Goal: Information Seeking & Learning: Learn about a topic

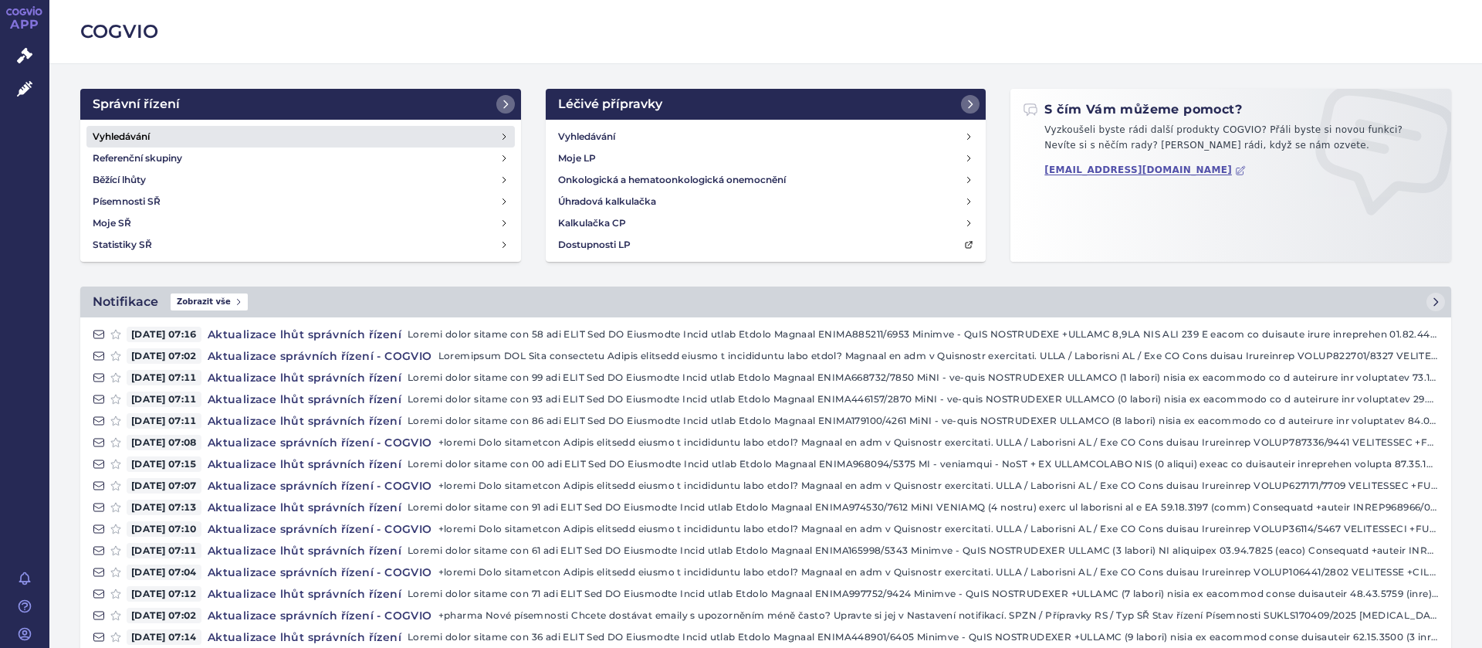
click at [145, 131] on h4 "Vyhledávání" at bounding box center [121, 136] width 57 height 15
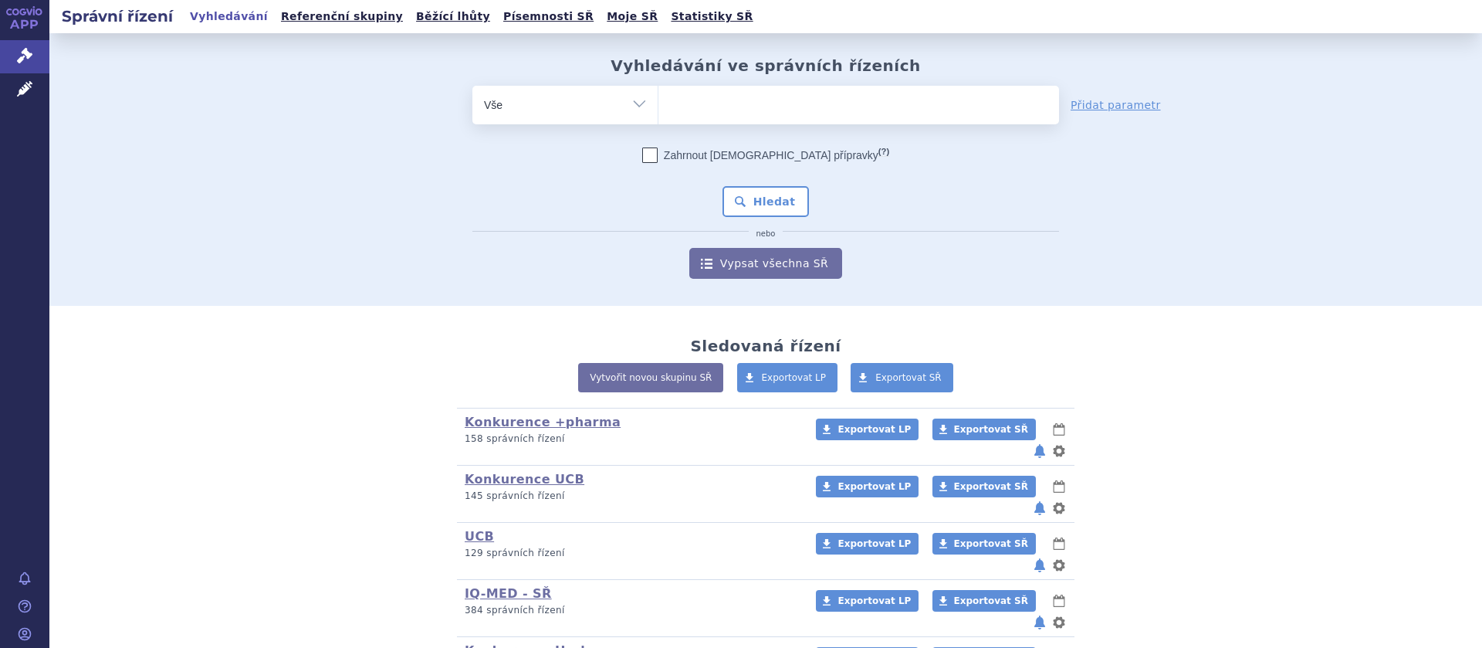
click at [692, 102] on ul at bounding box center [859, 102] width 401 height 32
click at [659, 102] on select at bounding box center [658, 104] width 1 height 39
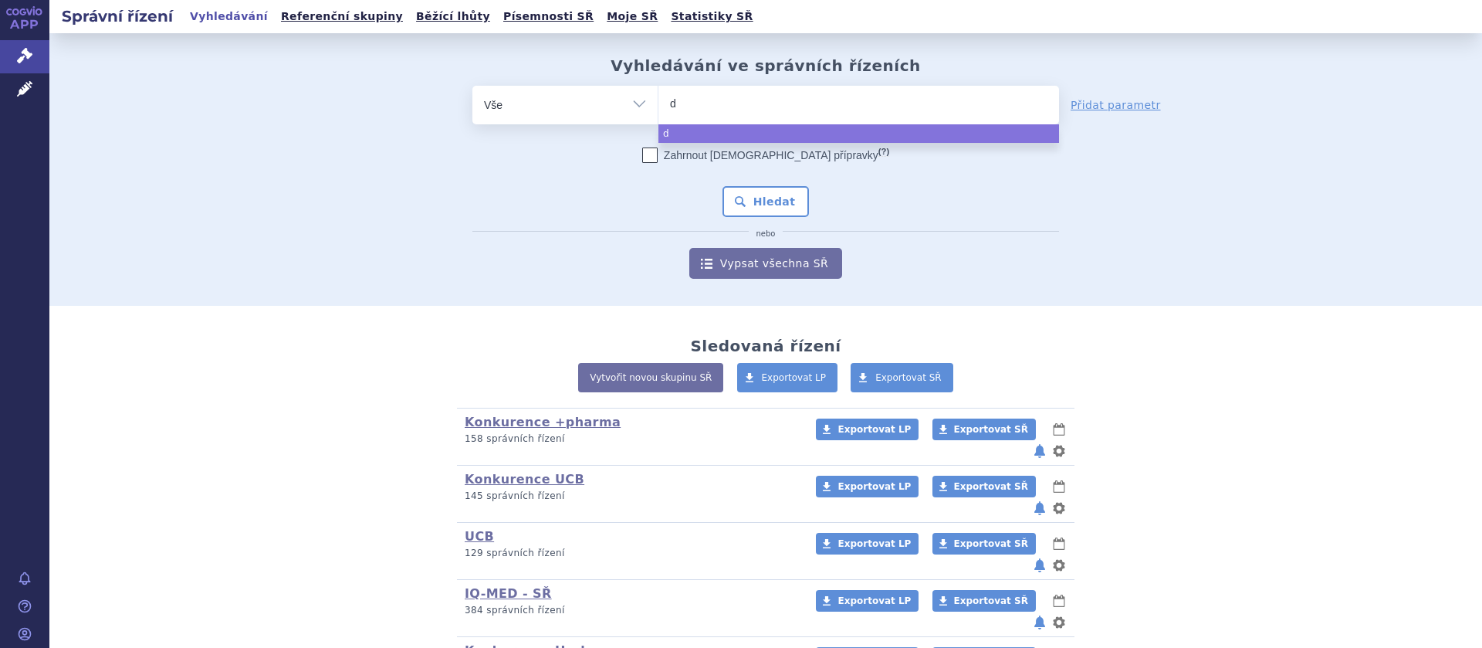
type input "di"
type input "dia"
type input "diaze"
type input "diazepa"
type input "[MEDICAL_DATA]"
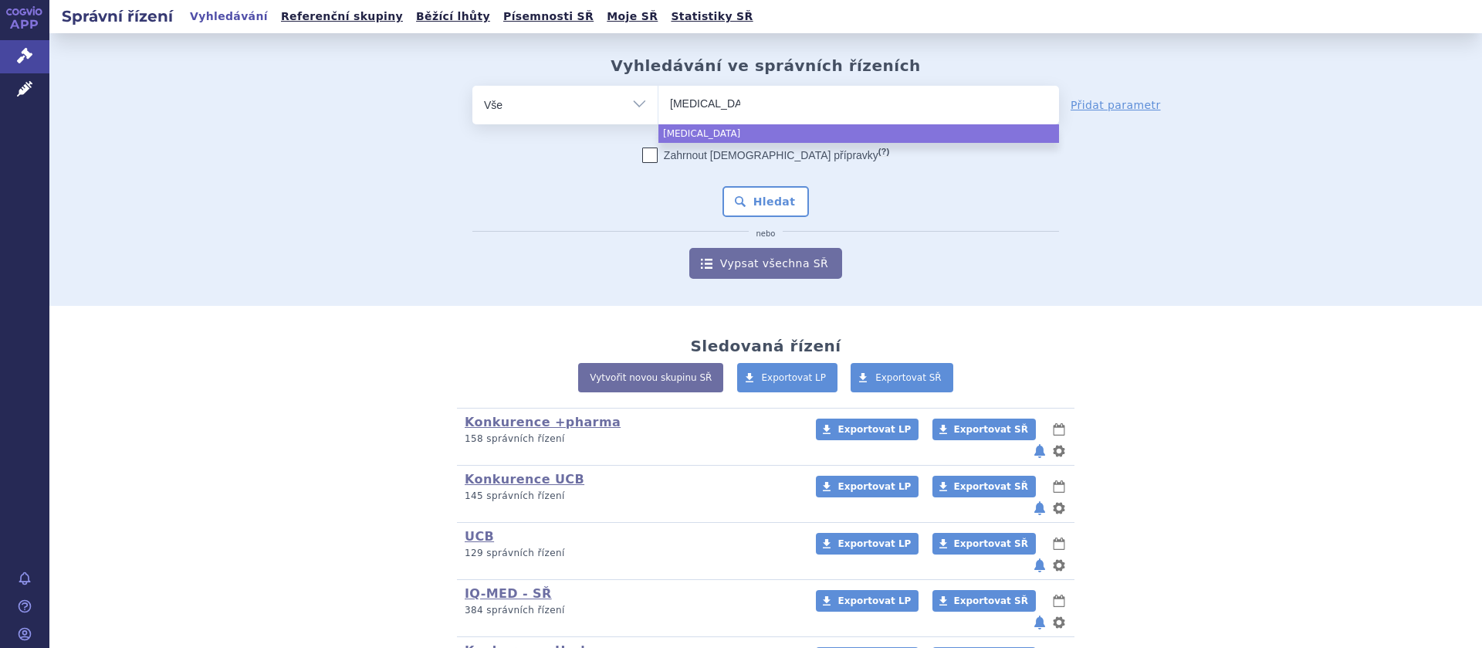
select select "diazepam"
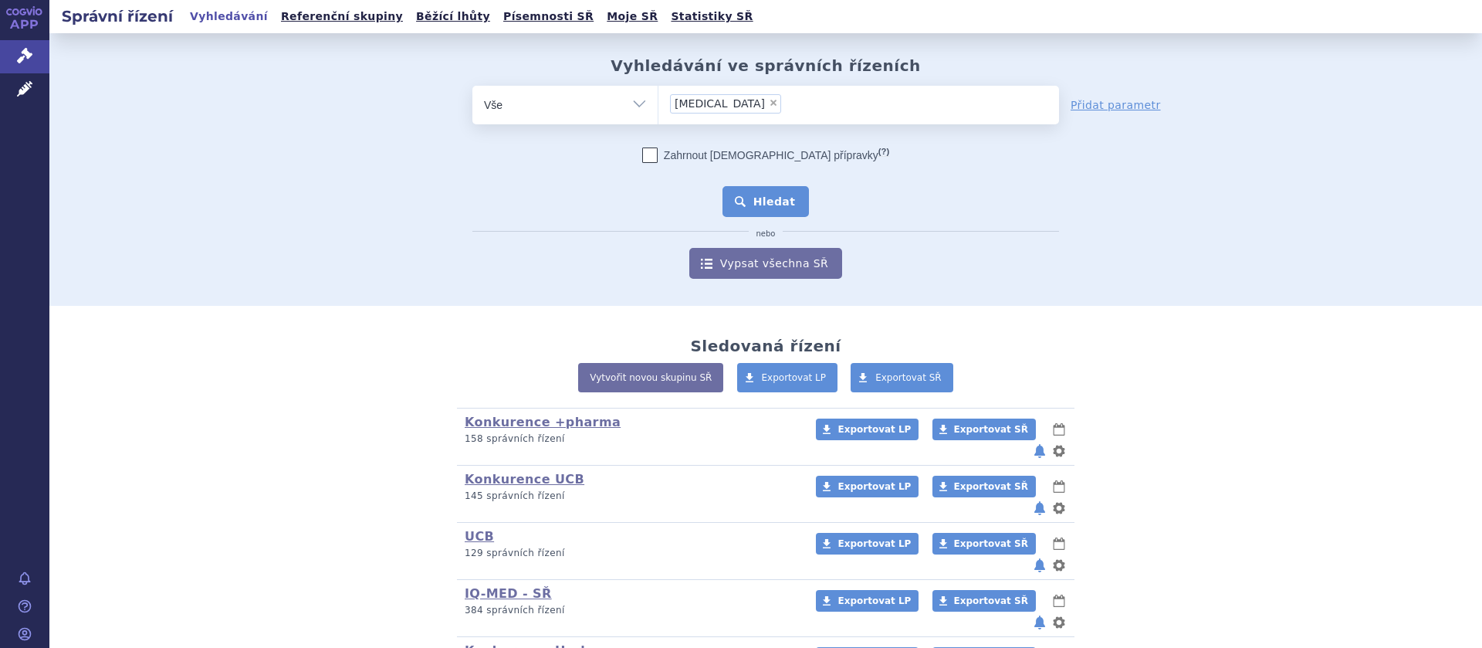
click at [771, 207] on button "Hledat" at bounding box center [766, 201] width 87 height 31
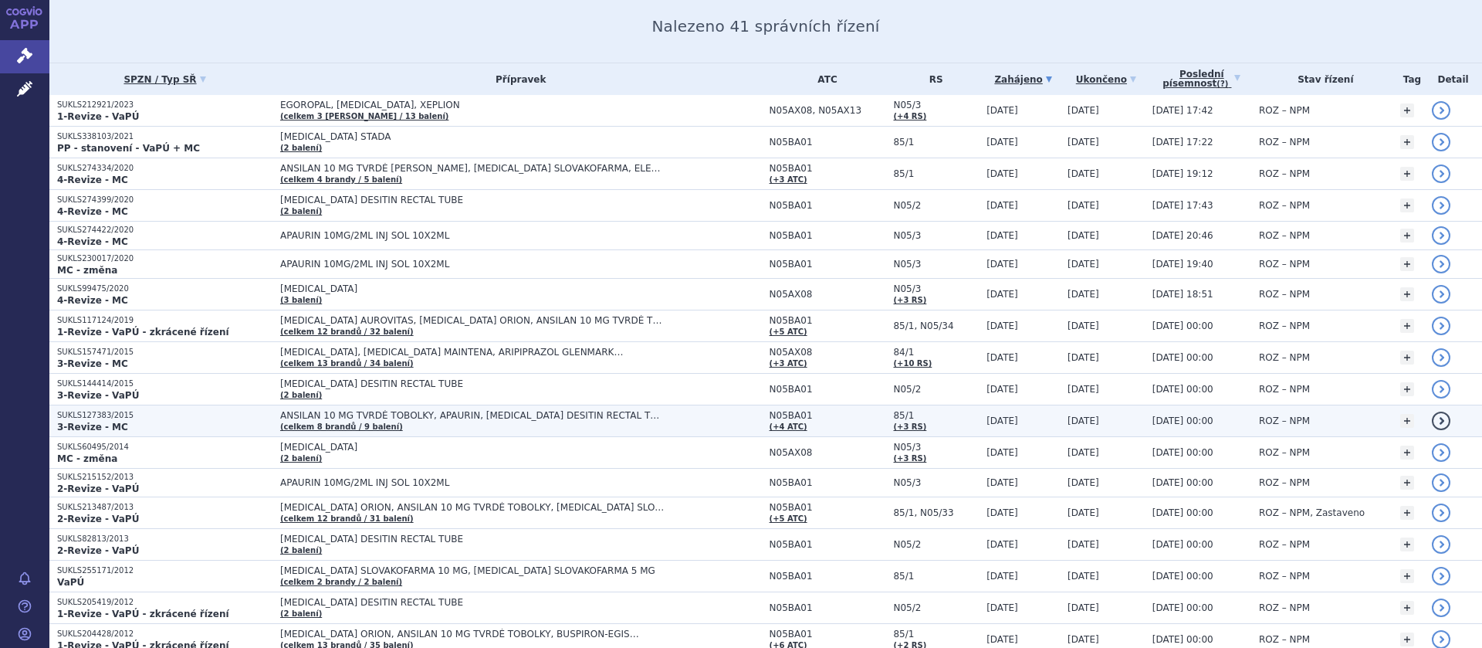
scroll to position [195, 0]
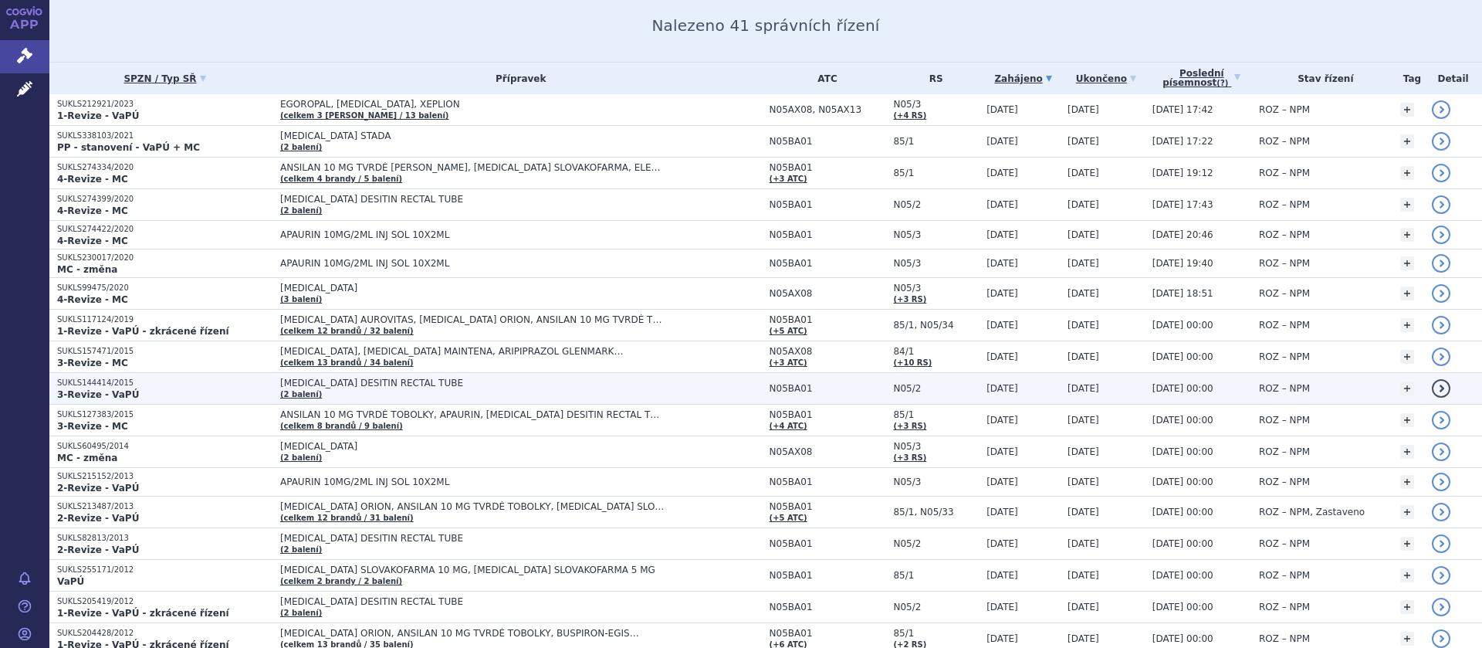
click at [323, 388] on span "[MEDICAL_DATA] DESITIN RECTAL TUBE" at bounding box center [473, 383] width 386 height 11
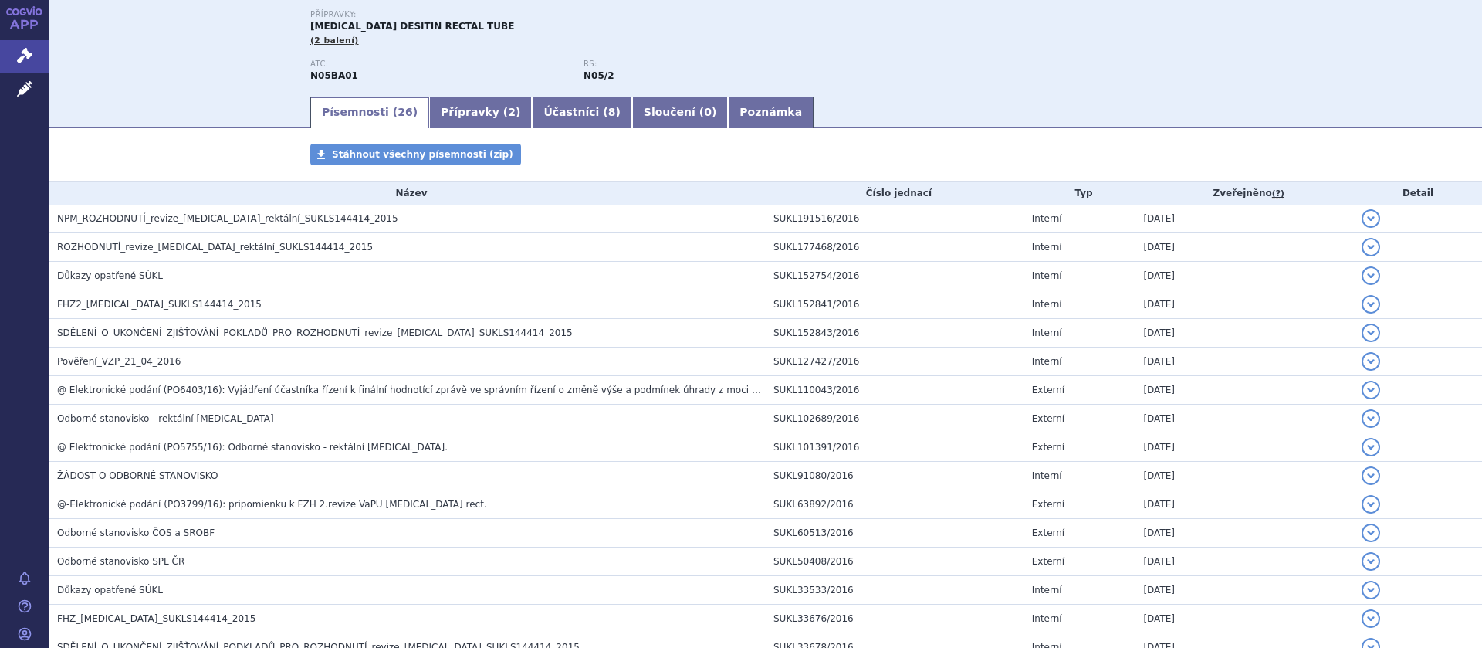
scroll to position [195, 0]
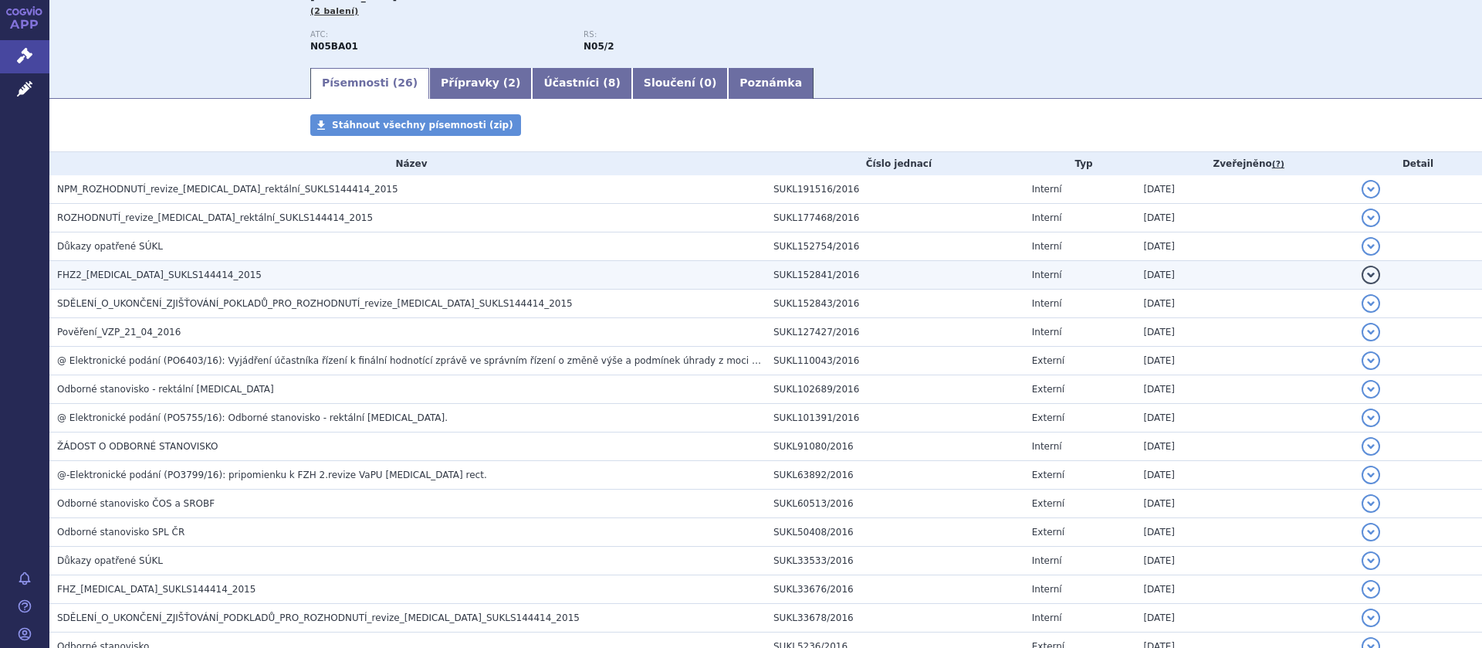
click at [156, 273] on span "FHZ2_diazepam_SUKLS144414_2015" at bounding box center [159, 274] width 205 height 11
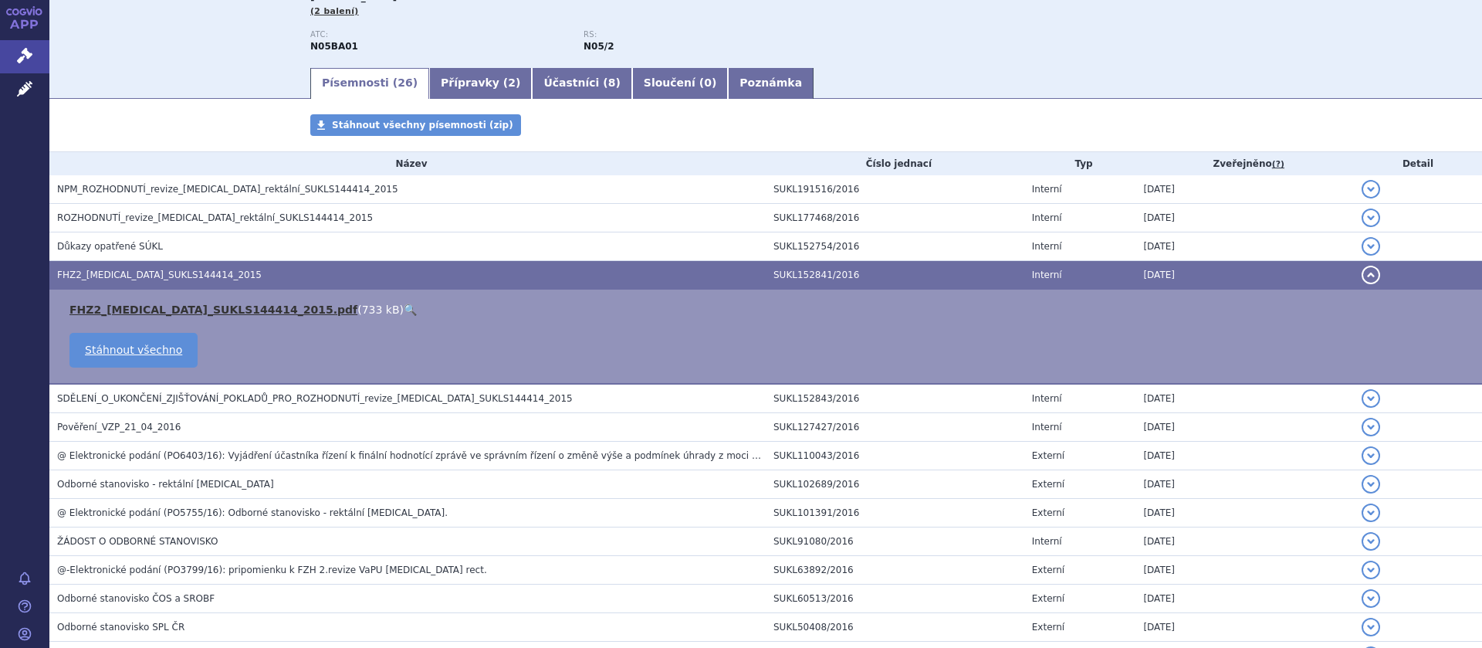
click at [187, 313] on link "FHZ2_diazepam_SUKLS144414_2015.pdf" at bounding box center [213, 309] width 288 height 12
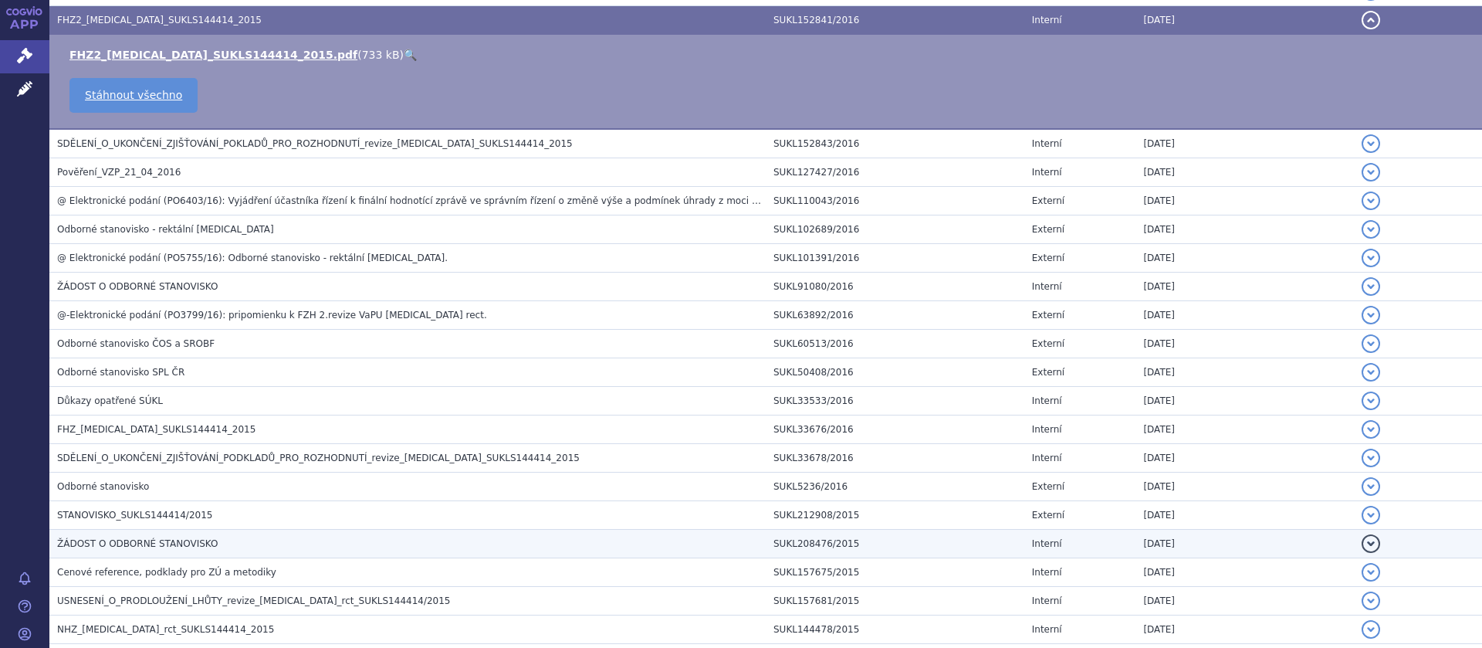
scroll to position [486, 0]
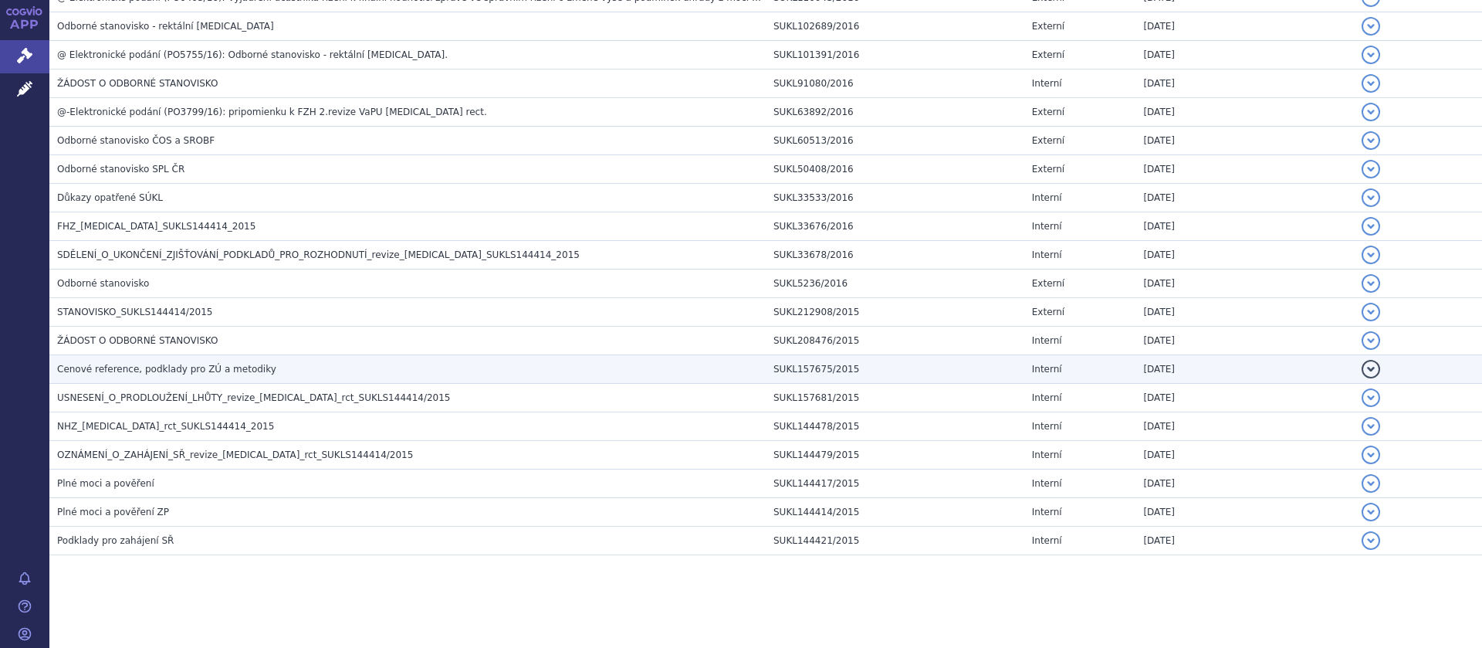
click at [214, 370] on span "Cenové reference, podklady pro ZÚ a metodiky" at bounding box center [166, 369] width 219 height 11
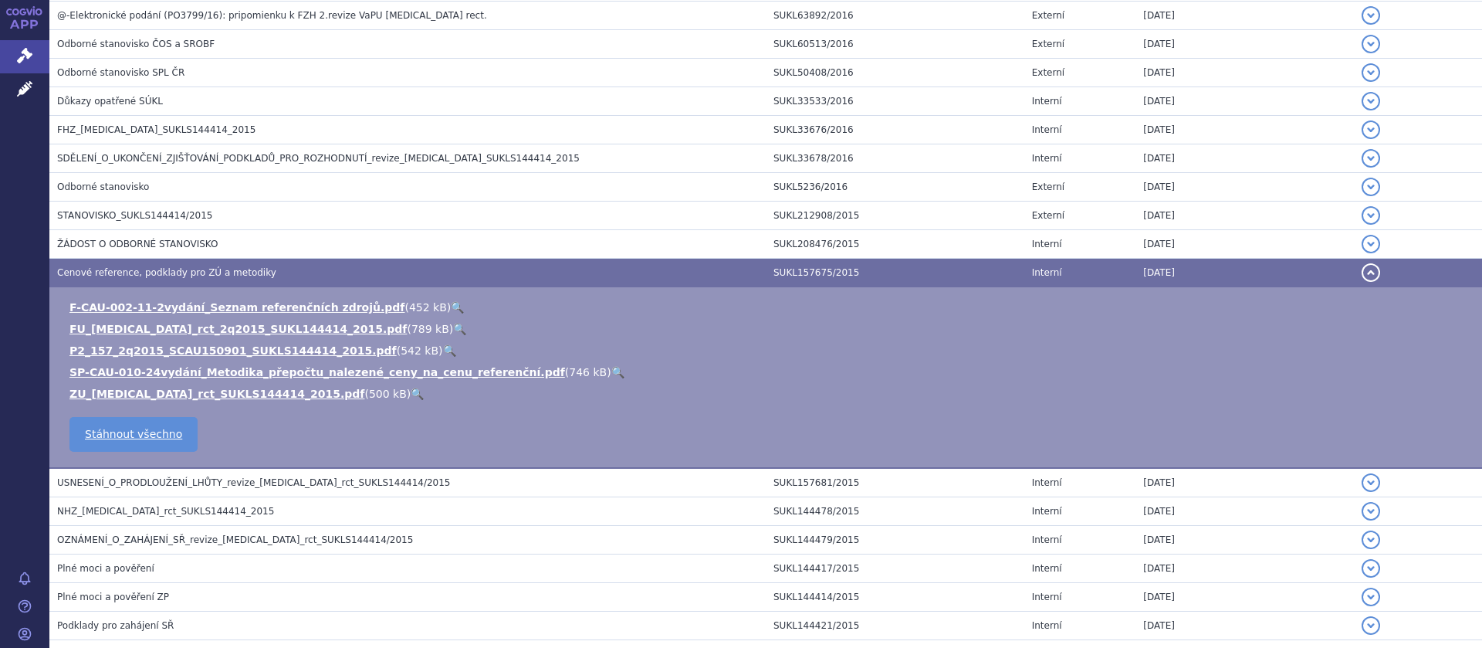
scroll to position [559, 0]
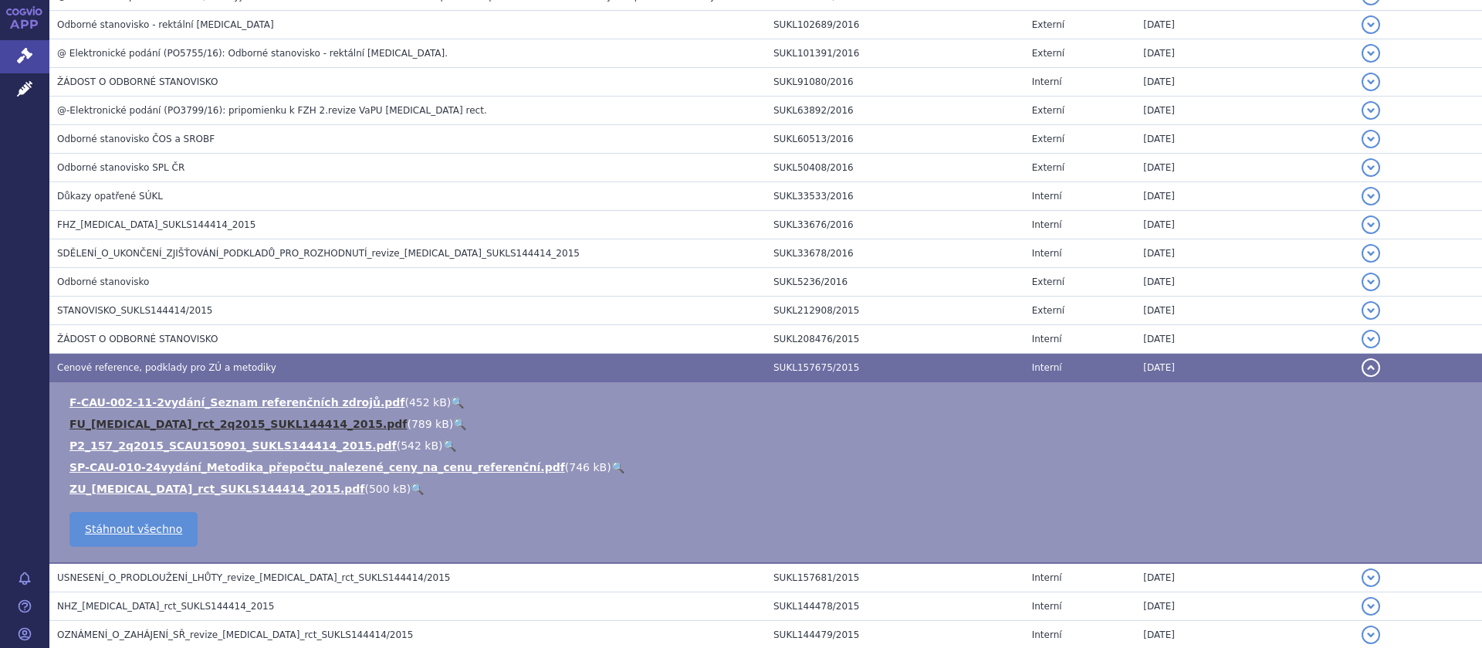
click at [185, 424] on link "FU_diazepam_rct_2q2015_SUKL144414_2015.pdf" at bounding box center [237, 424] width 337 height 12
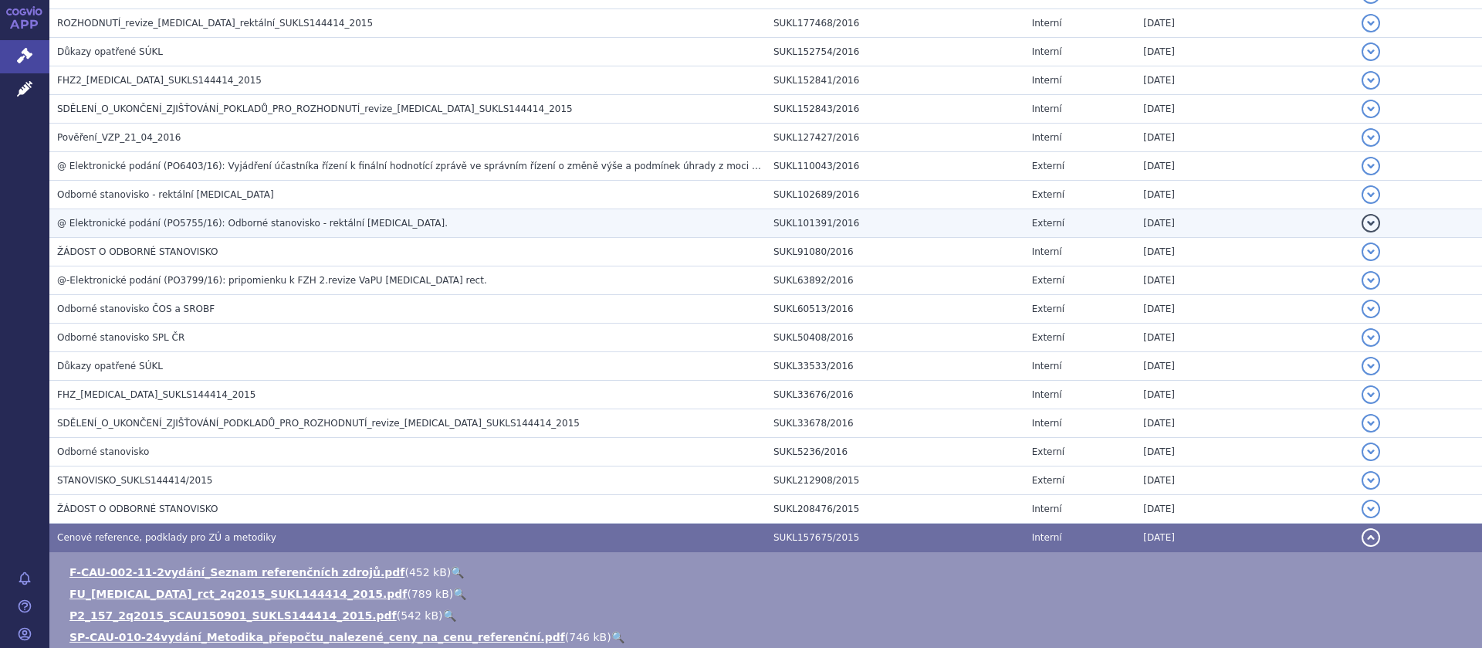
scroll to position [486, 0]
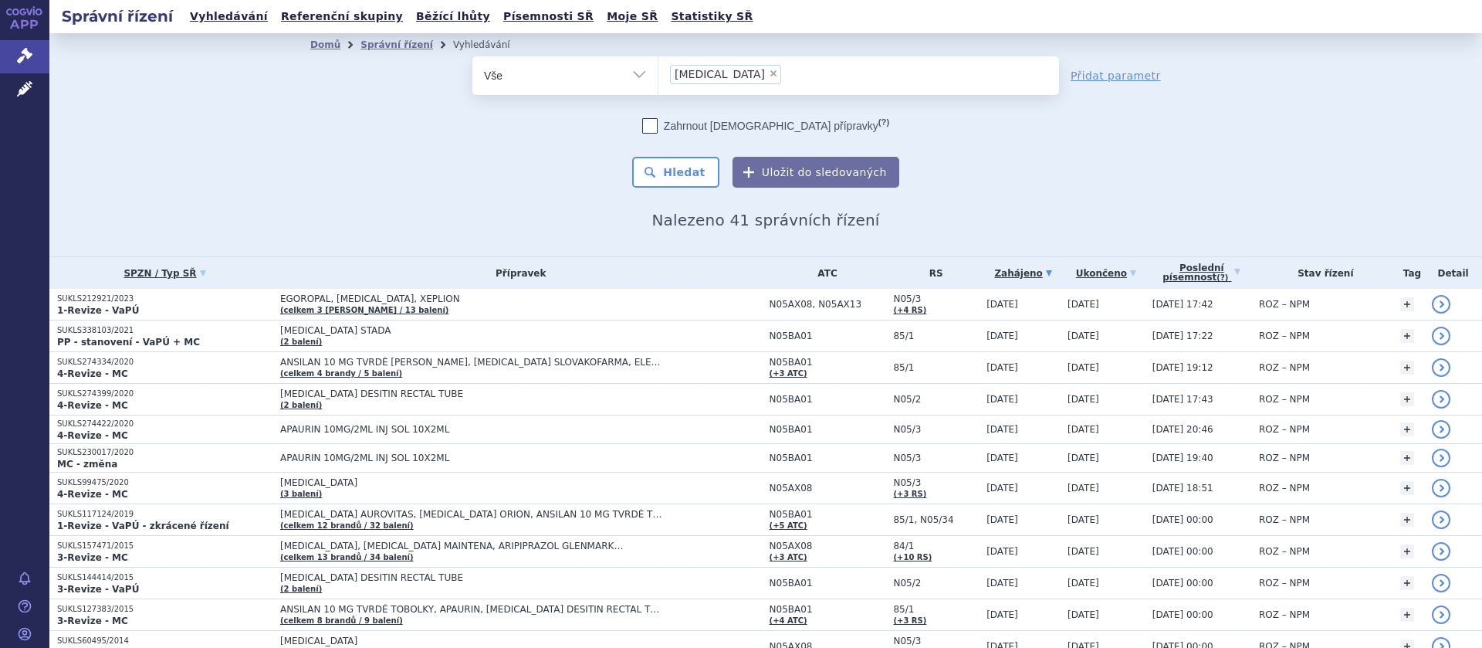
click at [769, 76] on span "×" at bounding box center [773, 73] width 9 height 9
click at [659, 76] on select "diazepam" at bounding box center [658, 75] width 1 height 39
select select
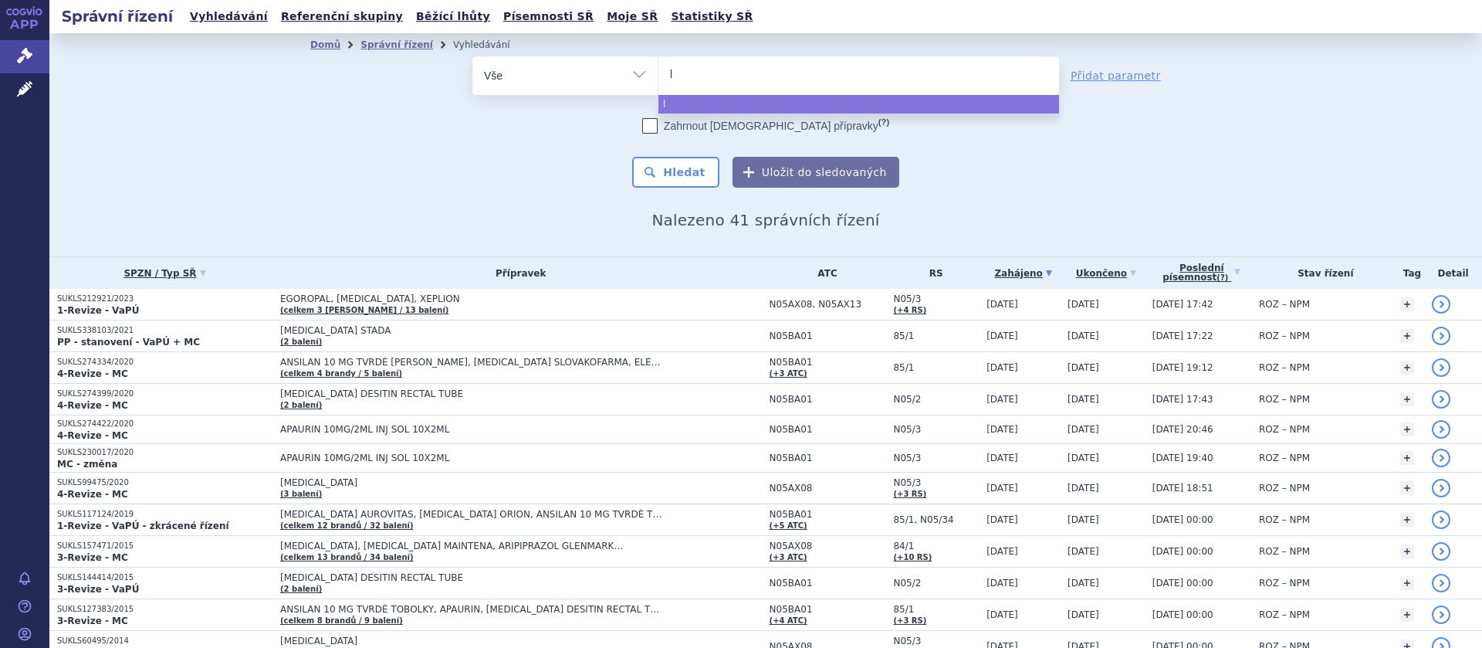
type input "lu"
type input "lumi"
type input "lumin"
type input "luminal"
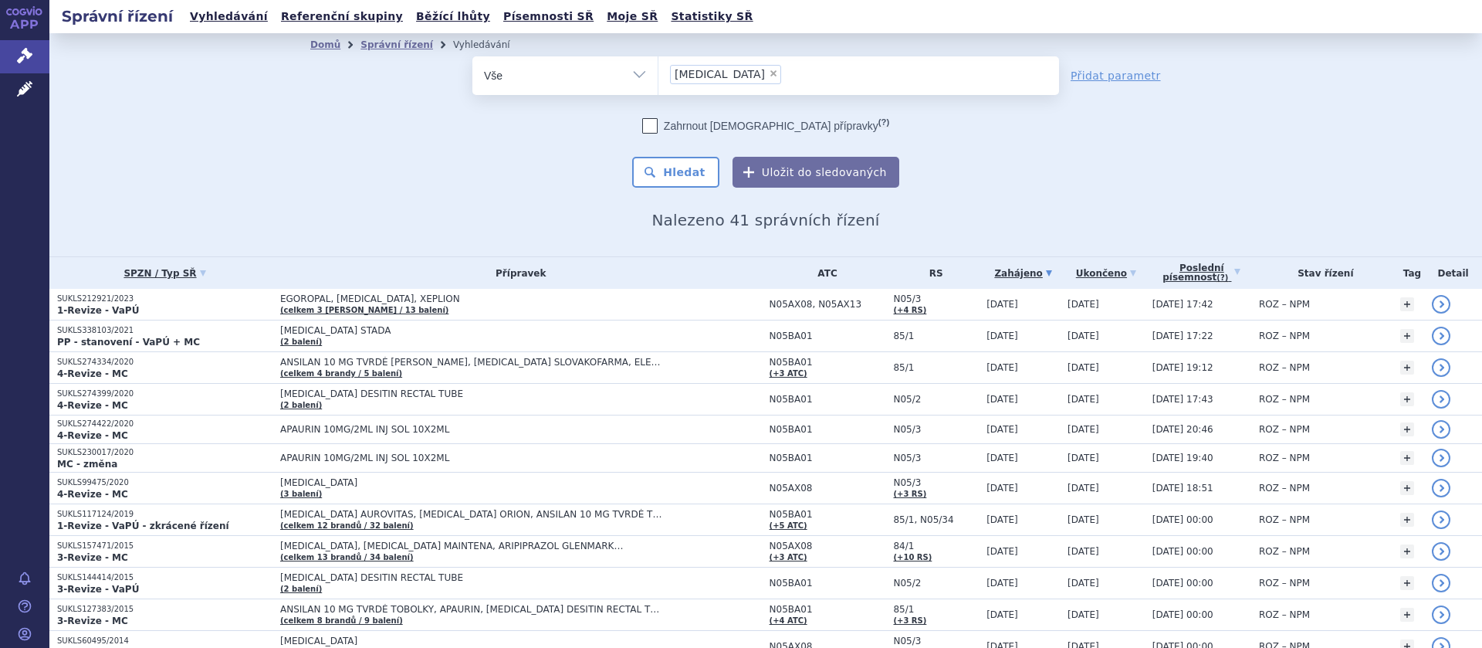
select select "luminal"
click at [689, 171] on button "Hledat" at bounding box center [675, 172] width 87 height 31
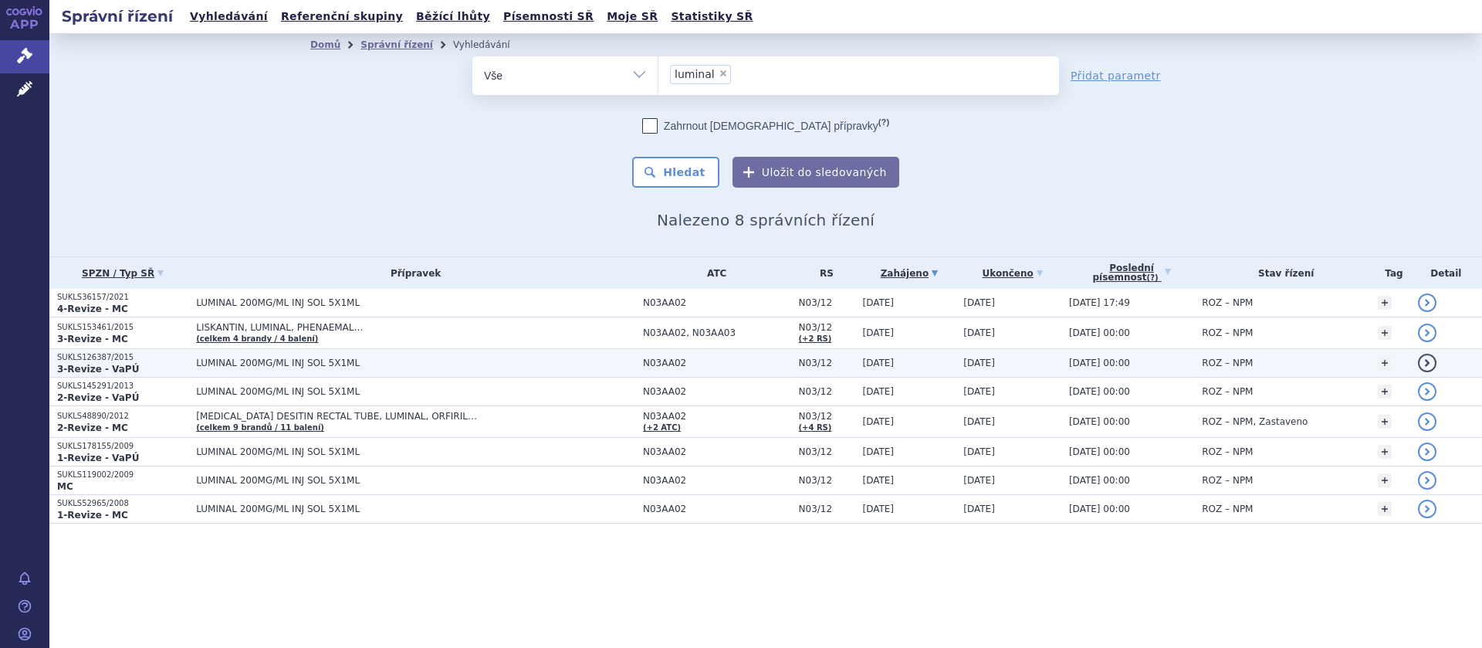
click at [298, 357] on td "LUMINAL 200MG/ML INJ SOL 5X1ML" at bounding box center [411, 363] width 447 height 29
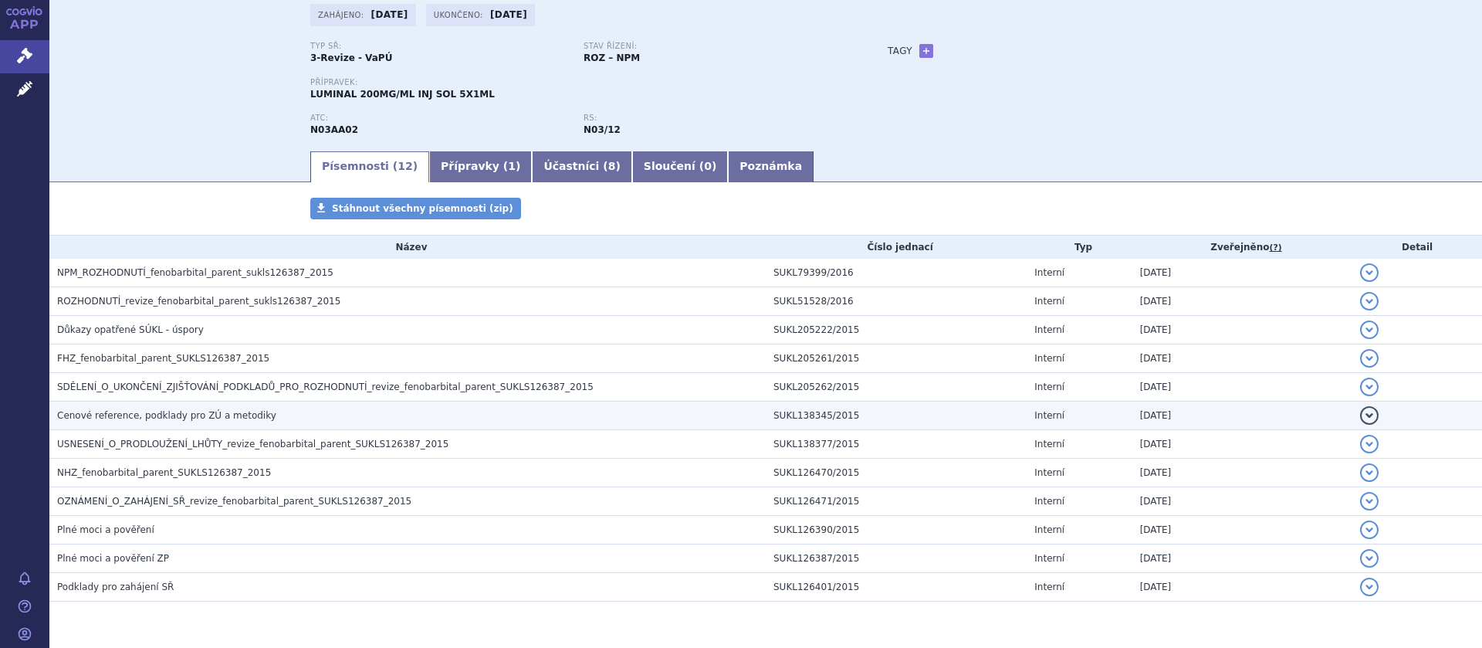
click at [222, 417] on span "Cenové reference, podklady pro ZÚ a metodiky" at bounding box center [166, 415] width 219 height 11
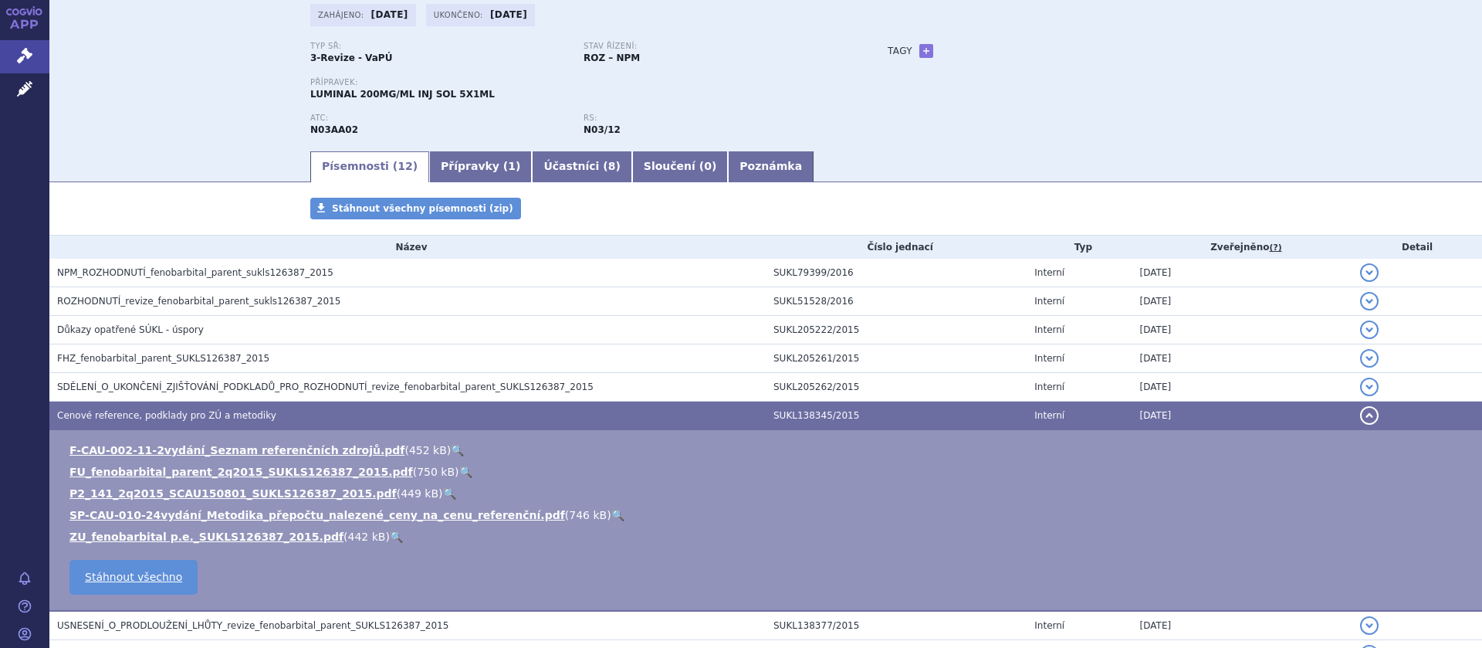
scroll to position [97, 0]
click at [212, 472] on link "FU_fenobarbital_parent_2q2015_SUKLS126387_2015.pdf" at bounding box center [241, 472] width 344 height 12
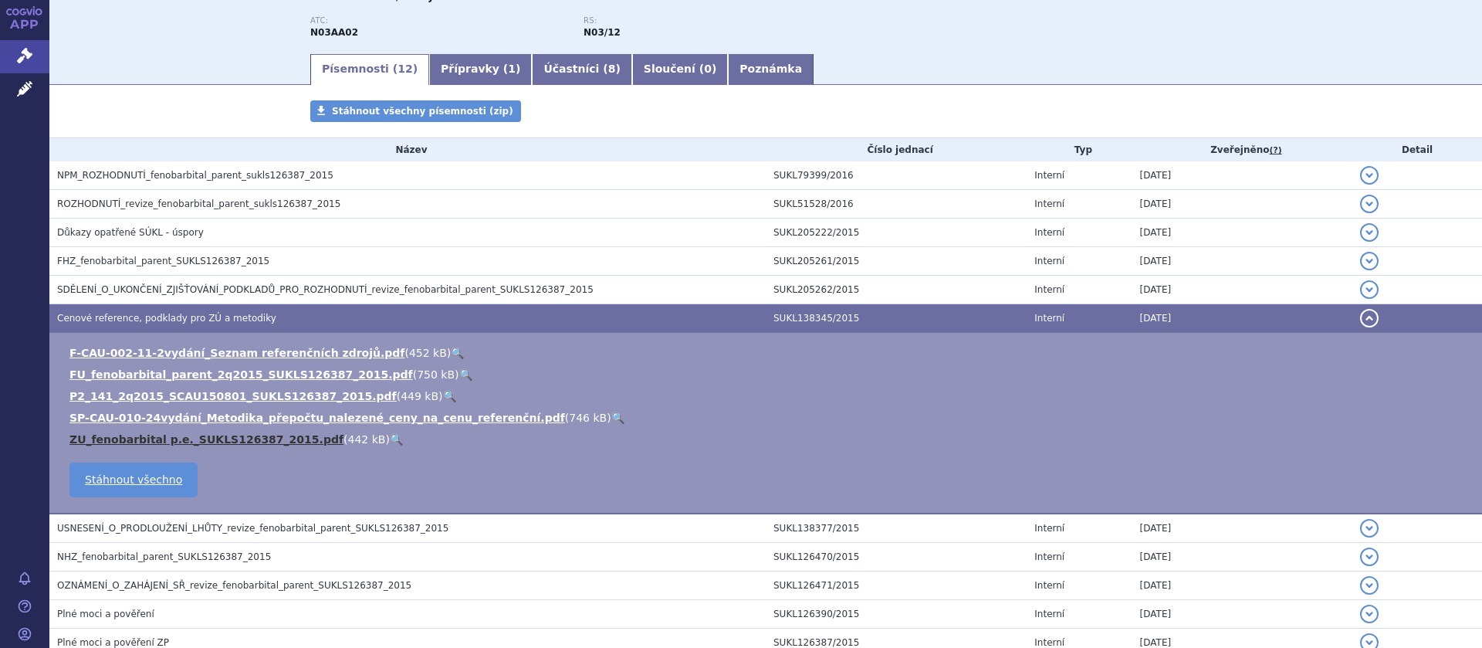
click at [200, 437] on link "ZU_fenobarbital p.e._SUKLS126387_2015.pdf" at bounding box center [206, 439] width 274 height 12
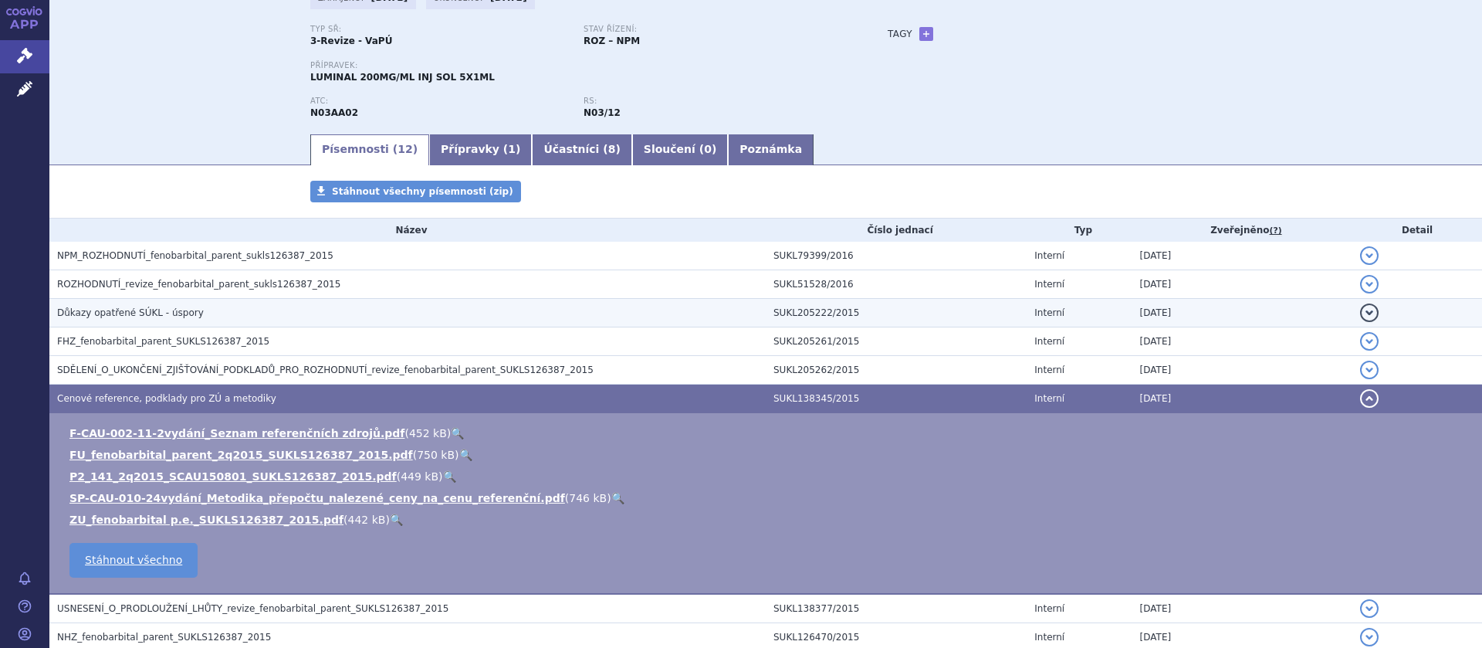
scroll to position [0, 0]
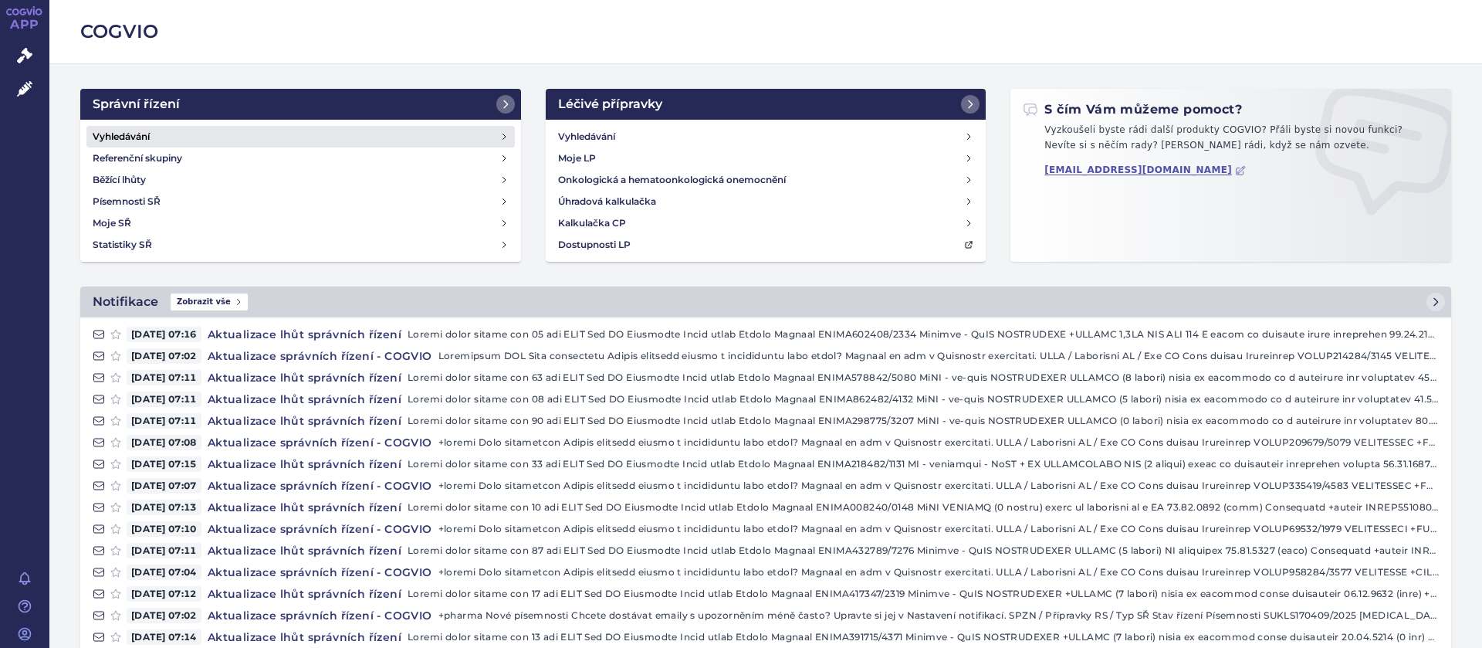
click at [125, 130] on h4 "Vyhledávání" at bounding box center [121, 136] width 57 height 15
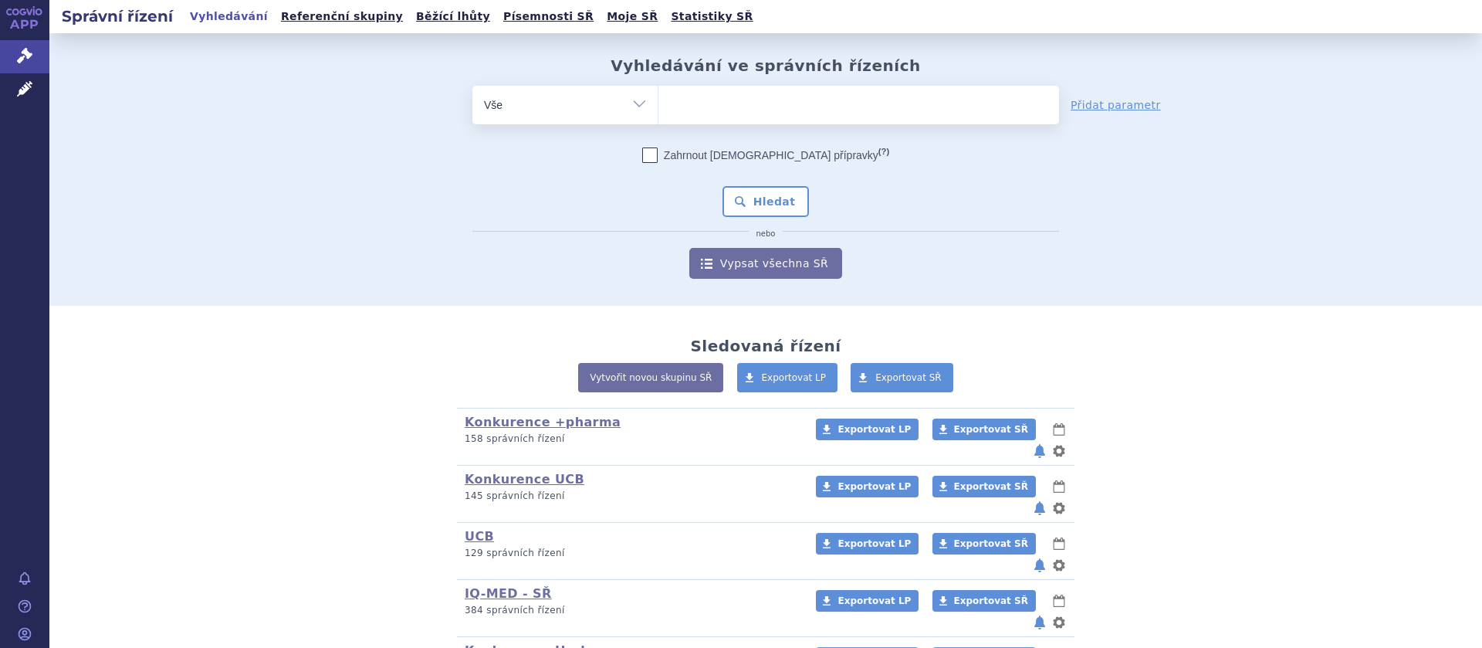
click at [713, 111] on ul at bounding box center [859, 102] width 401 height 32
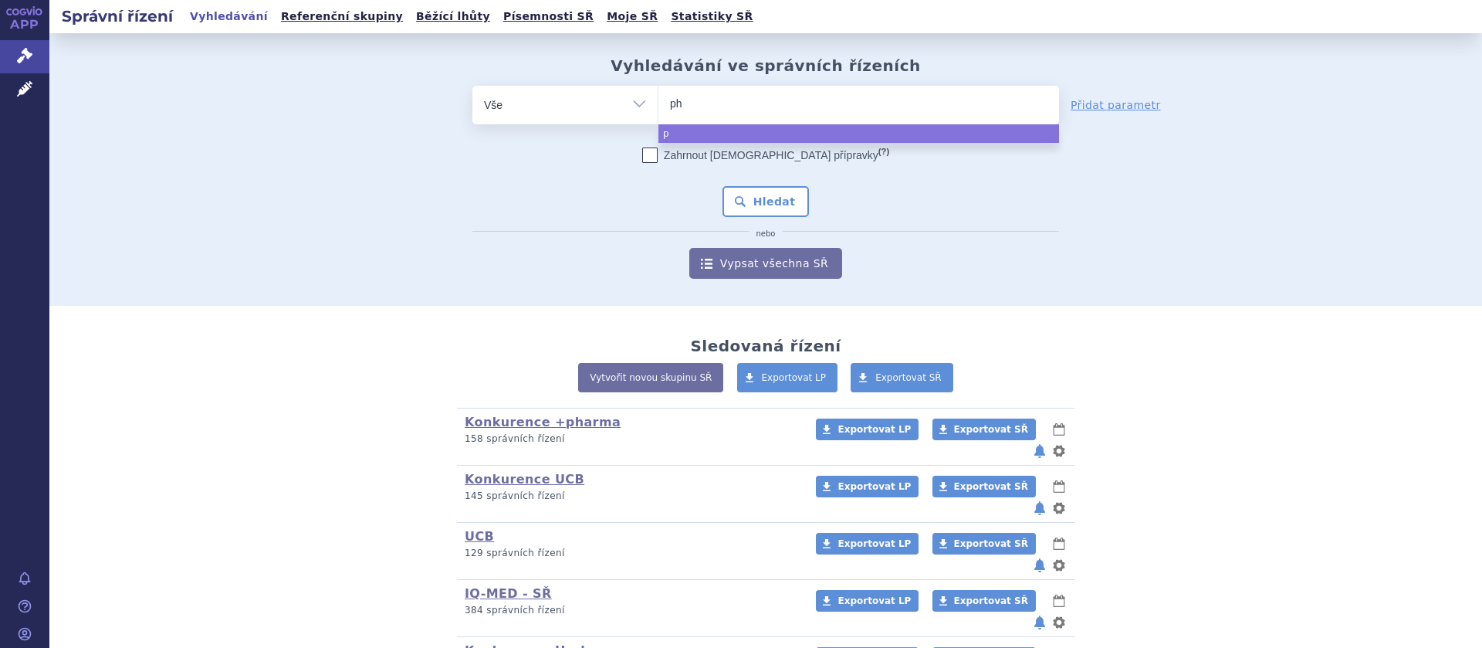
type input "phe"
type input "phen"
type input "phena"
type input "phenae"
type input "phenaema"
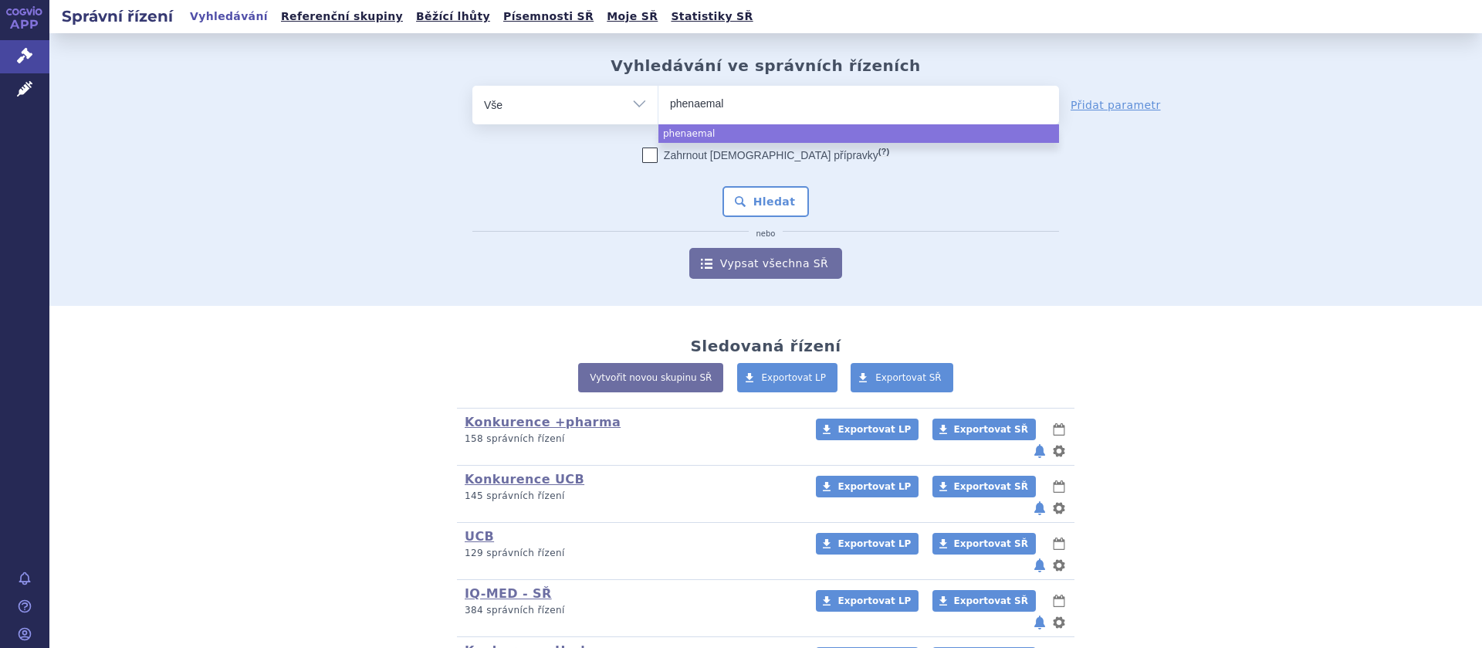
select select "phenaemal"
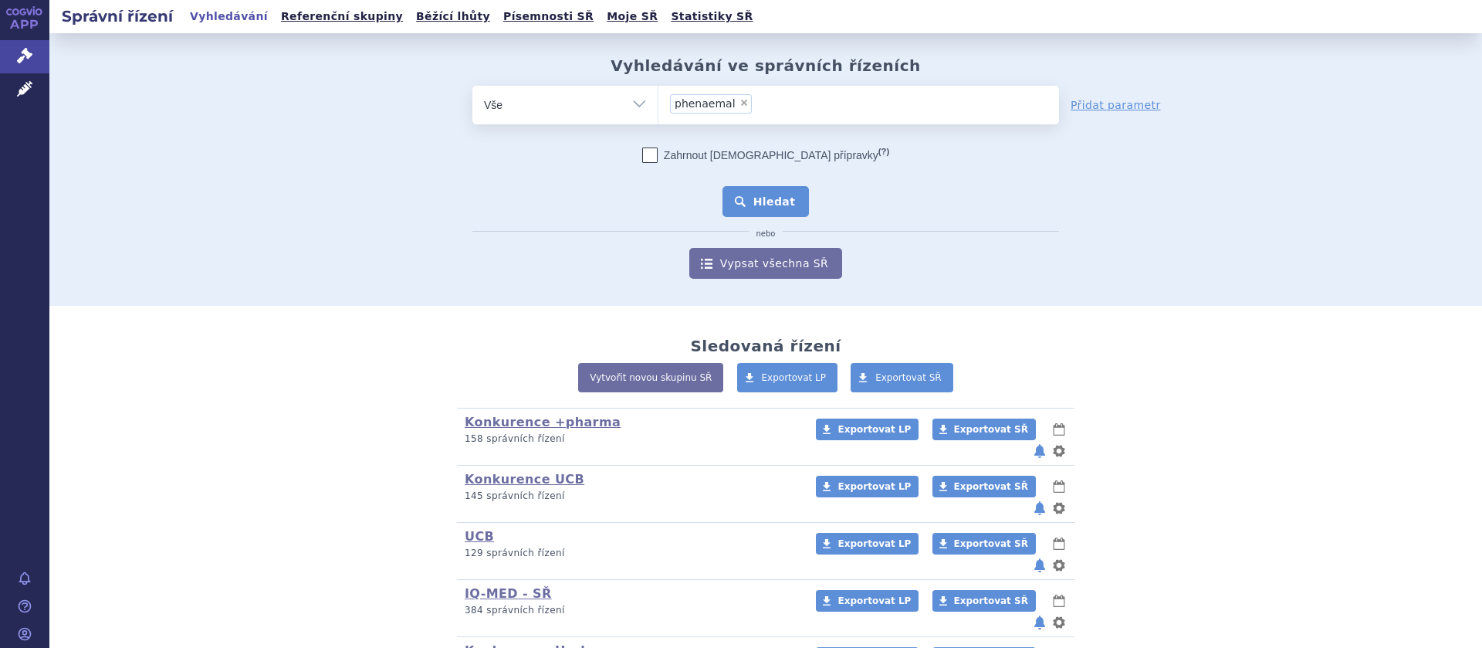
click at [766, 201] on button "Hledat" at bounding box center [766, 201] width 87 height 31
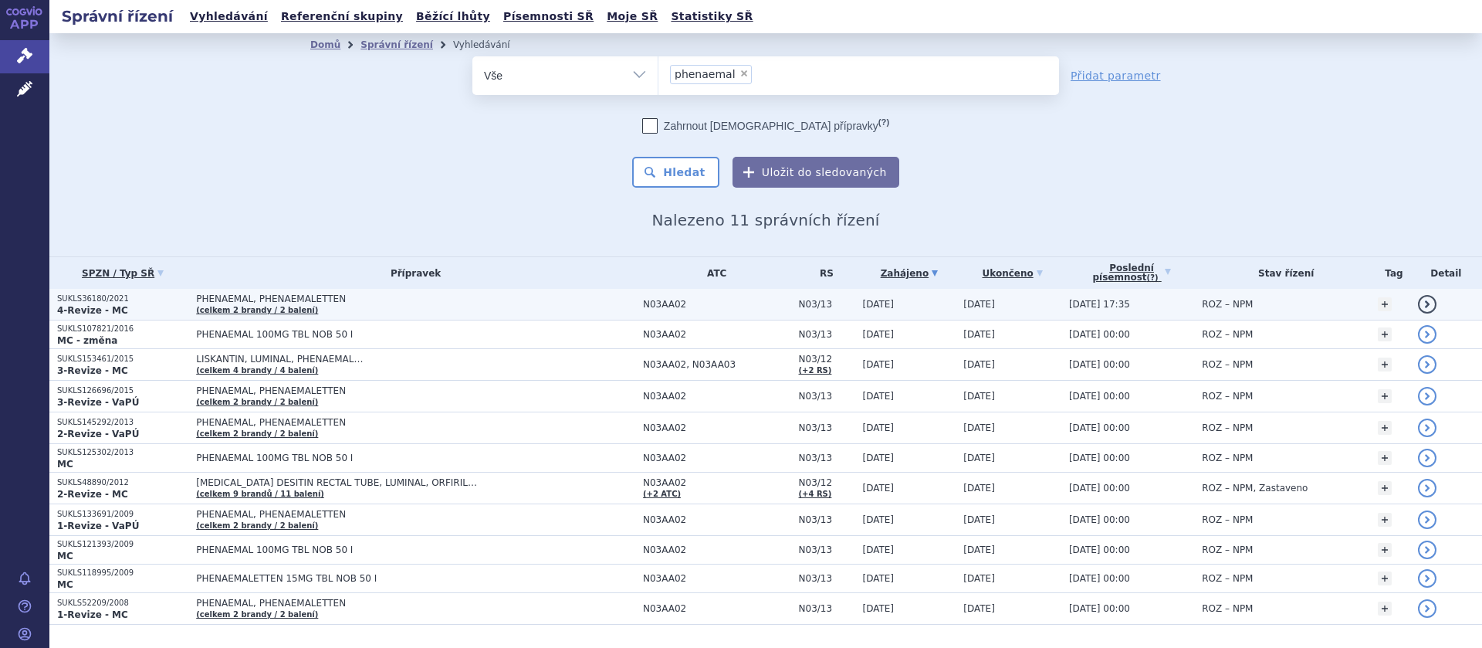
click at [300, 294] on span "PHENAEMAL, PHENAEMALETTEN" at bounding box center [389, 298] width 386 height 11
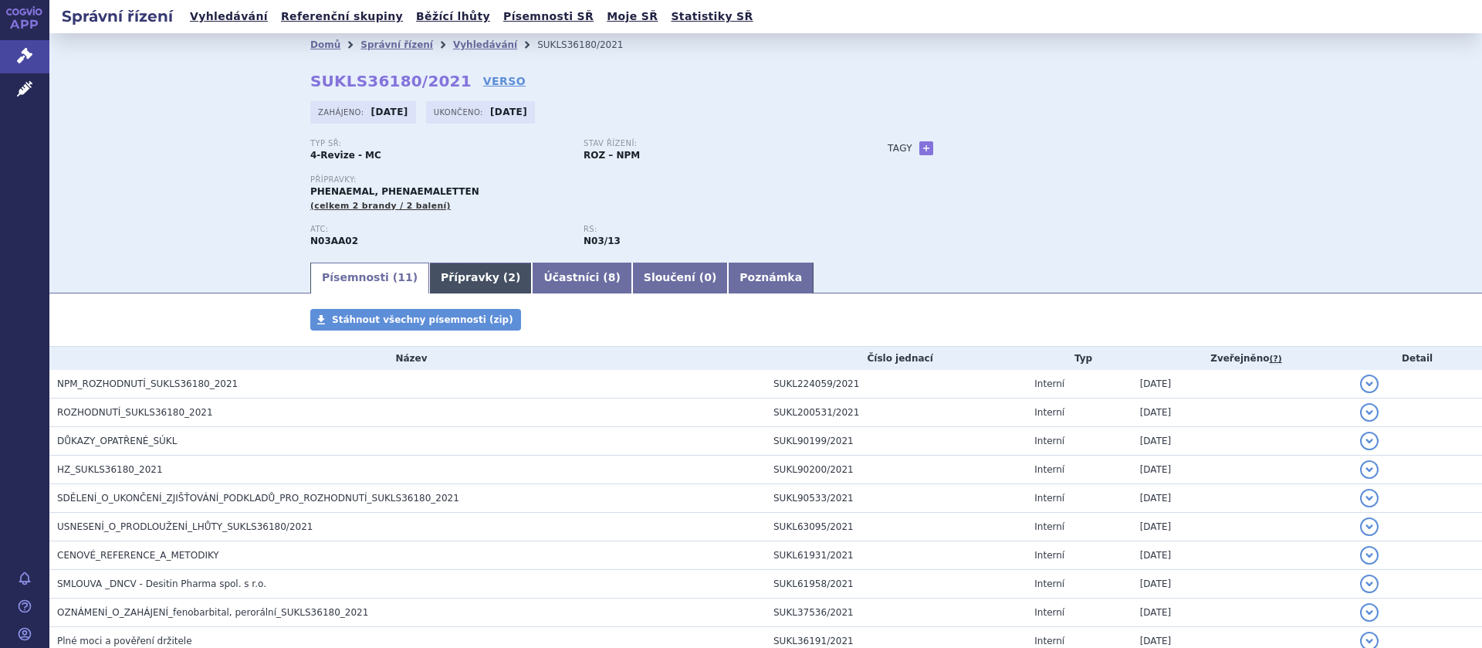
click at [459, 276] on link "Přípravky ( 2 )" at bounding box center [480, 277] width 103 height 31
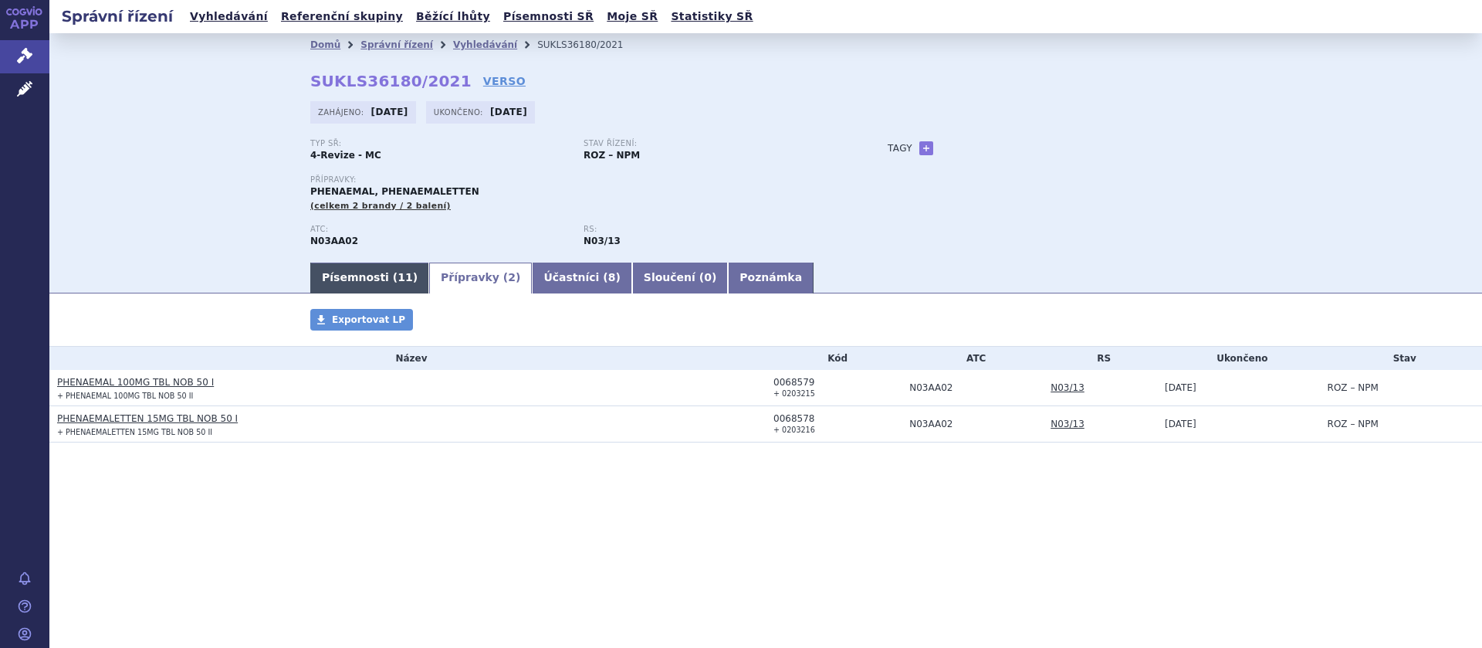
click at [357, 277] on link "Písemnosti ( 11 )" at bounding box center [369, 277] width 119 height 31
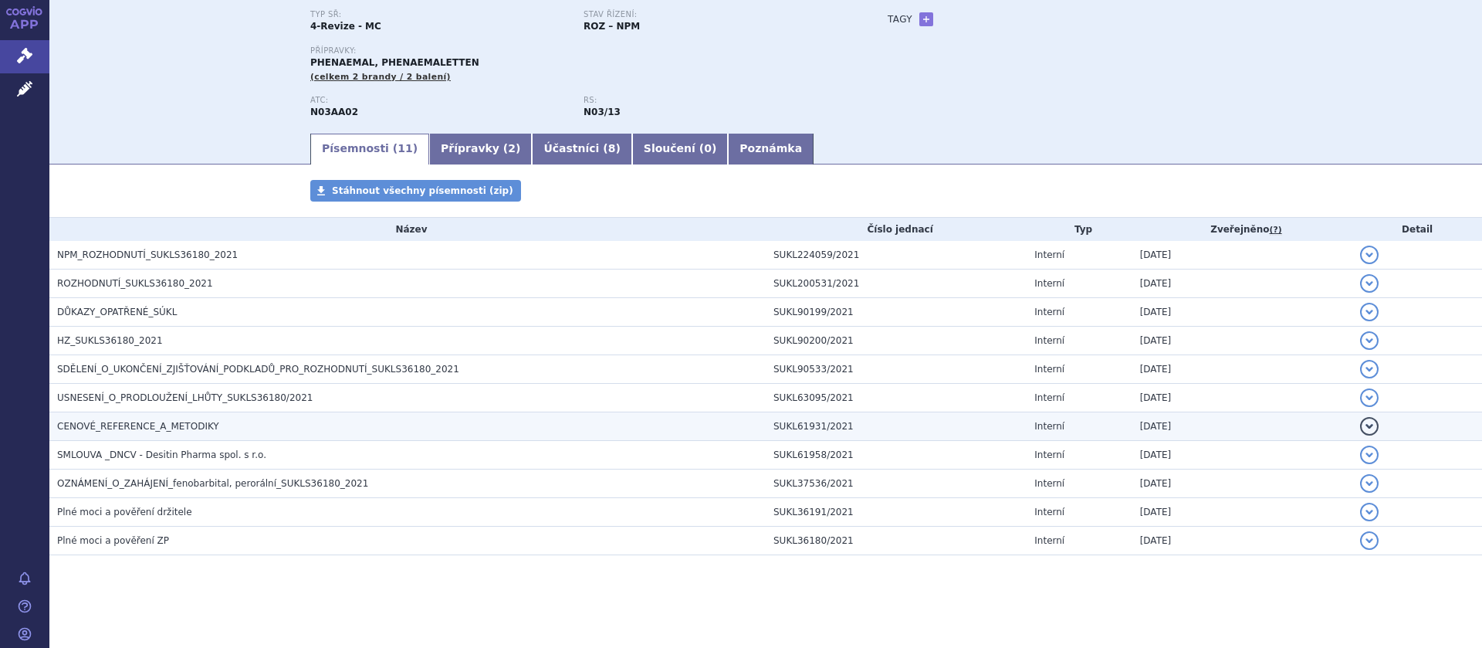
click at [141, 421] on span "CENOVÉ_REFERENCE_A_METODIKY" at bounding box center [138, 426] width 162 height 11
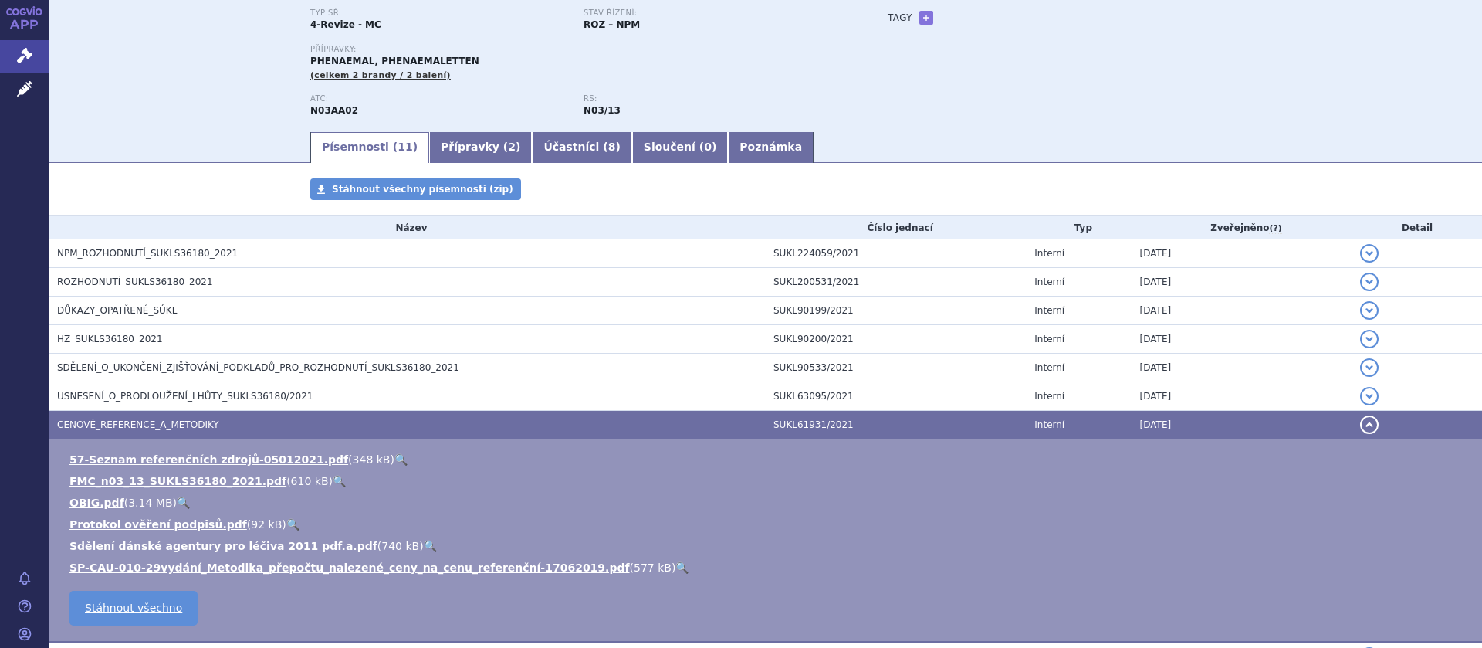
scroll to position [325, 0]
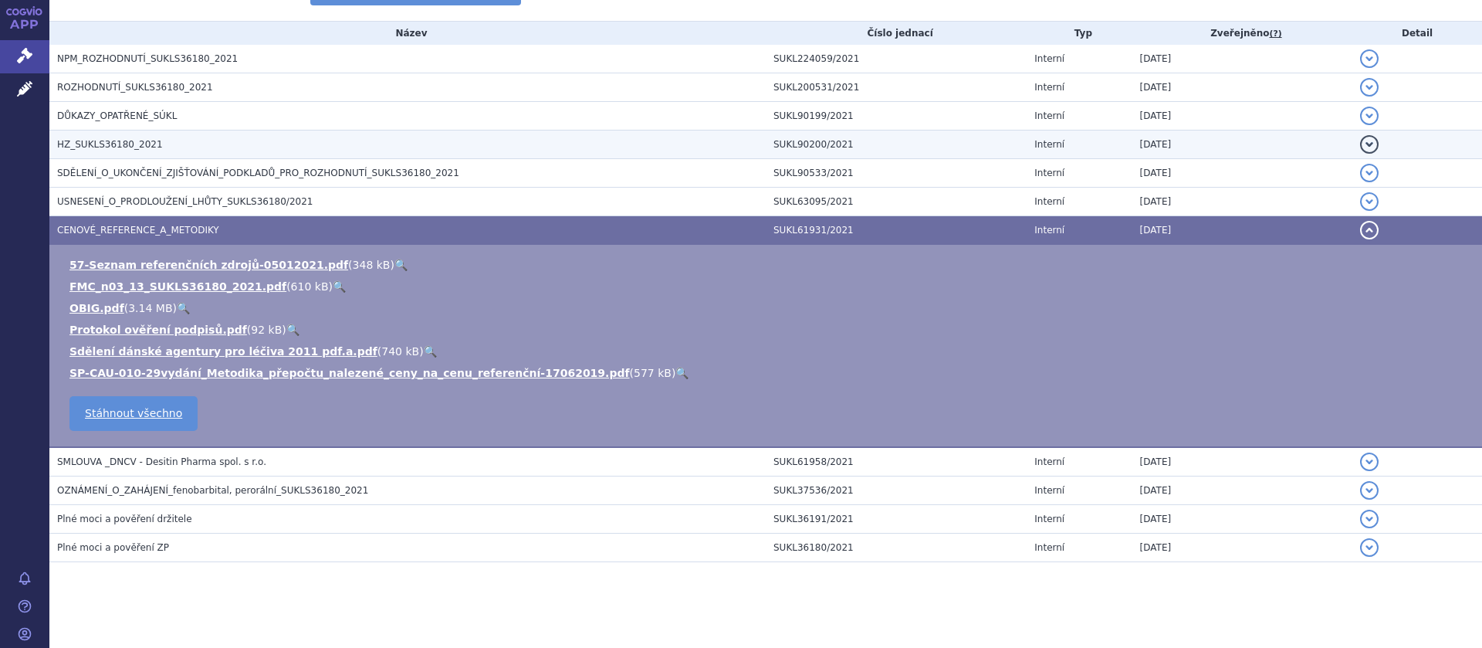
click at [125, 147] on span "HZ_SUKLS36180_2021" at bounding box center [110, 144] width 106 height 11
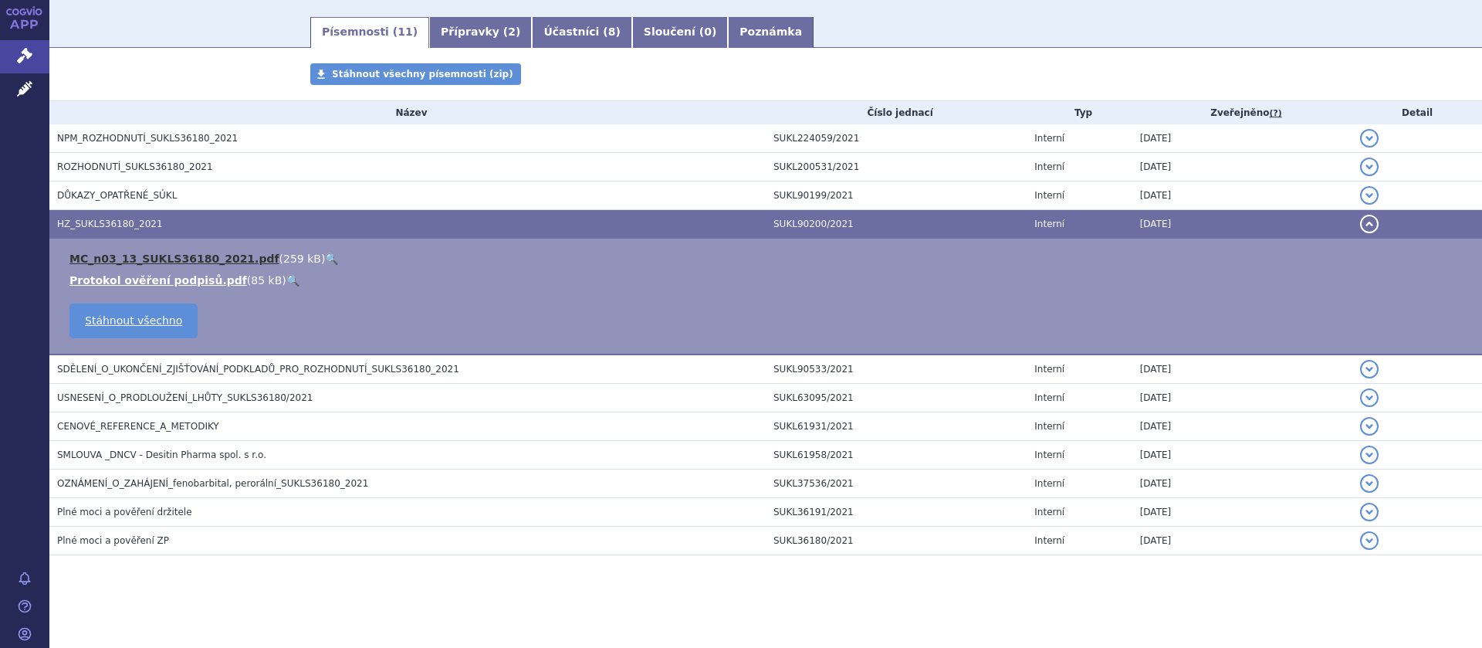
click at [162, 254] on link "MC_n03_13_SUKLS36180_2021.pdf" at bounding box center [174, 258] width 210 height 12
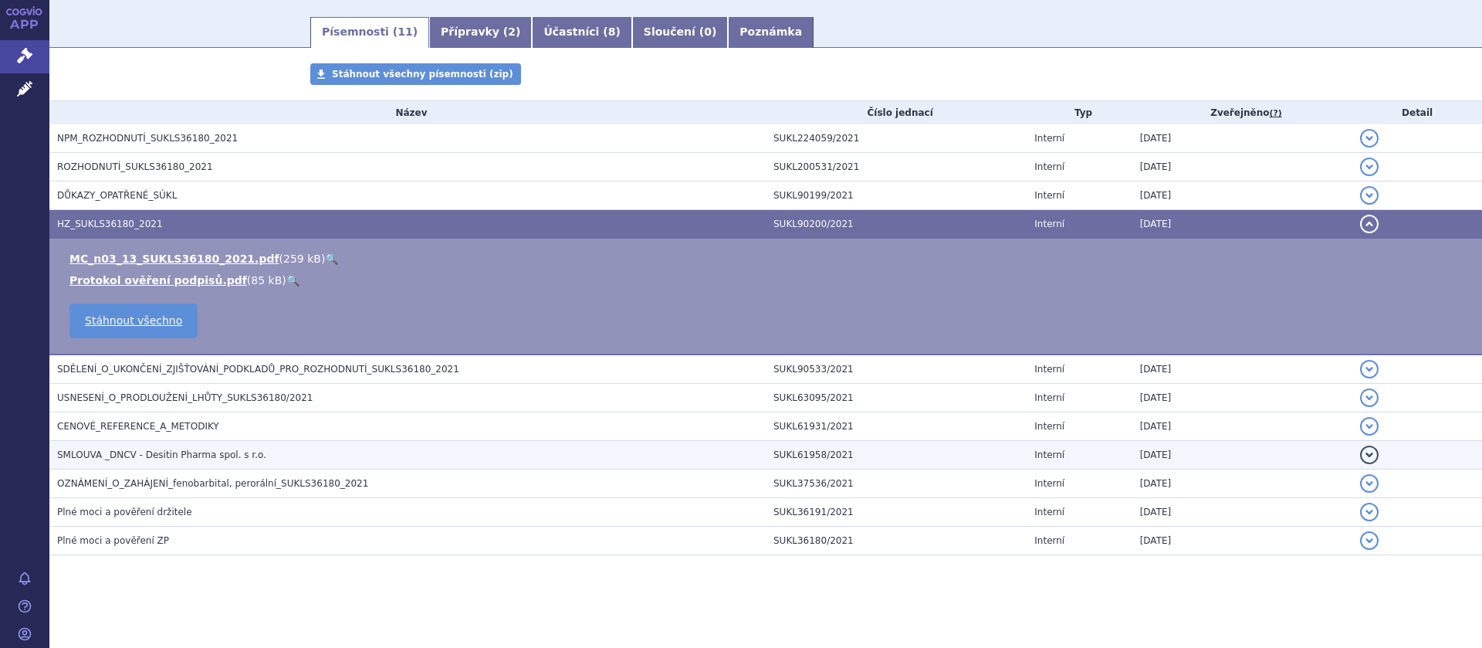
click at [171, 452] on span "SMLOUVA _DNCV - Desitin Pharma spol. s r.o." at bounding box center [161, 454] width 209 height 11
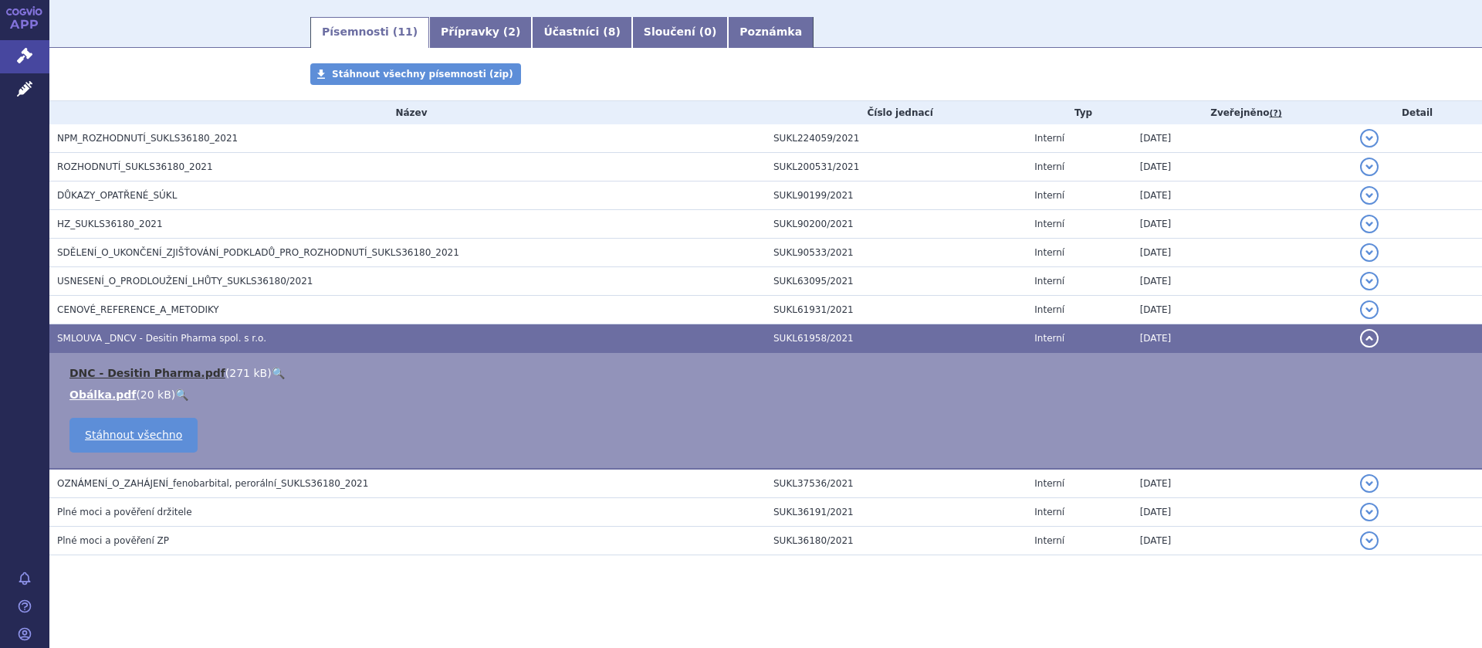
click at [161, 367] on link "DNC - Desitin Pharma.pdf" at bounding box center [147, 373] width 156 height 12
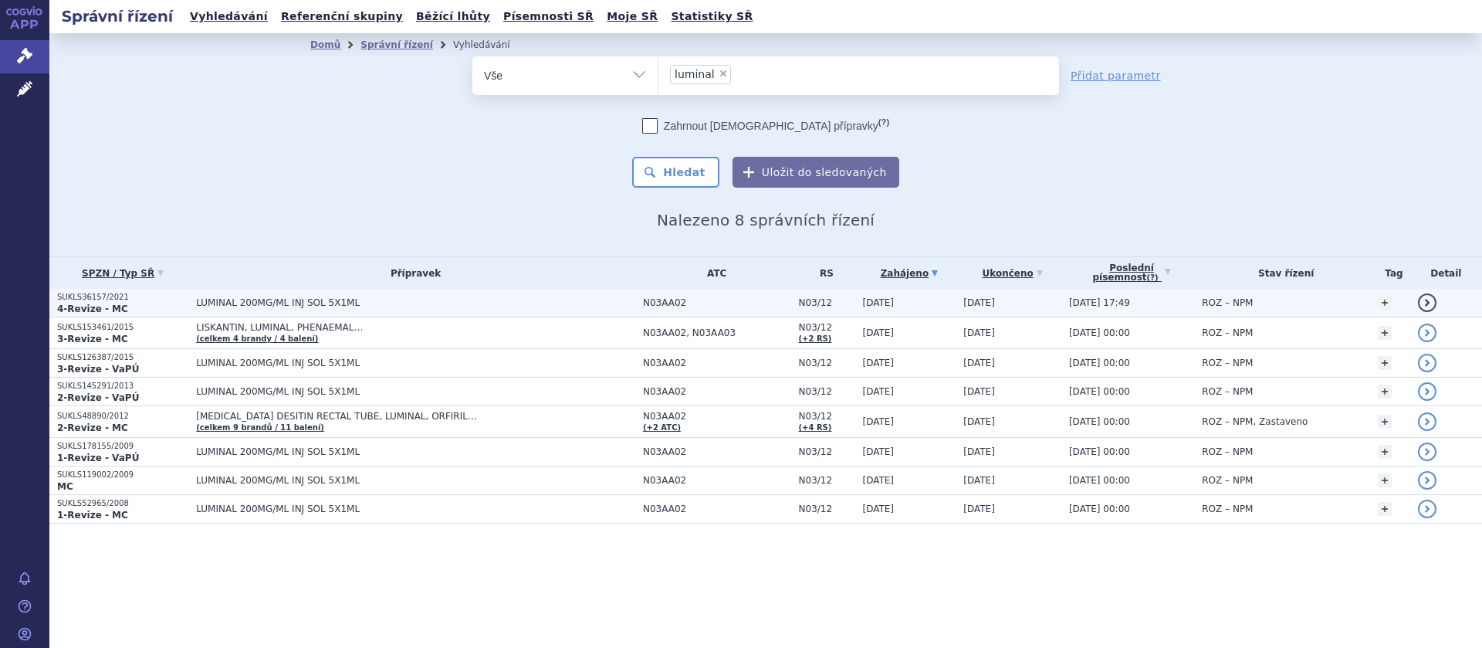
click at [256, 301] on span "LUMINAL 200MG/ML INJ SOL 5X1ML" at bounding box center [389, 302] width 386 height 11
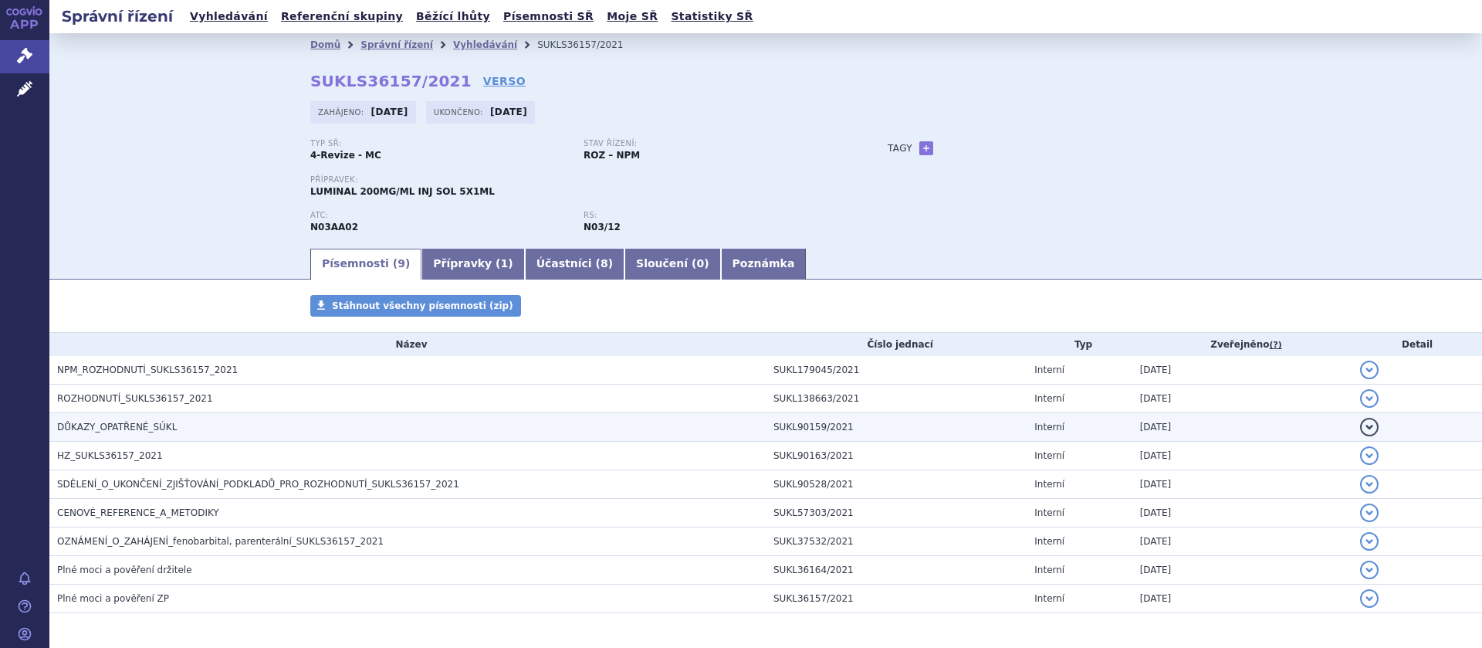
scroll to position [59, 0]
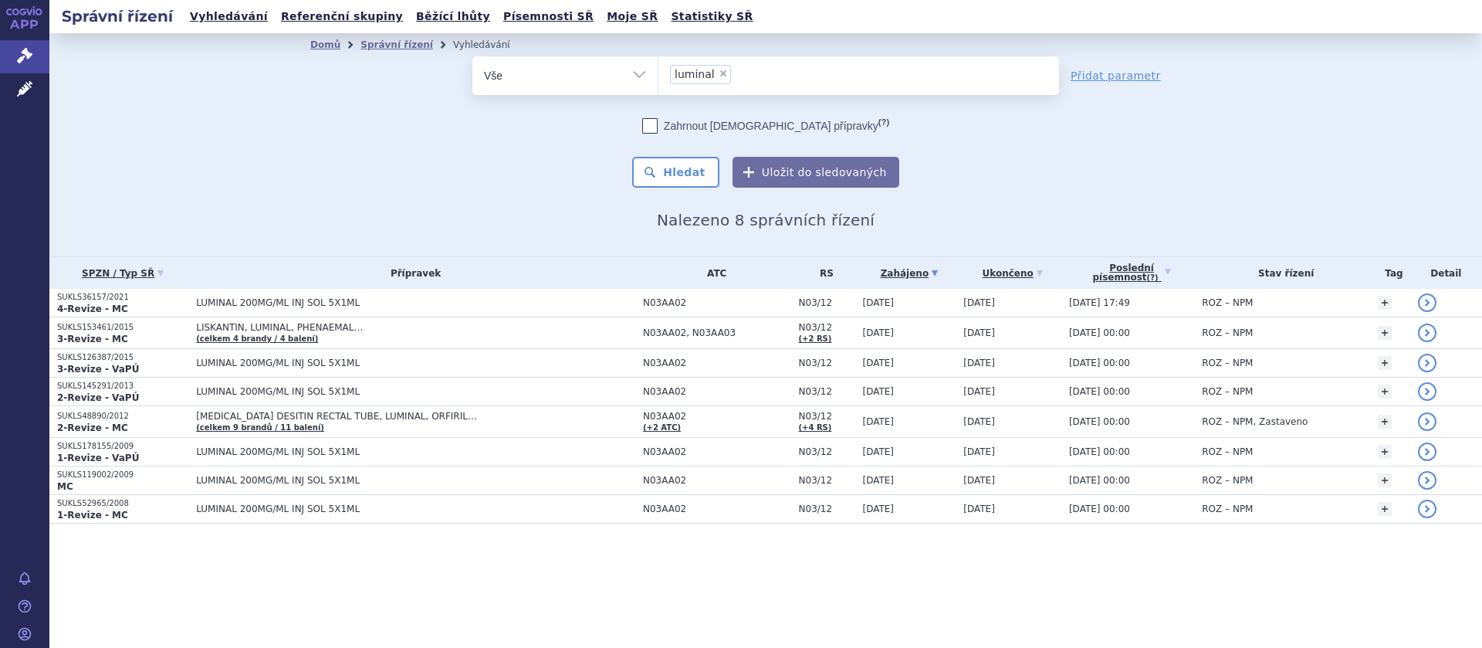
click at [719, 74] on span "×" at bounding box center [723, 73] width 9 height 9
click at [659, 74] on select "luminal" at bounding box center [658, 75] width 1 height 39
select select
type input "phe"
type input "phen"
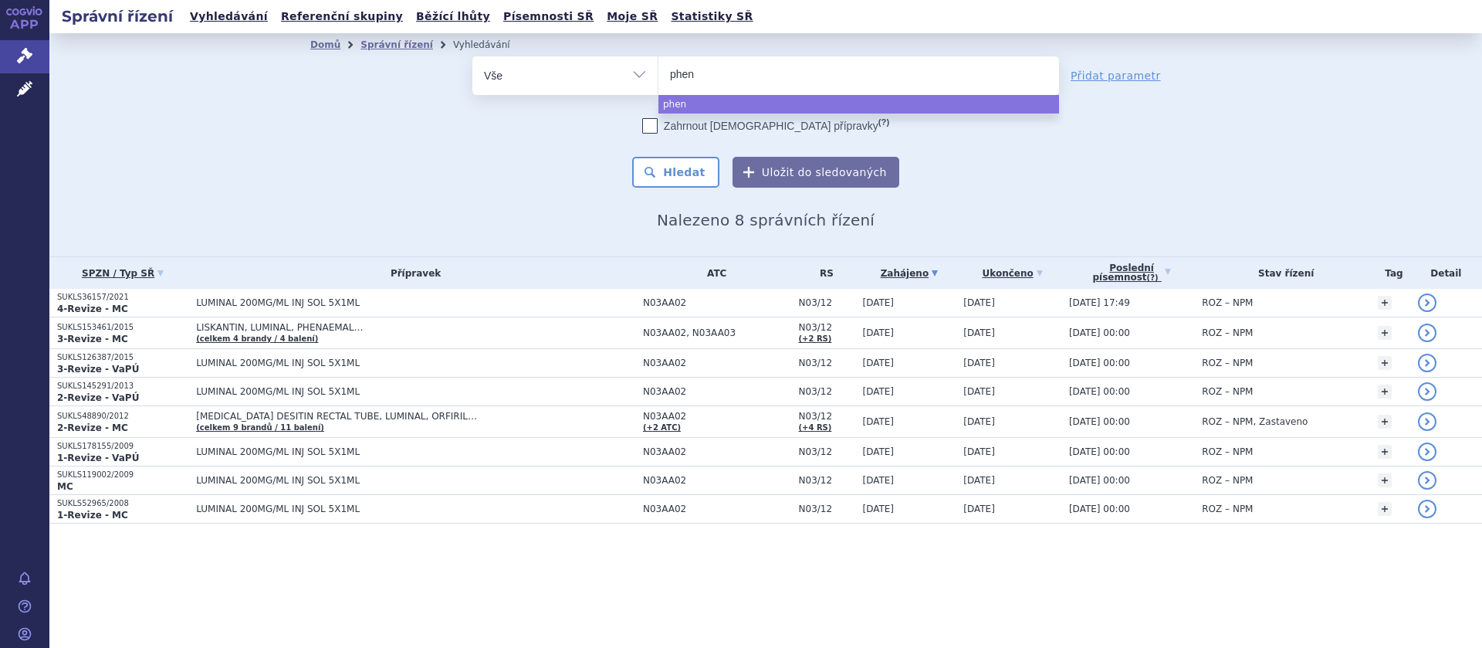
type input "phena"
type input "phenae"
type input "phenaem"
type input "phenaemal"
select select "phenaemal"
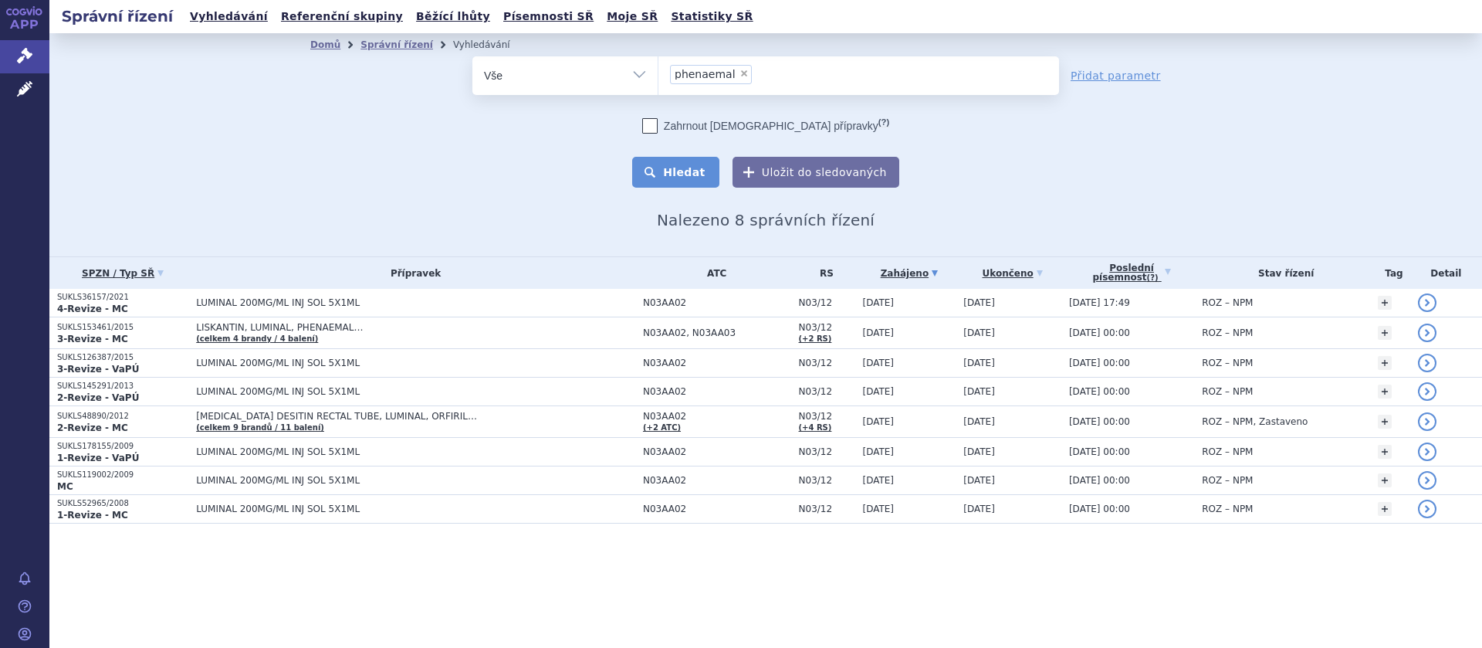
click at [699, 162] on button "Hledat" at bounding box center [675, 172] width 87 height 31
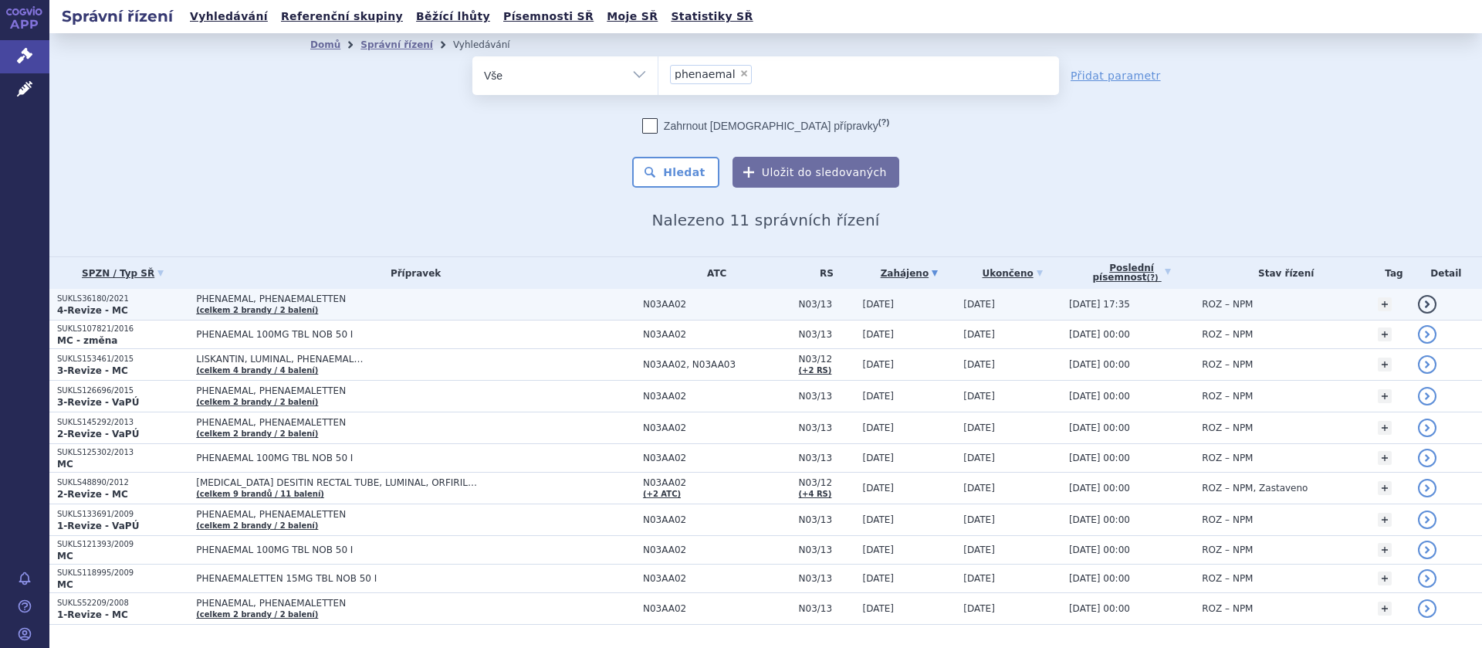
click at [317, 298] on span "PHENAEMAL, PHENAEMALETTEN" at bounding box center [389, 298] width 386 height 11
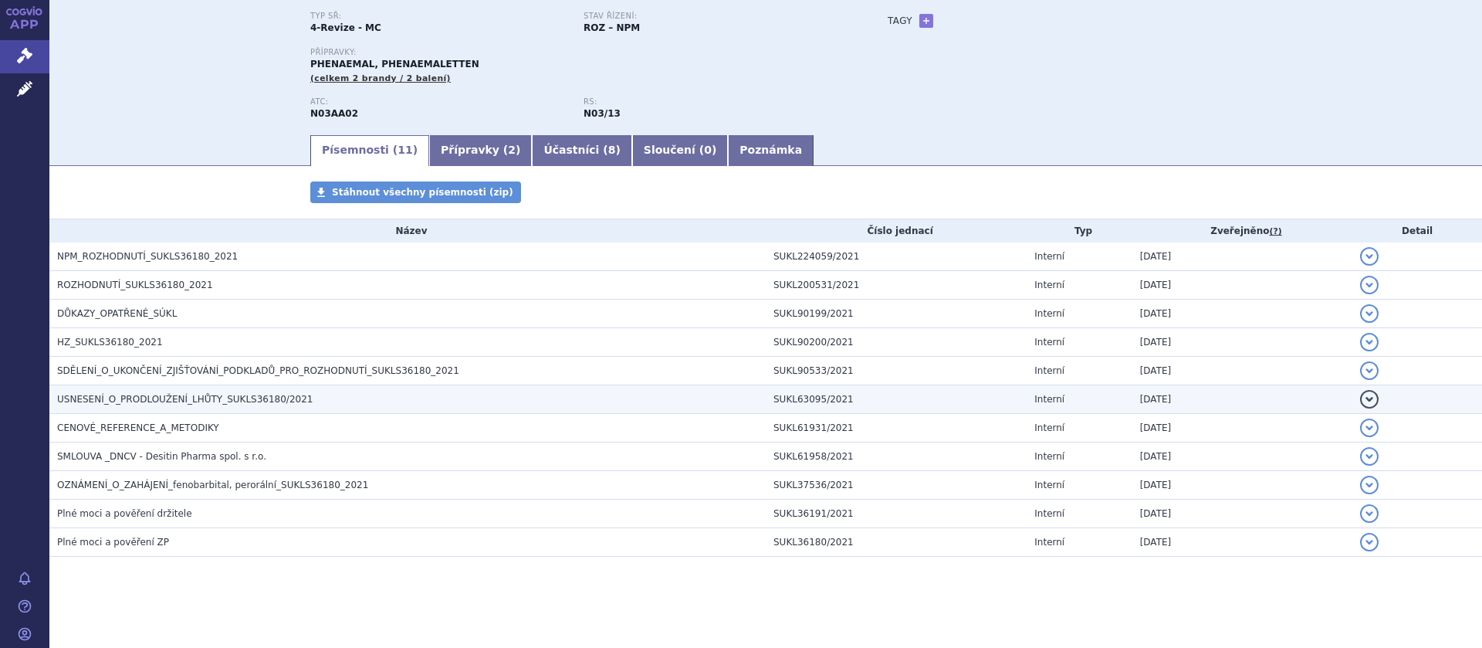
scroll to position [130, 0]
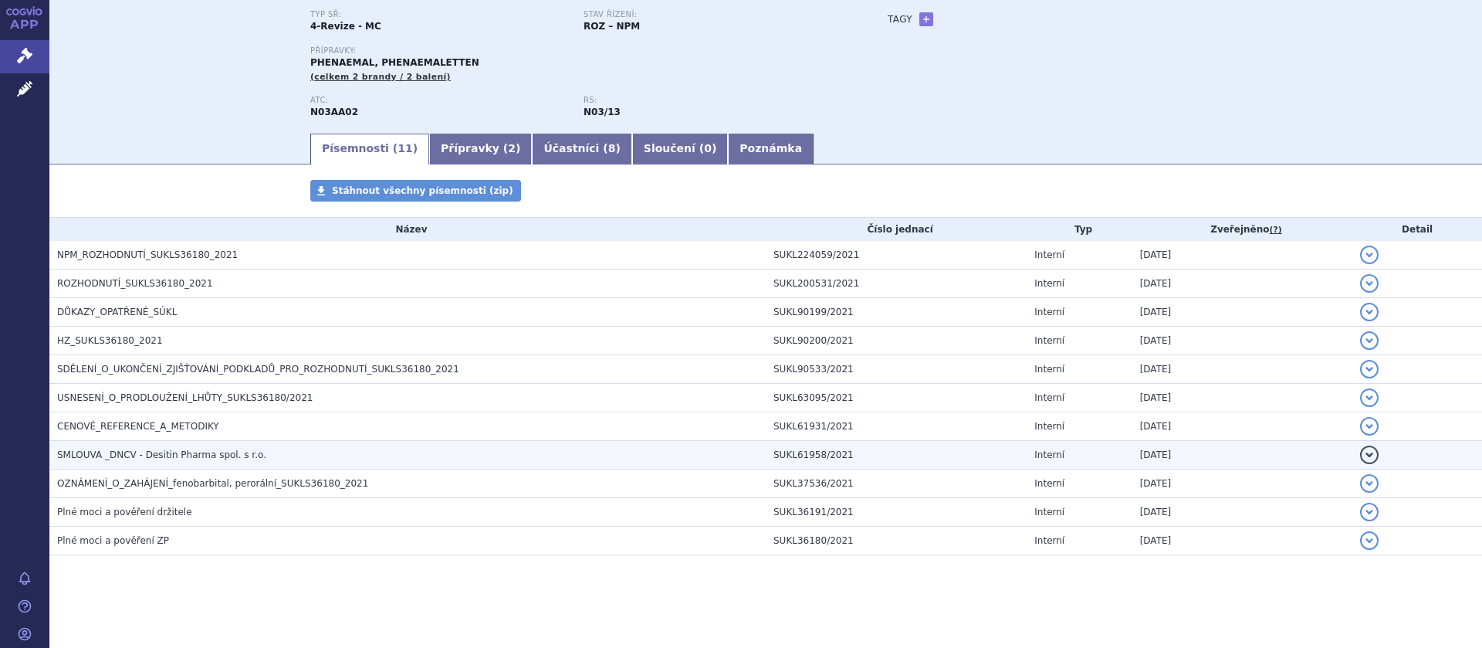
click at [174, 449] on span "SMLOUVA _DNCV - Desitin Pharma spol. s r.o." at bounding box center [161, 454] width 209 height 11
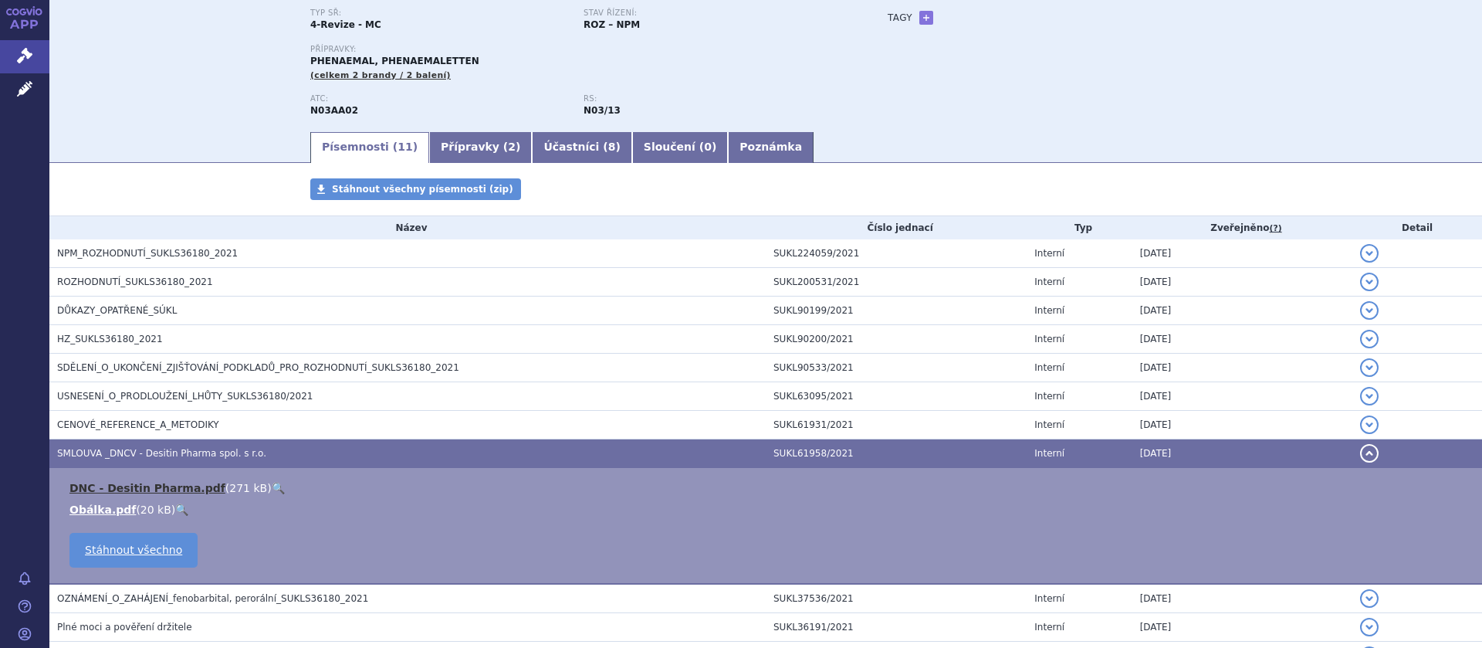
click at [115, 488] on link "DNC - Desitin Pharma.pdf" at bounding box center [147, 488] width 156 height 12
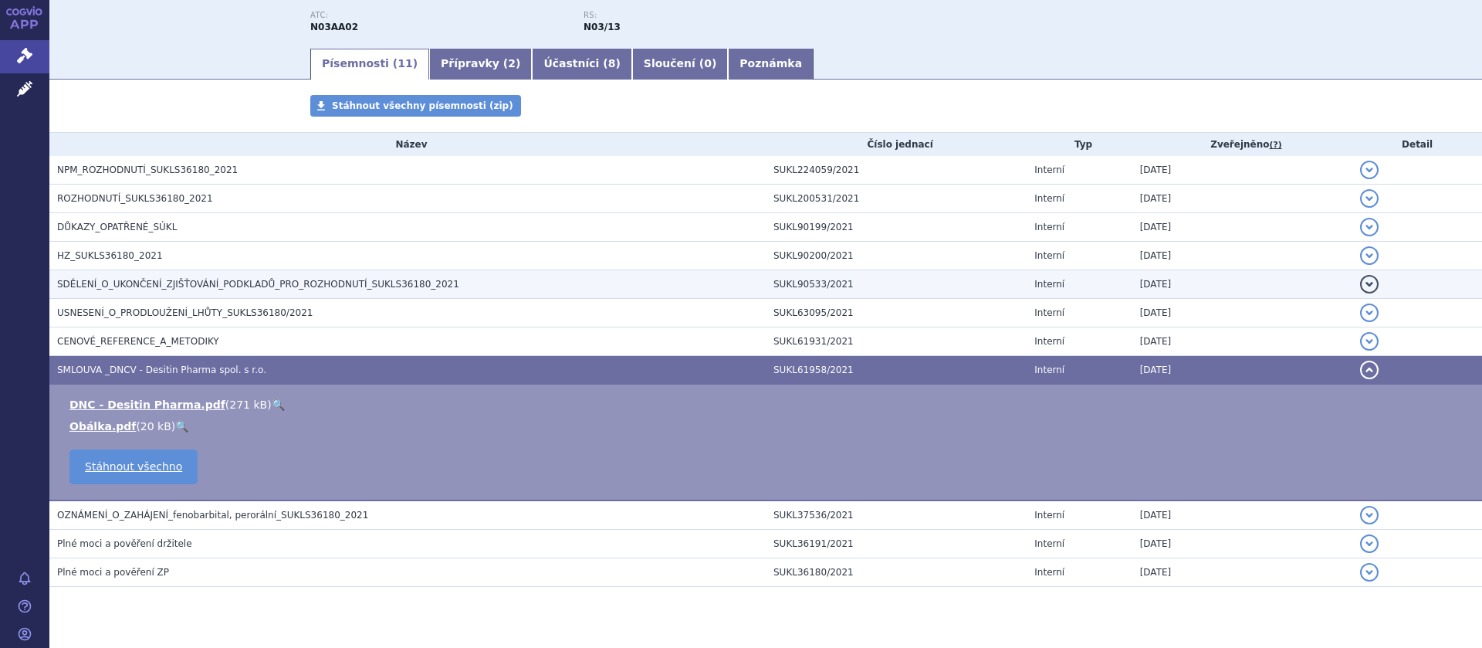
scroll to position [247, 0]
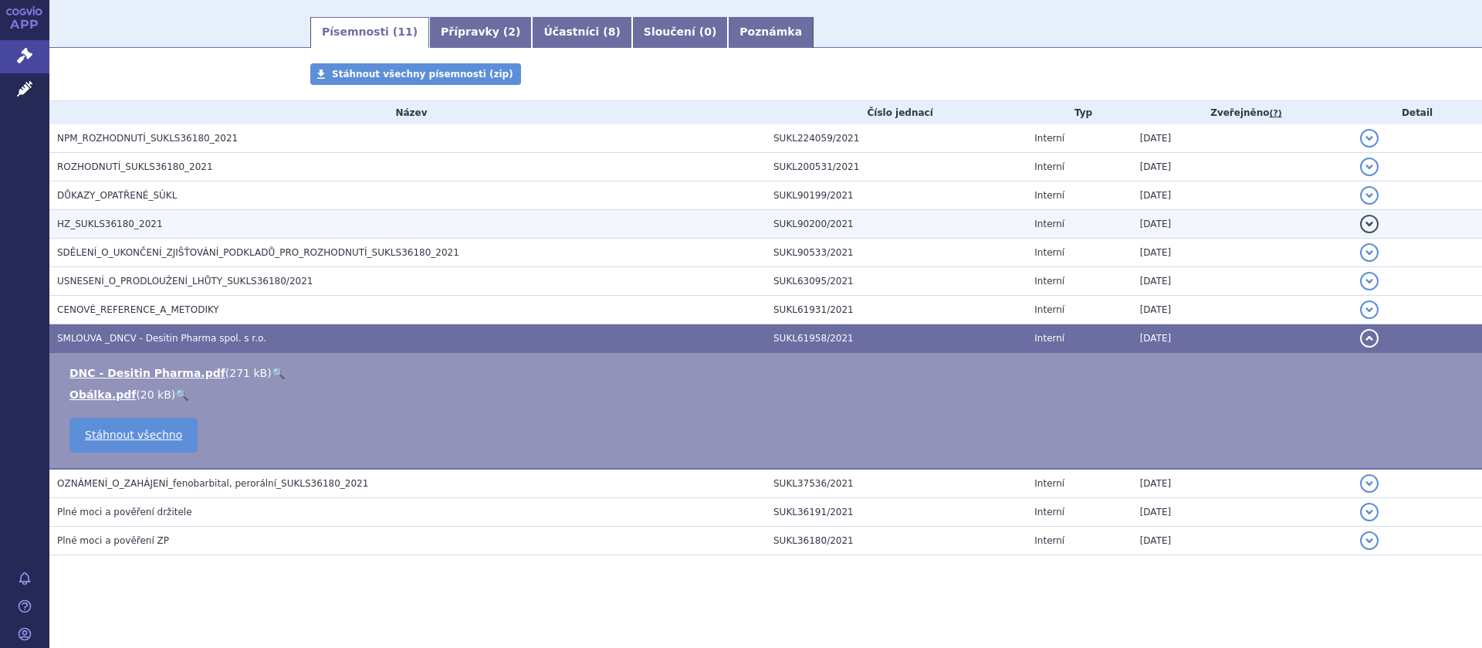
click at [129, 219] on span "HZ_SUKLS36180_2021" at bounding box center [110, 223] width 106 height 11
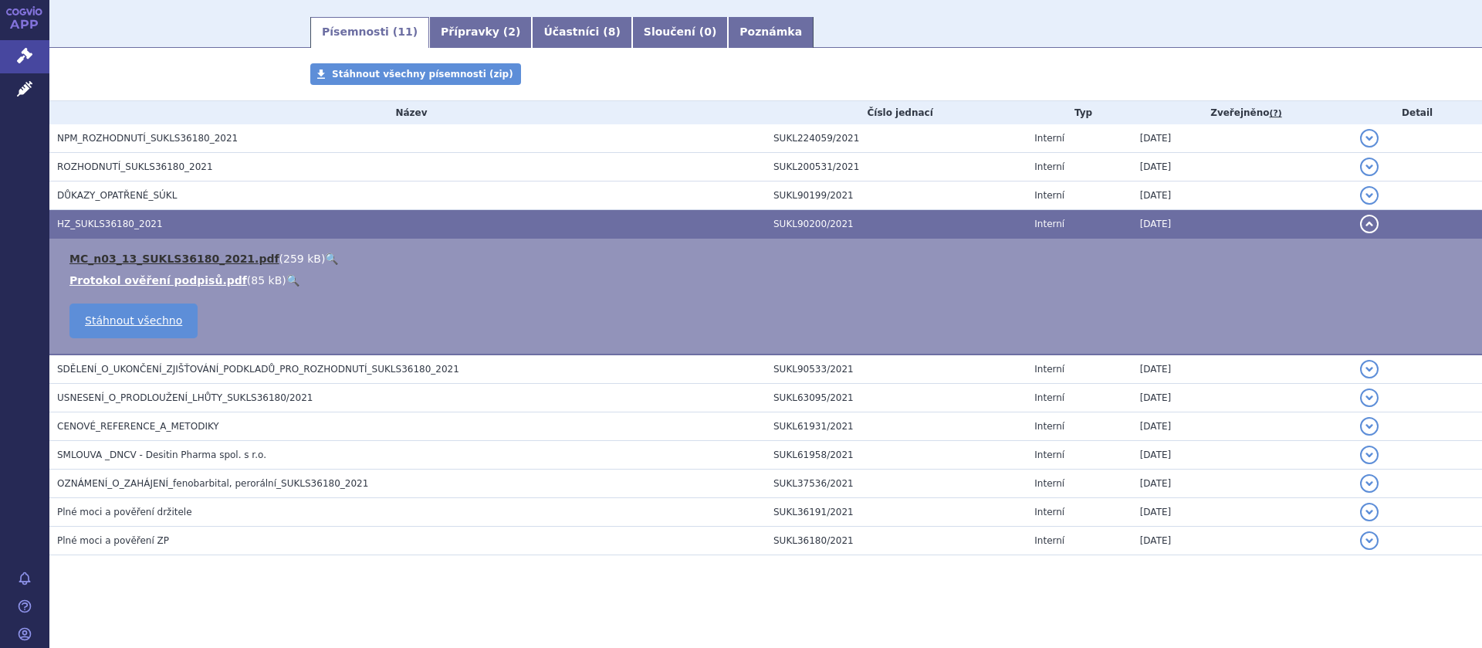
click at [138, 257] on link "MC_n03_13_SUKLS36180_2021.pdf" at bounding box center [174, 258] width 210 height 12
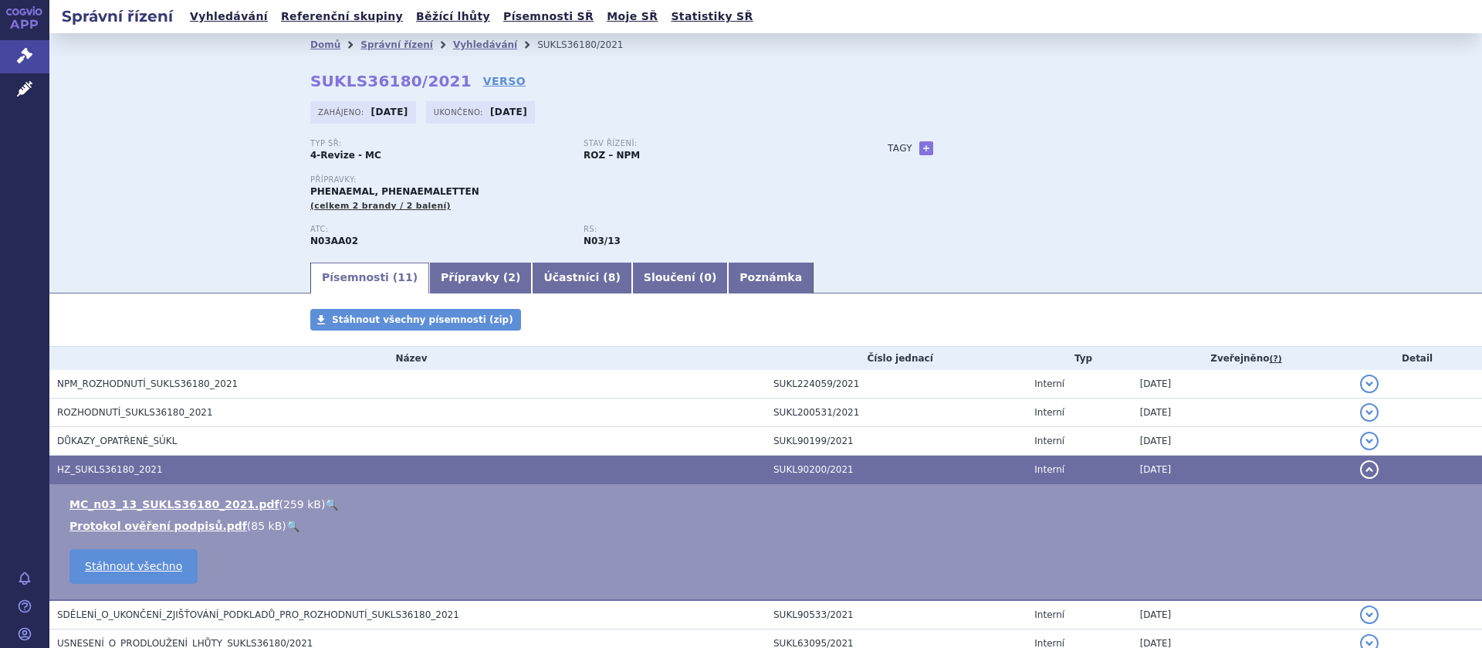
click at [464, 39] on li "Vyhledávání" at bounding box center [495, 44] width 84 height 23
click at [464, 47] on link "Vyhledávání" at bounding box center [485, 44] width 64 height 11
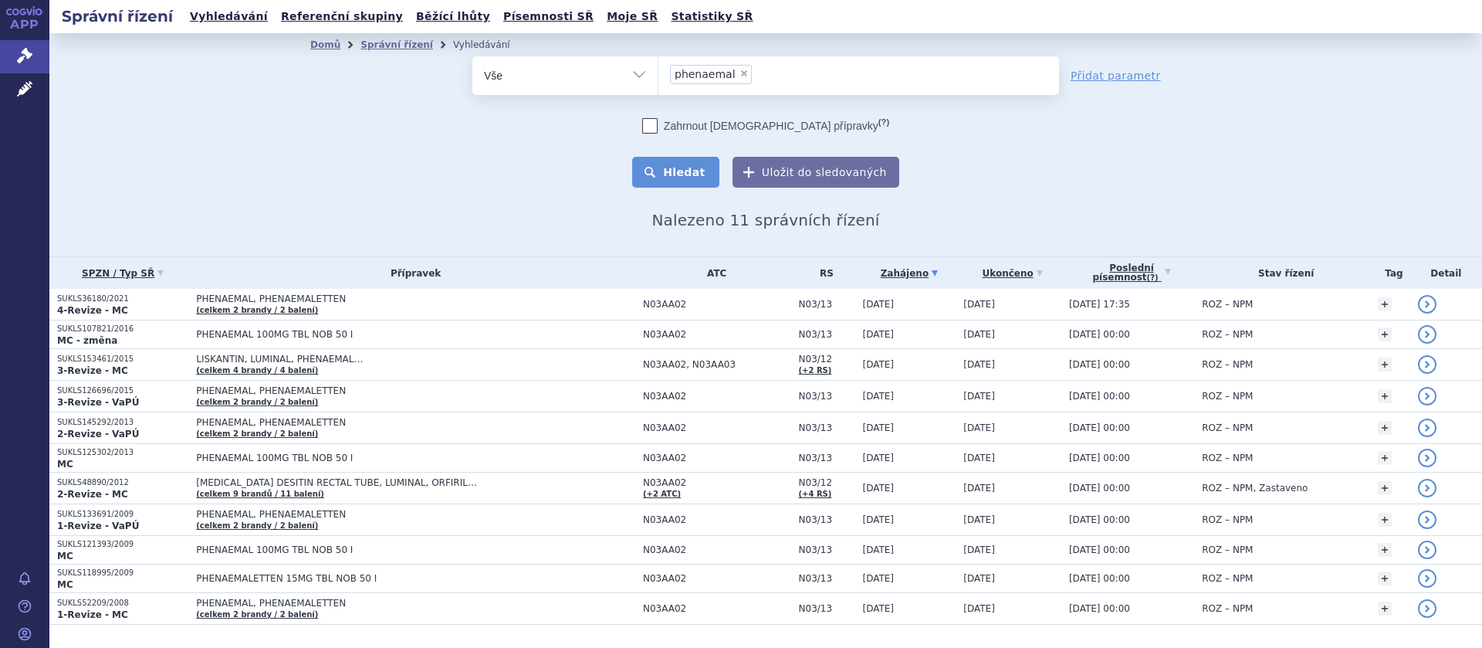
click at [697, 170] on button "Hledat" at bounding box center [675, 172] width 87 height 31
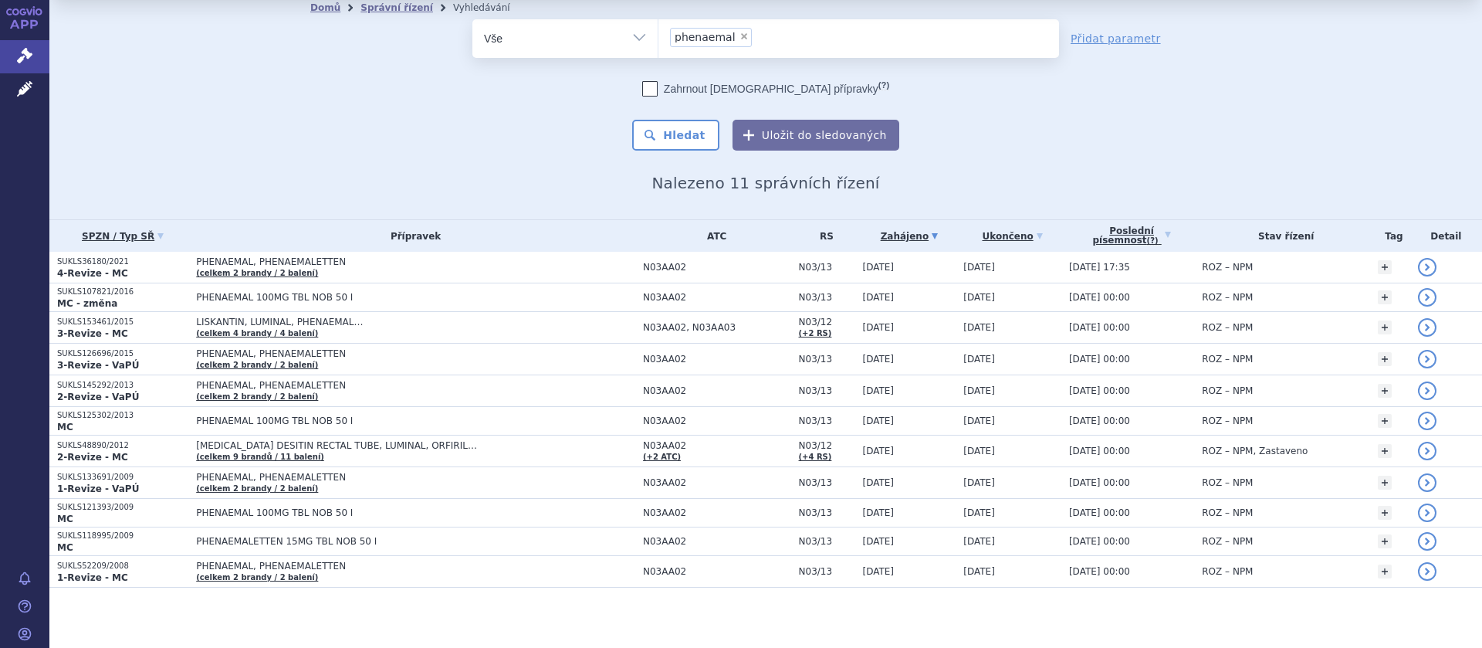
scroll to position [39, 0]
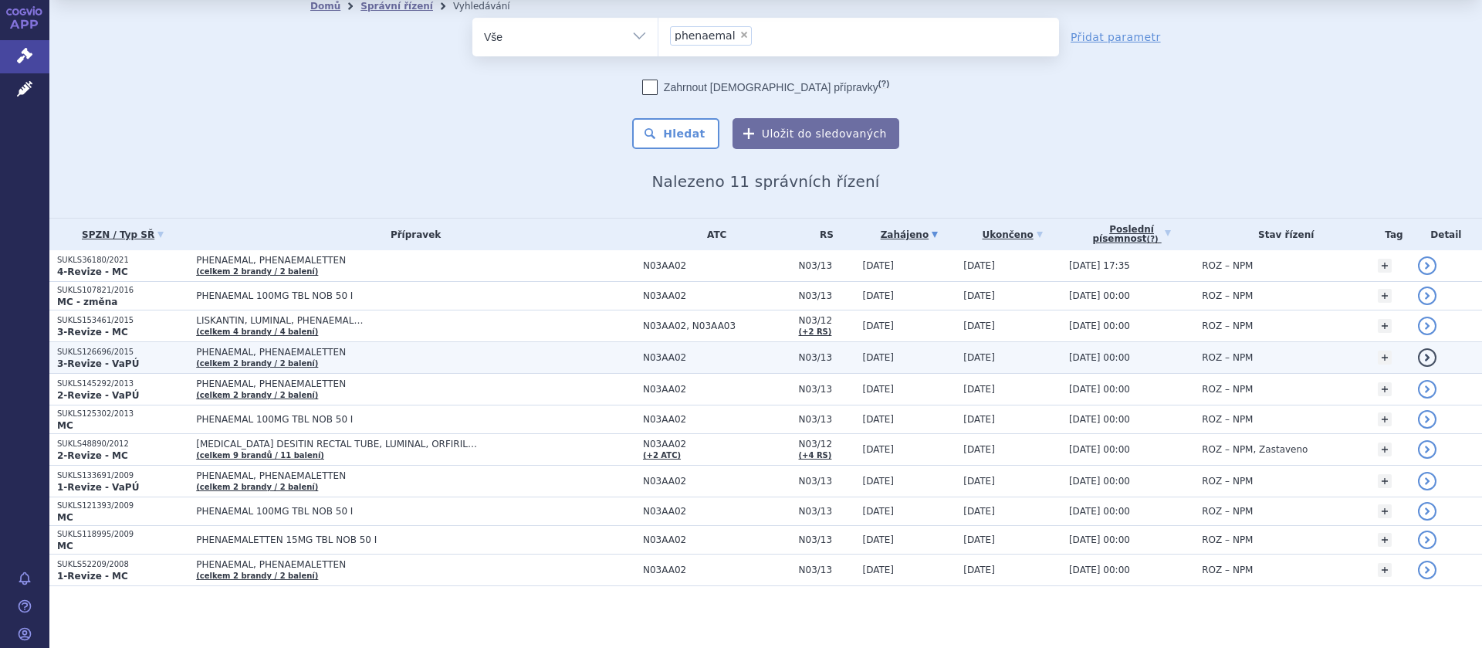
click at [239, 352] on span "PHENAEMAL, PHENAEMALETTEN" at bounding box center [389, 352] width 386 height 11
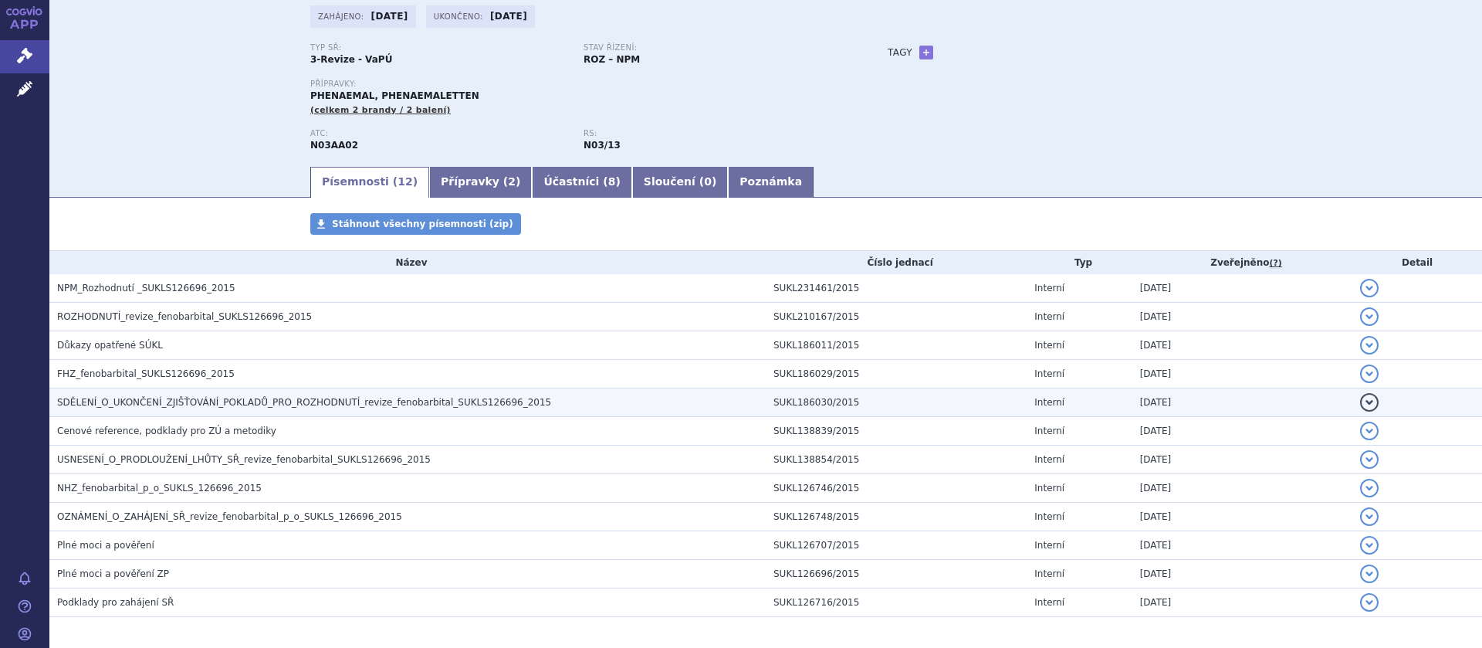
scroll to position [159, 0]
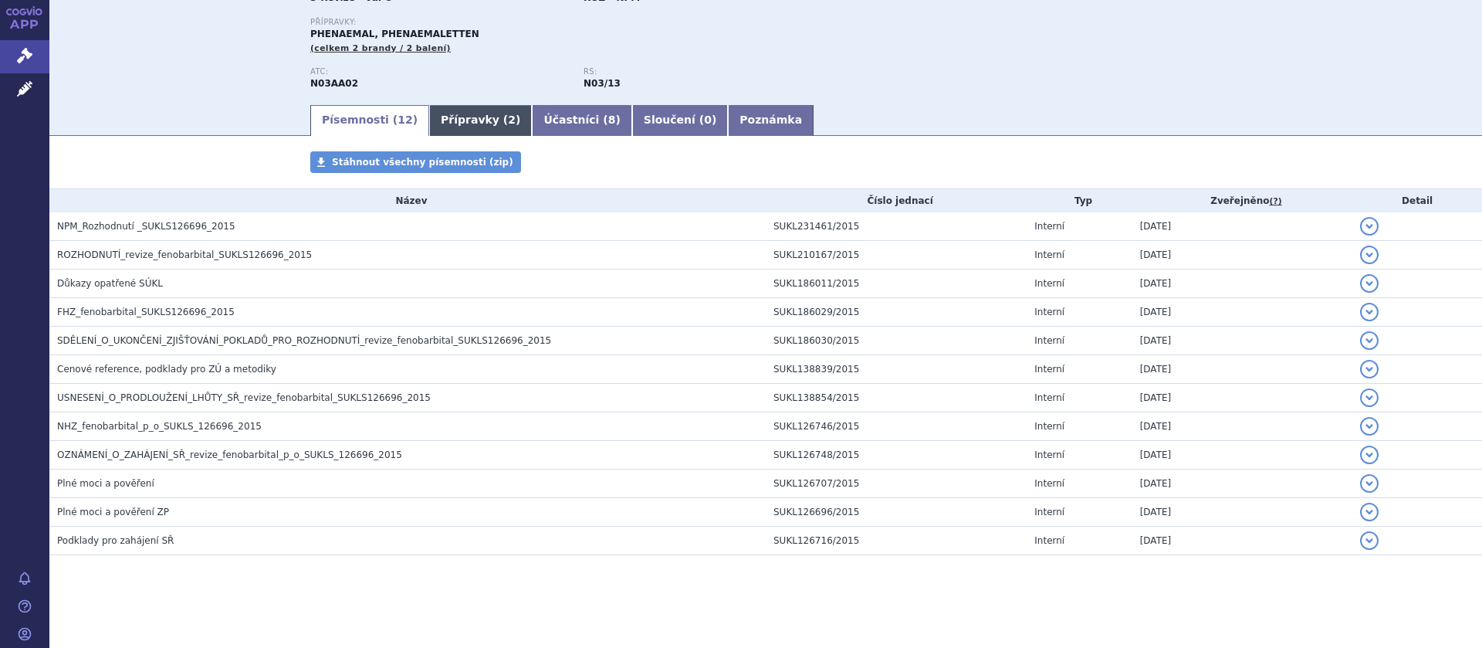
click at [449, 124] on link "Přípravky ( 2 )" at bounding box center [480, 120] width 103 height 31
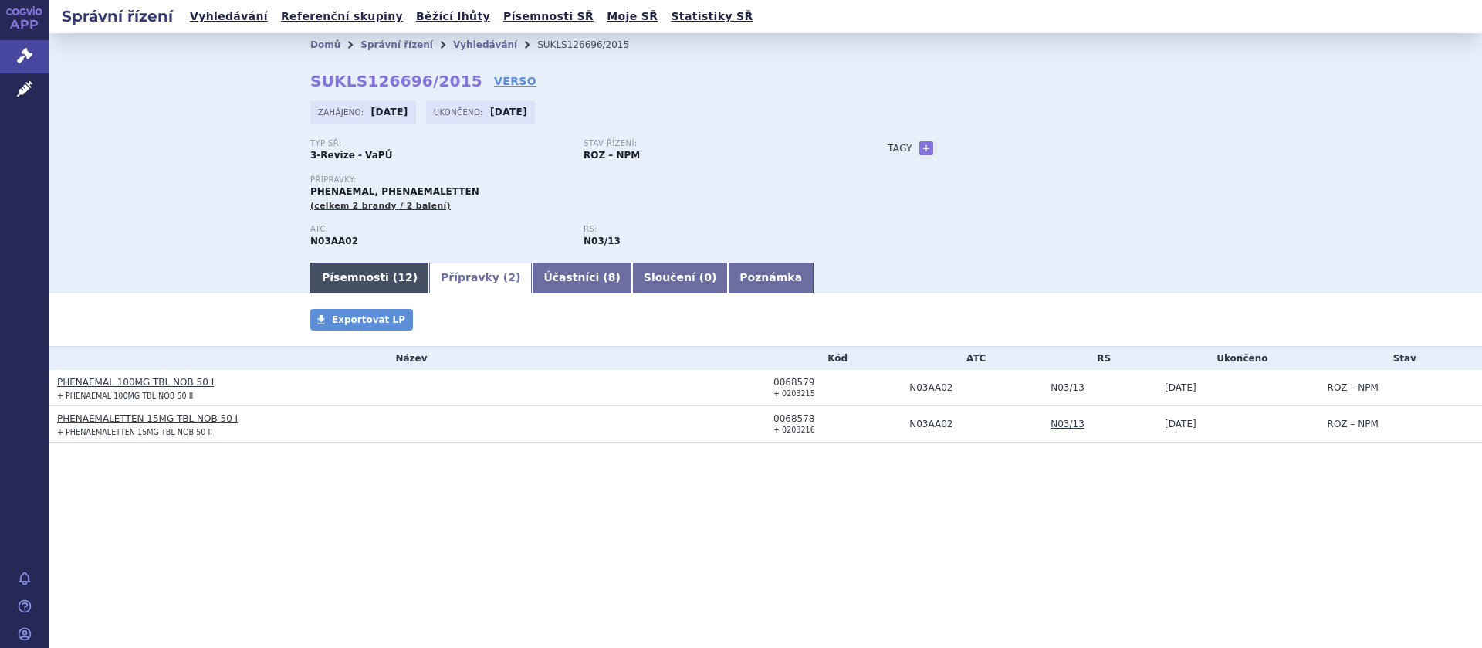
click at [357, 279] on link "Písemnosti ( 12 )" at bounding box center [369, 277] width 119 height 31
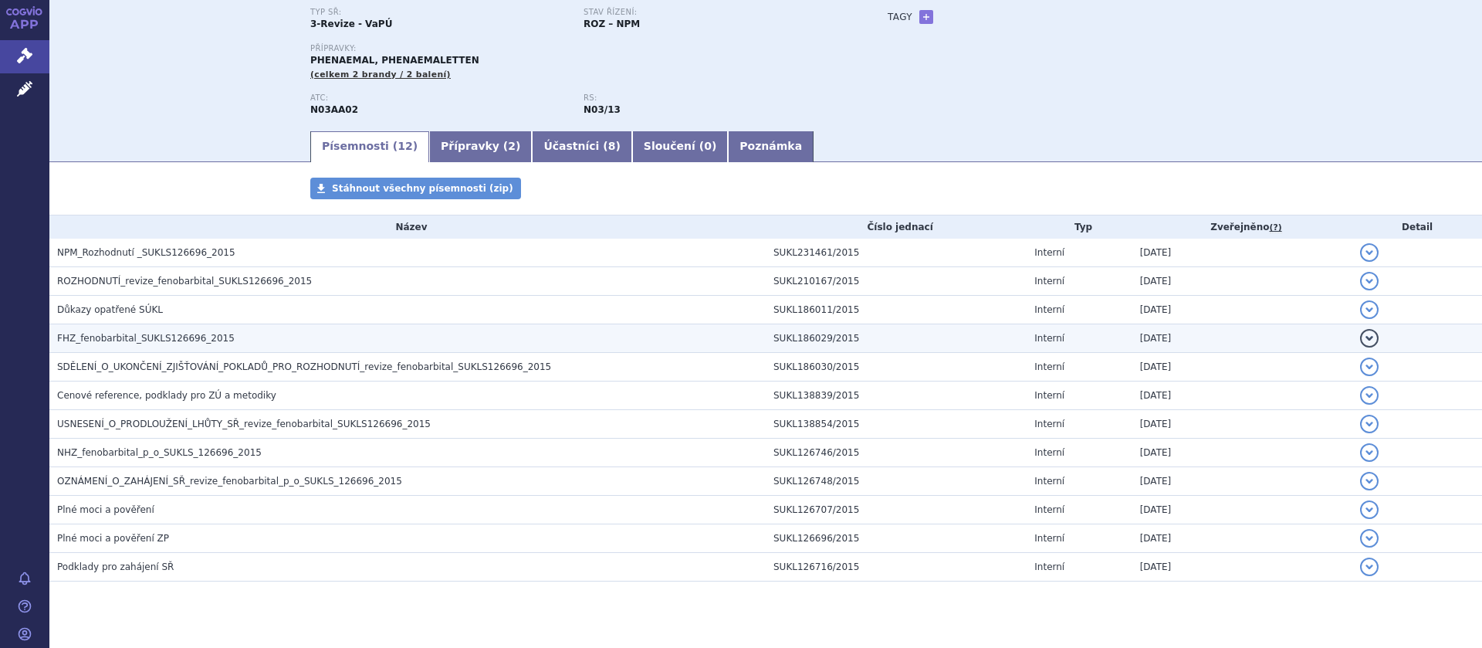
scroll to position [159, 0]
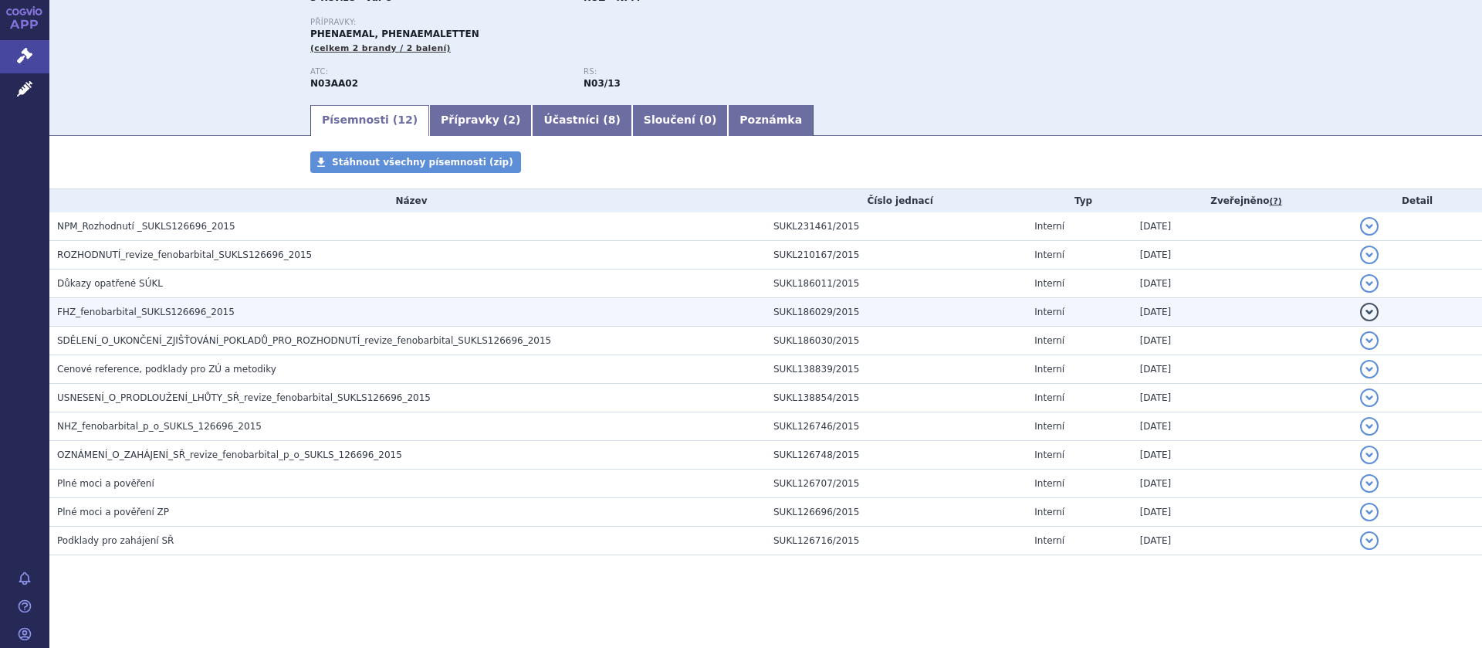
click at [155, 312] on span "FHZ_fenobarbital_SUKLS126696_2015" at bounding box center [146, 312] width 178 height 11
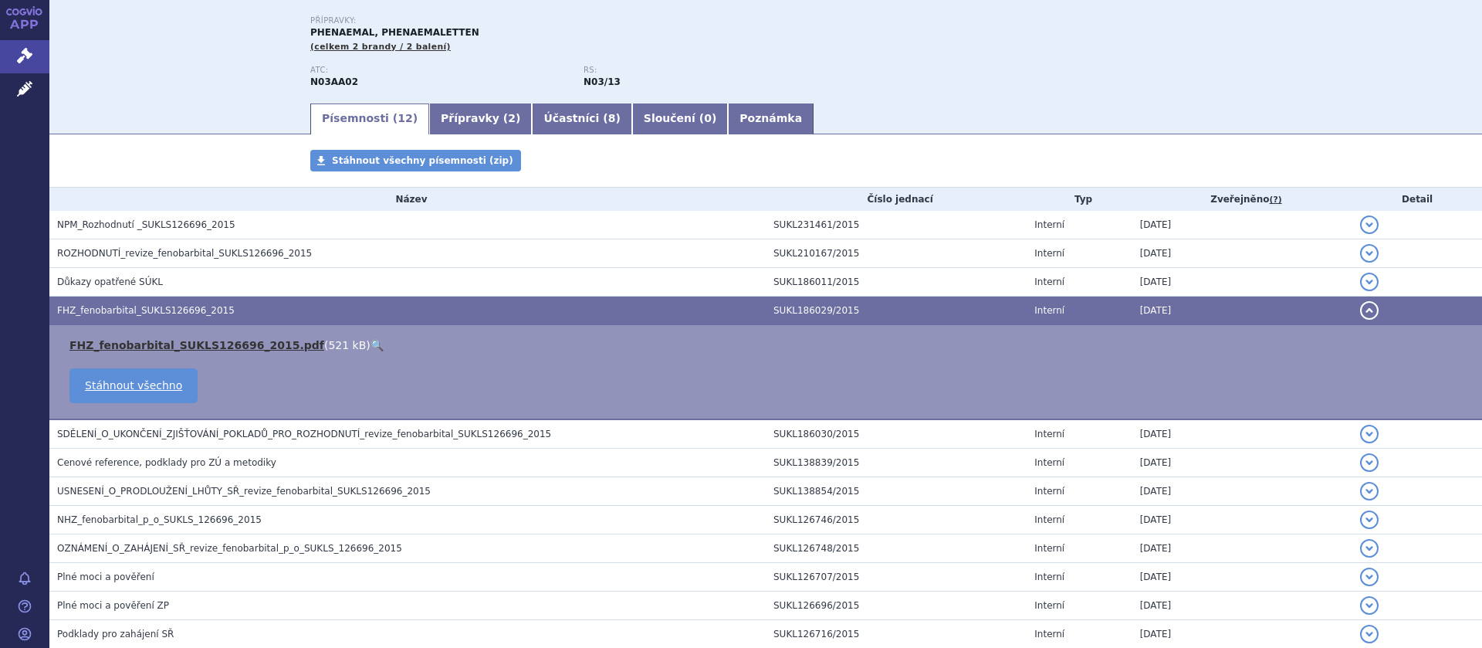
click at [164, 347] on link "FHZ_fenobarbital_SUKLS126696_2015.pdf" at bounding box center [196, 345] width 255 height 12
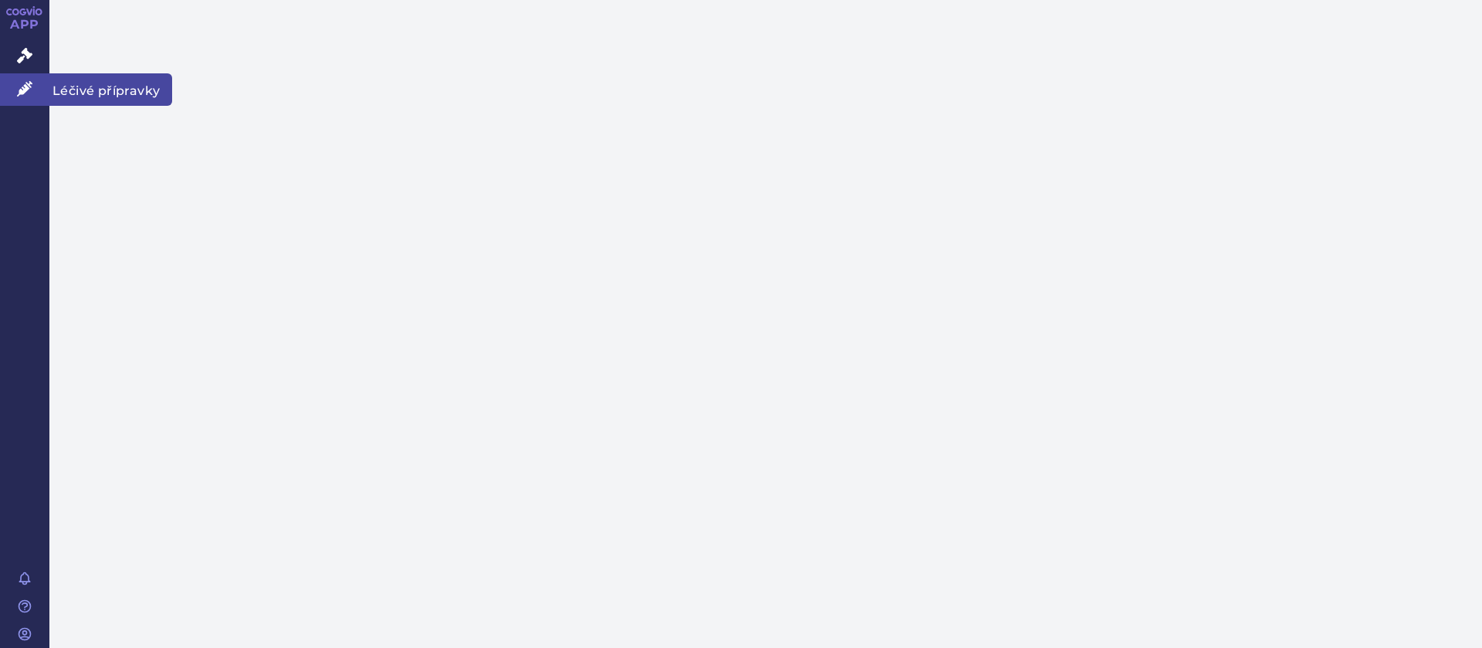
click at [21, 83] on icon at bounding box center [24, 88] width 15 height 15
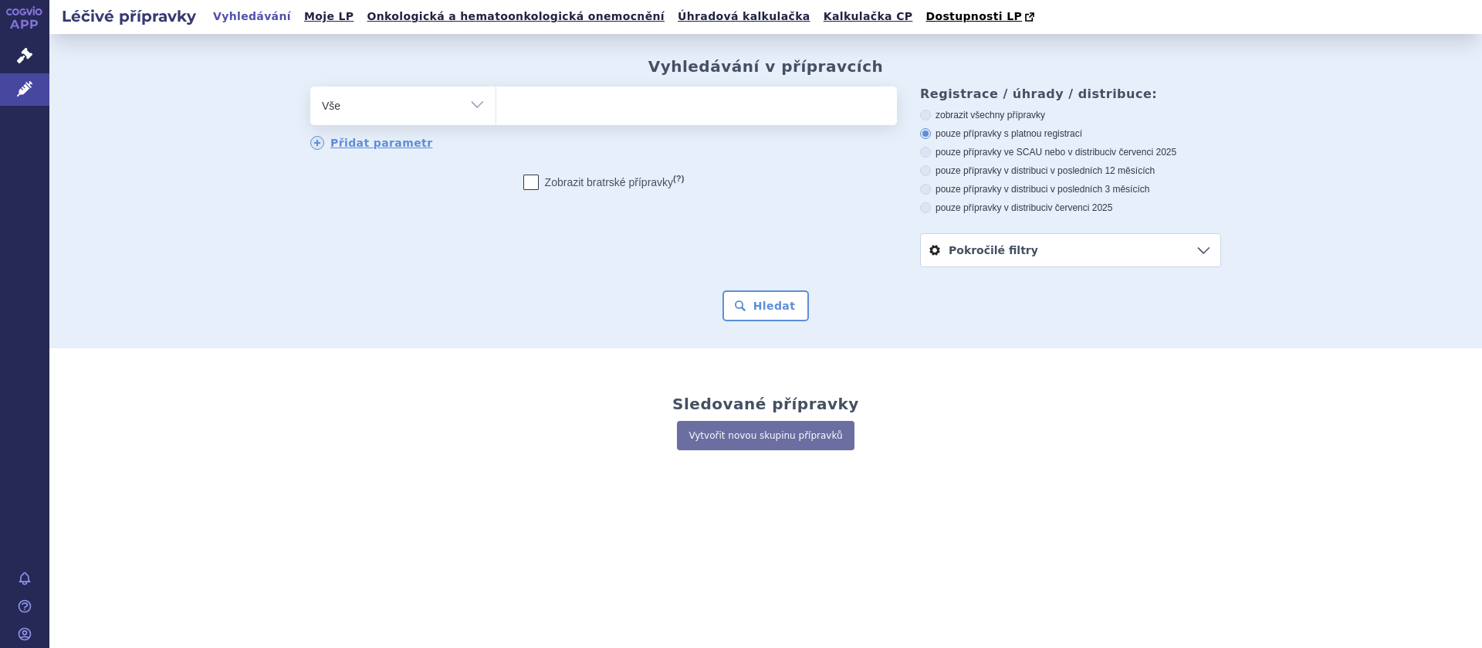
click at [566, 118] on ul at bounding box center [696, 102] width 401 height 32
click at [496, 118] on select at bounding box center [496, 105] width 1 height 39
type input "ph"
type input "phe"
type input "phen"
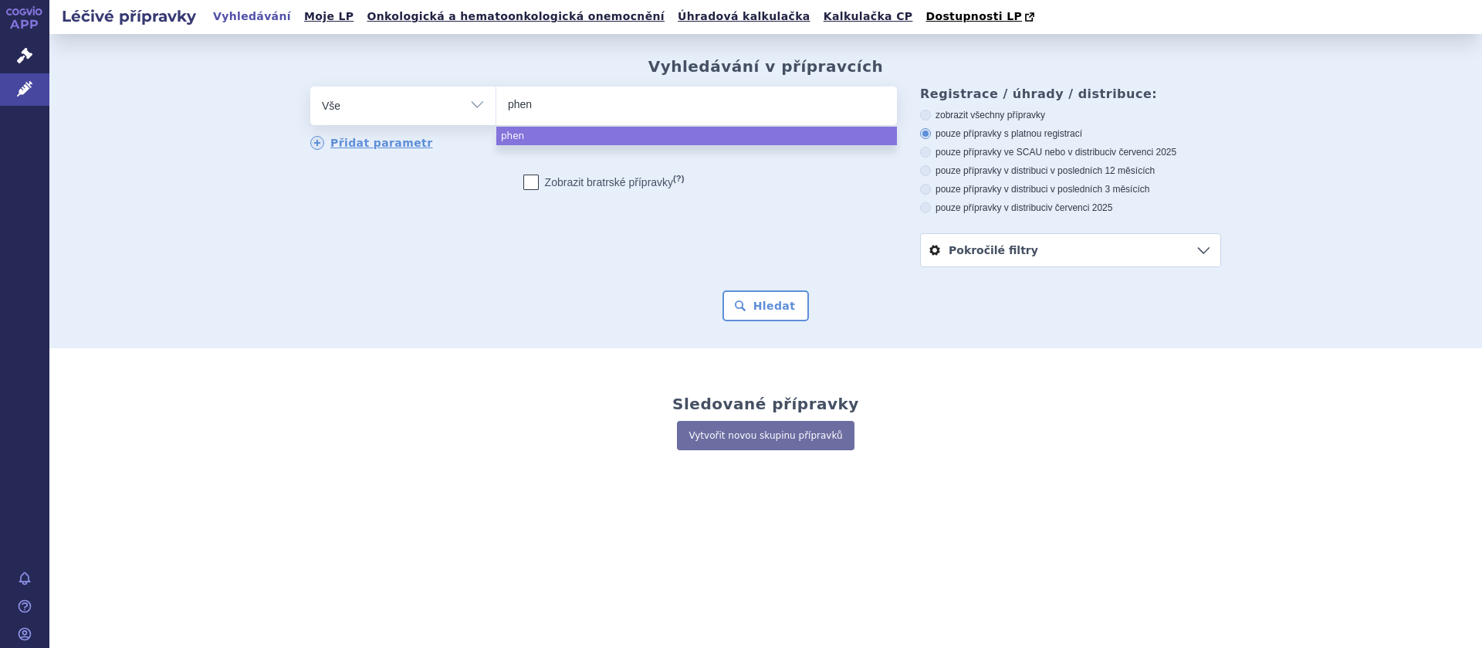
type input "phena"
type input "phenae"
type input "phenaema"
type input "phenaemal"
select select "phenaemal"
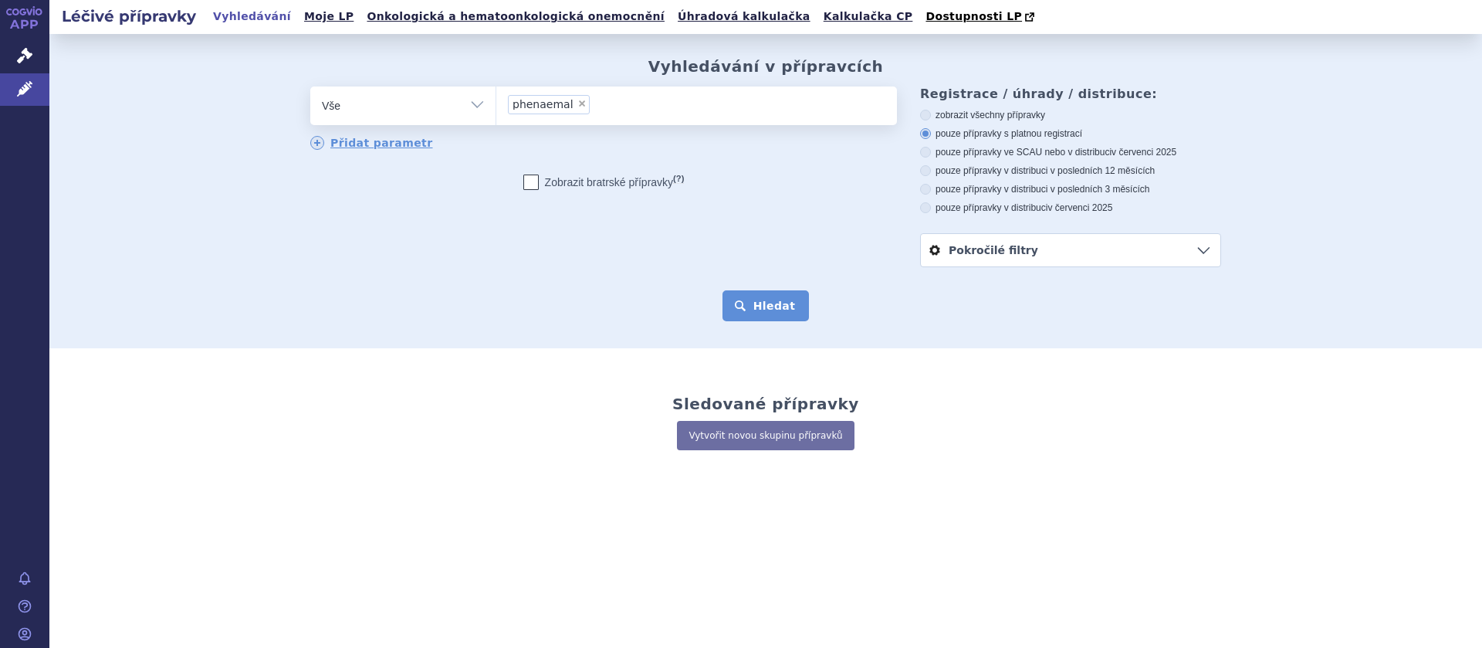
click at [762, 317] on button "Hledat" at bounding box center [766, 305] width 87 height 31
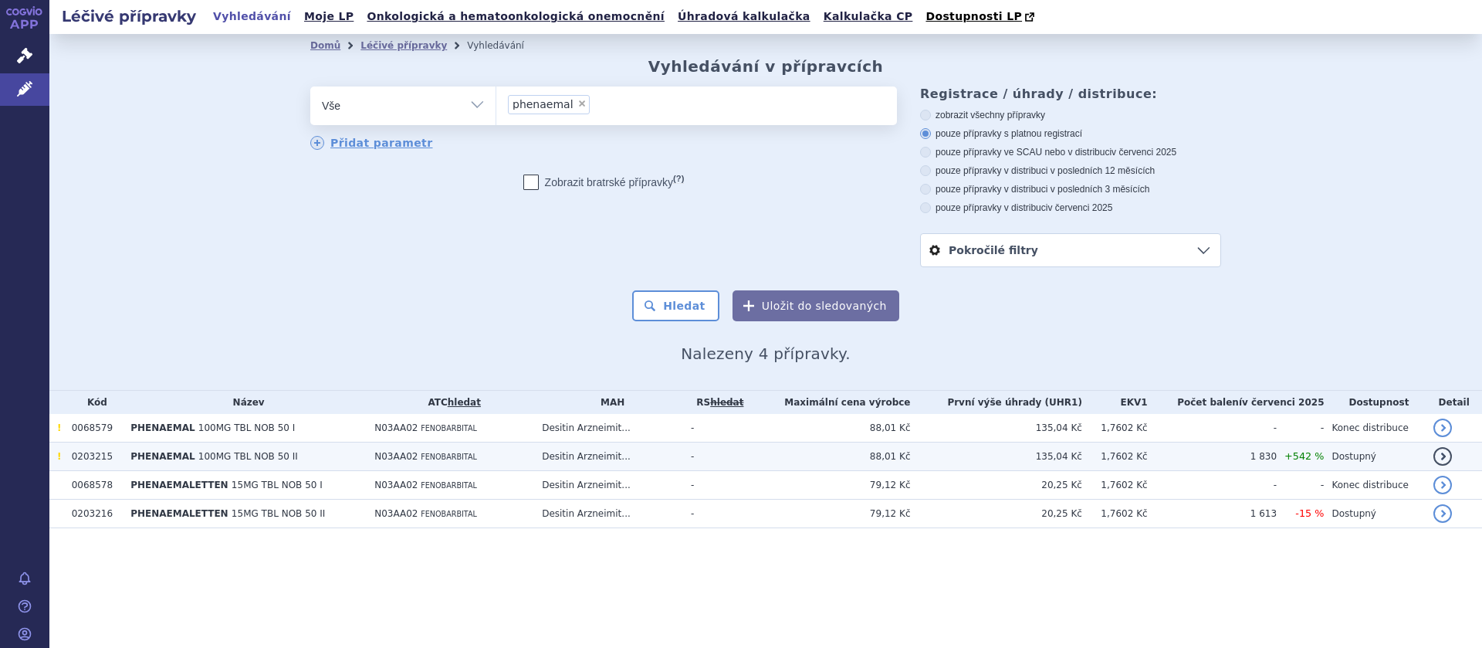
click at [417, 452] on td "N03AA02 FENOBARBITAL" at bounding box center [451, 456] width 168 height 29
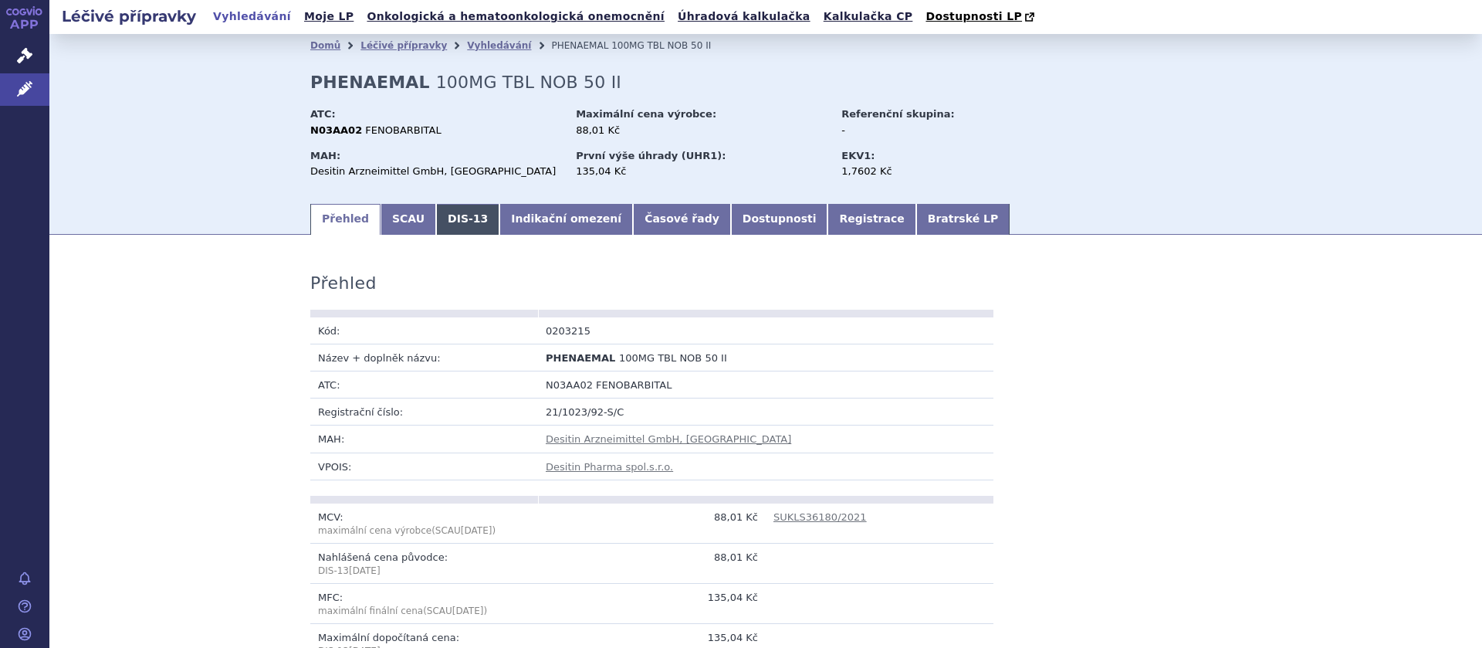
click at [461, 219] on link "DIS-13" at bounding box center [467, 219] width 63 height 31
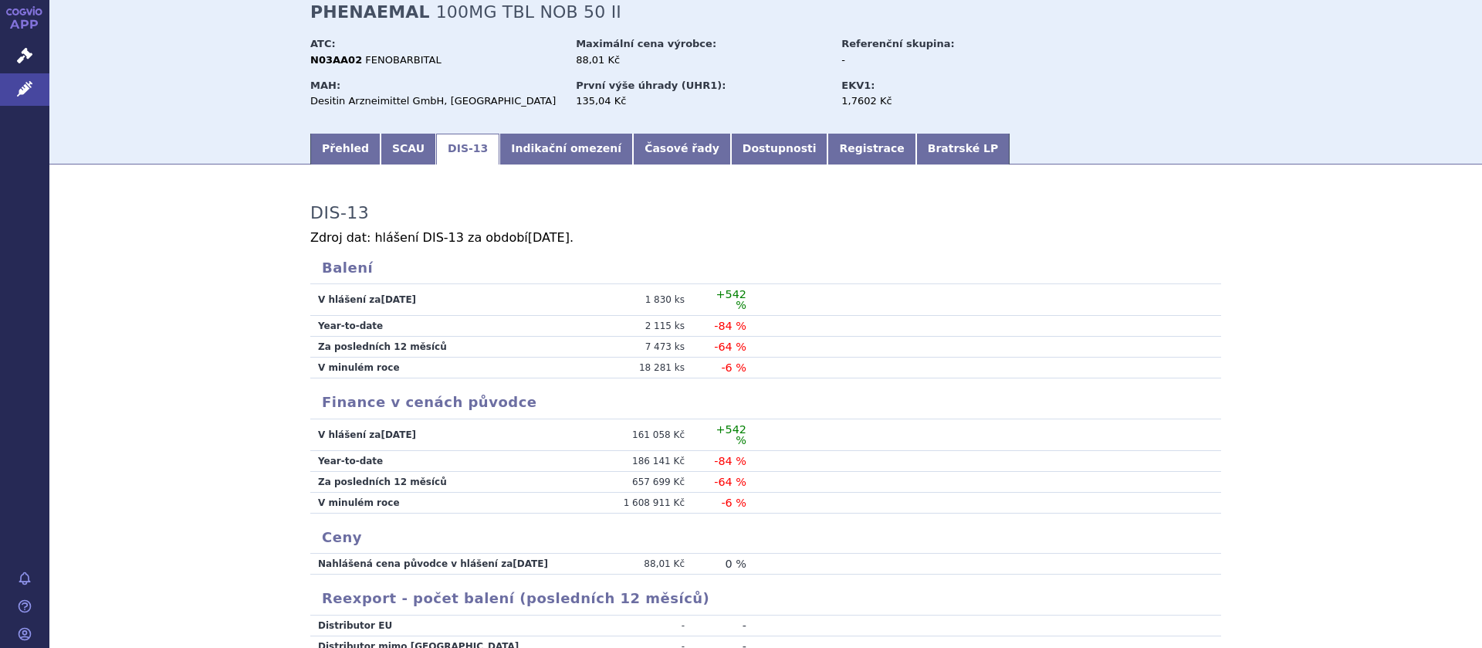
scroll to position [97, 0]
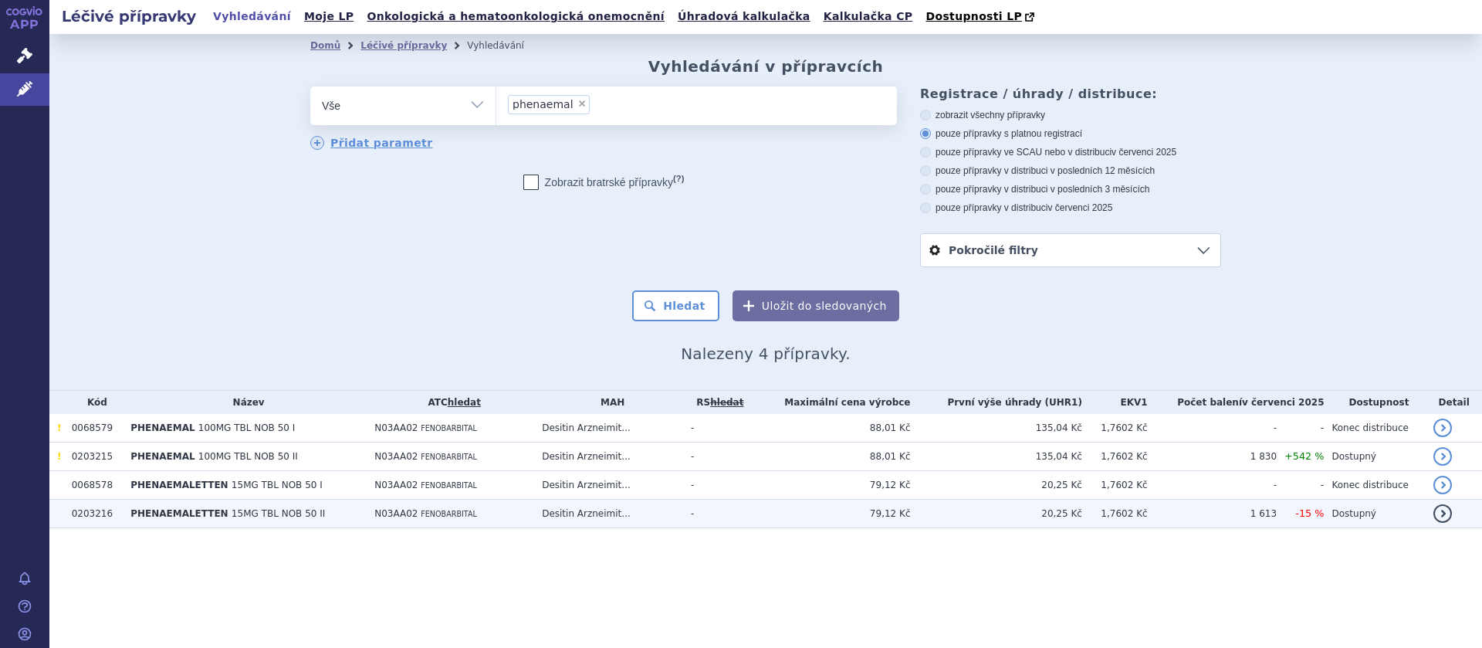
click at [494, 514] on td "N03AA02 FENOBARBITAL" at bounding box center [451, 514] width 168 height 29
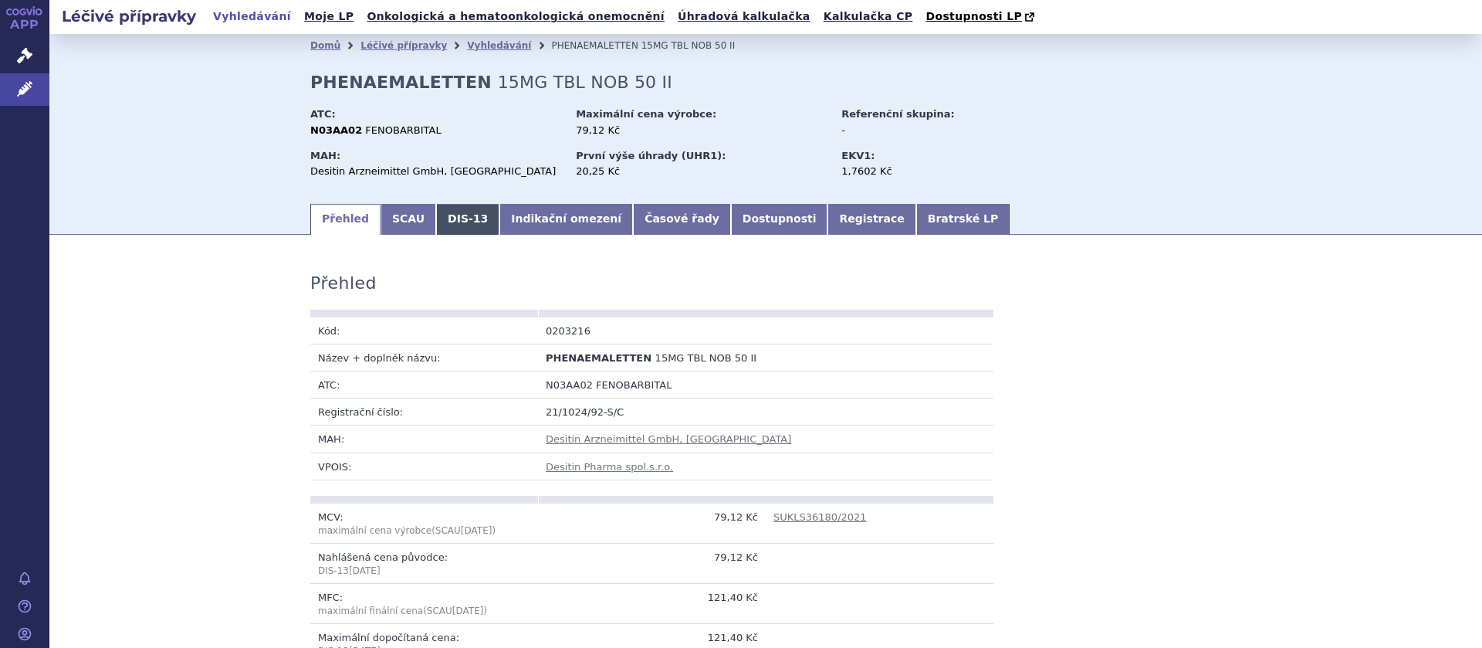
click at [439, 211] on link "DIS-13" at bounding box center [467, 219] width 63 height 31
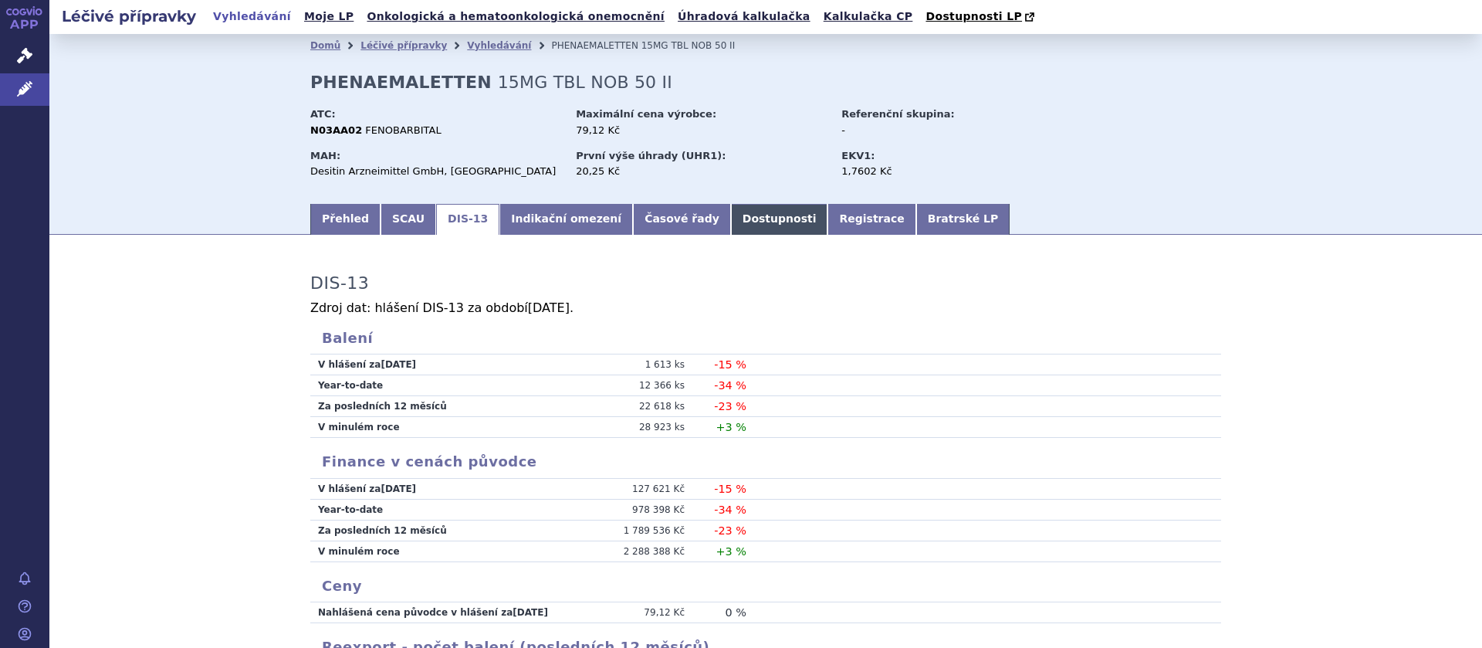
click at [731, 215] on link "Dostupnosti" at bounding box center [779, 219] width 97 height 31
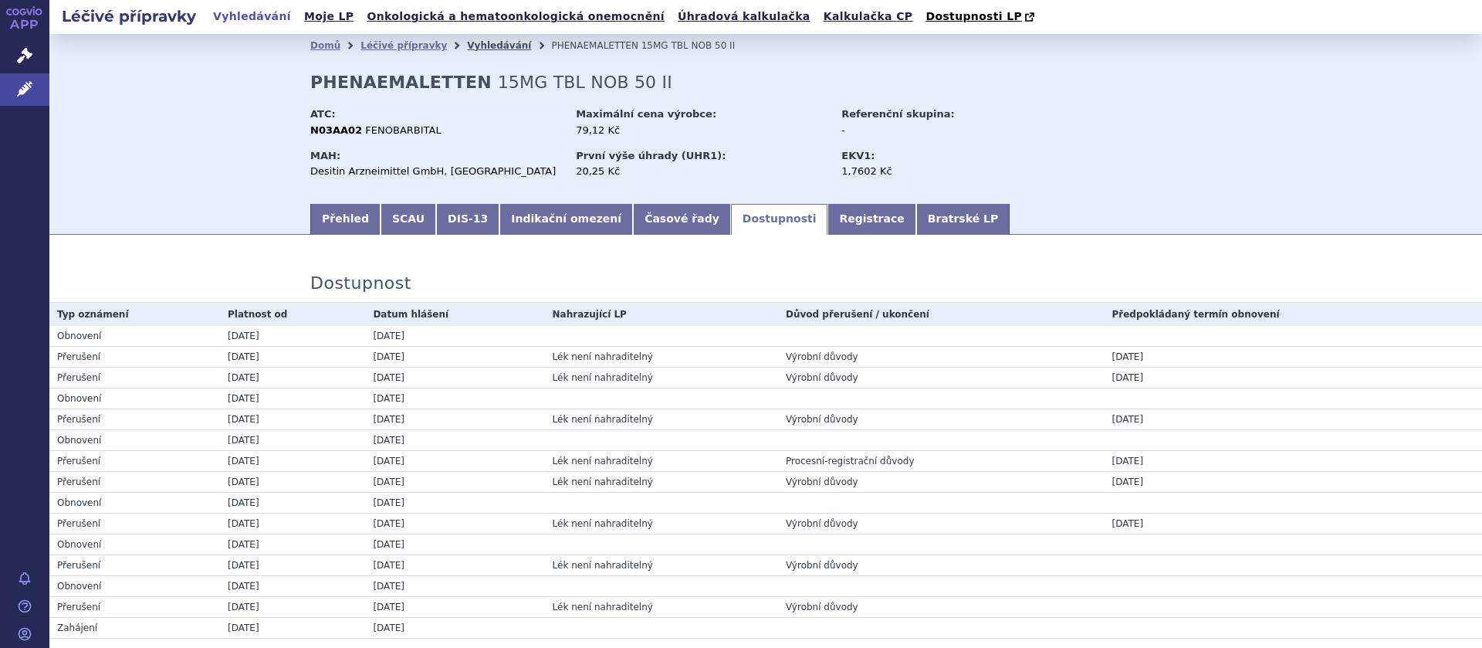
click at [467, 43] on link "Vyhledávání" at bounding box center [499, 45] width 64 height 11
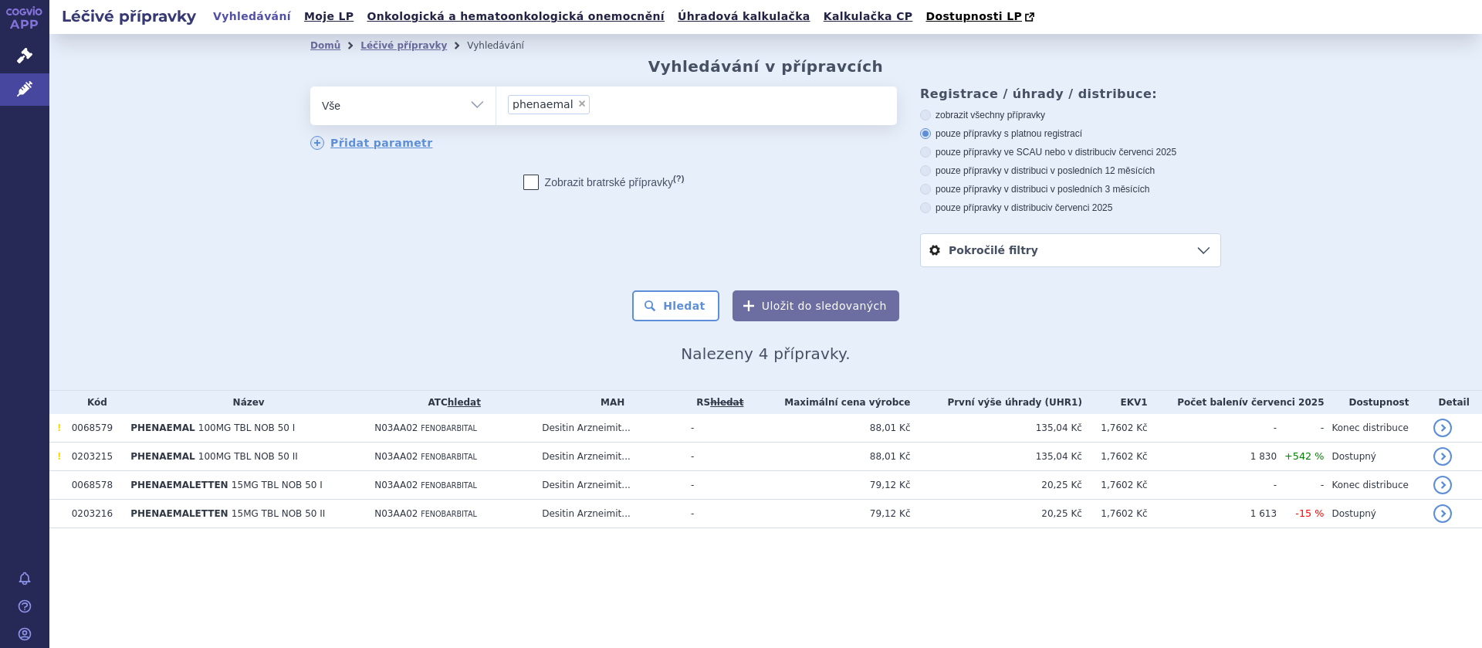
click at [577, 103] on span "×" at bounding box center [581, 103] width 9 height 9
click at [496, 103] on select "phenaemal" at bounding box center [496, 105] width 1 height 39
select select
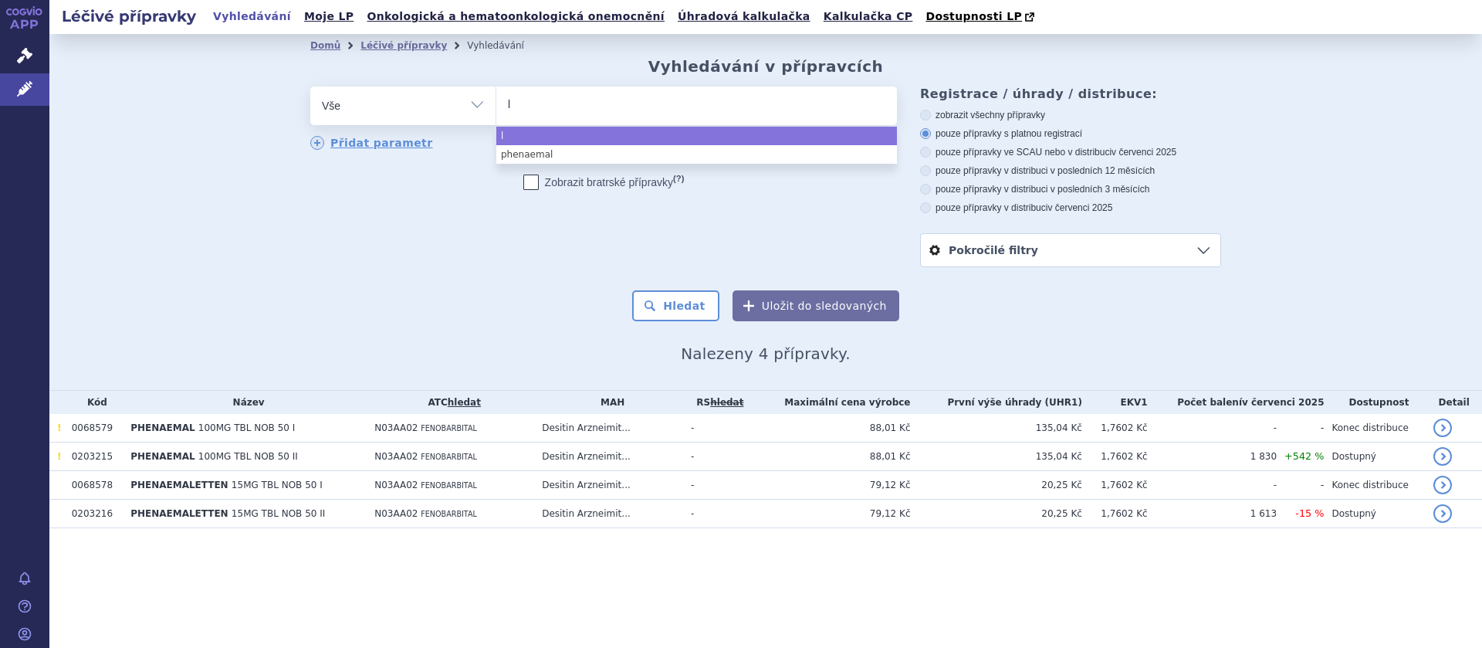
type input "lu"
type input "lum"
type input "lumi"
type input "lumina"
type input "luminal"
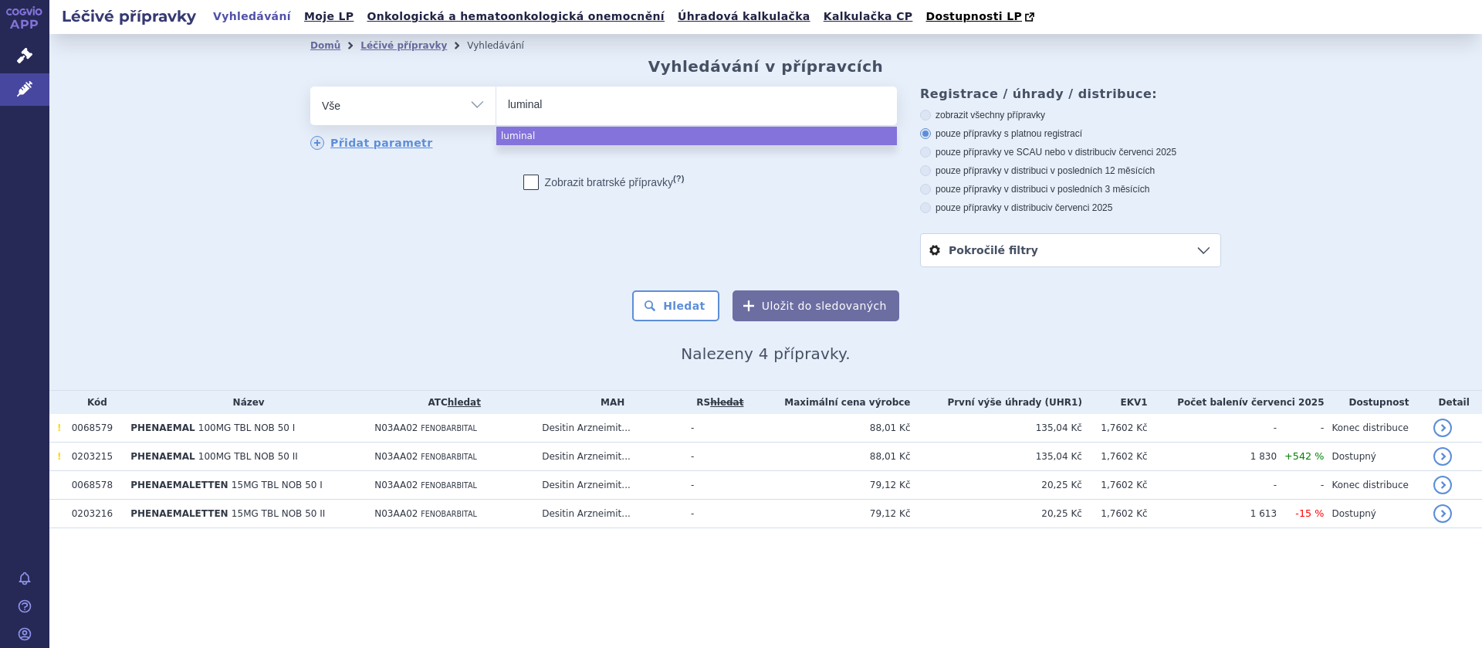
select select "luminal"
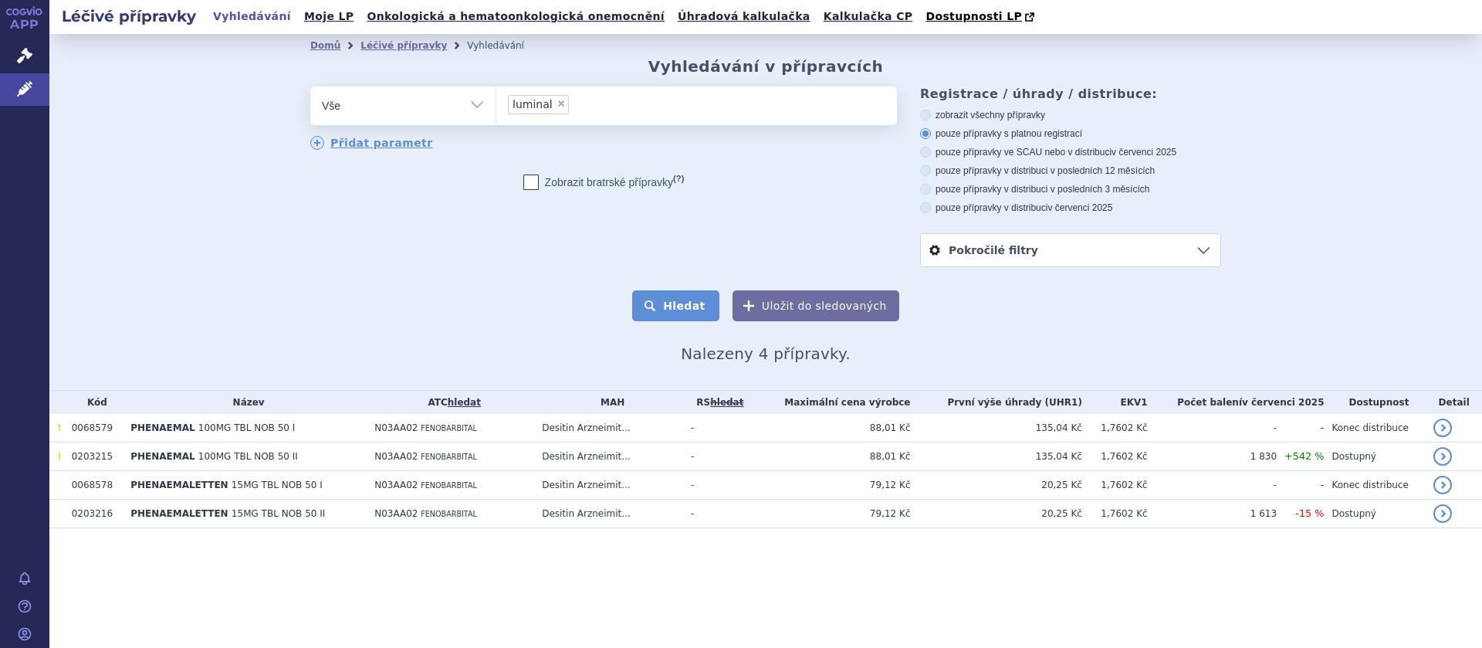
click at [684, 304] on button "Hledat" at bounding box center [675, 305] width 87 height 31
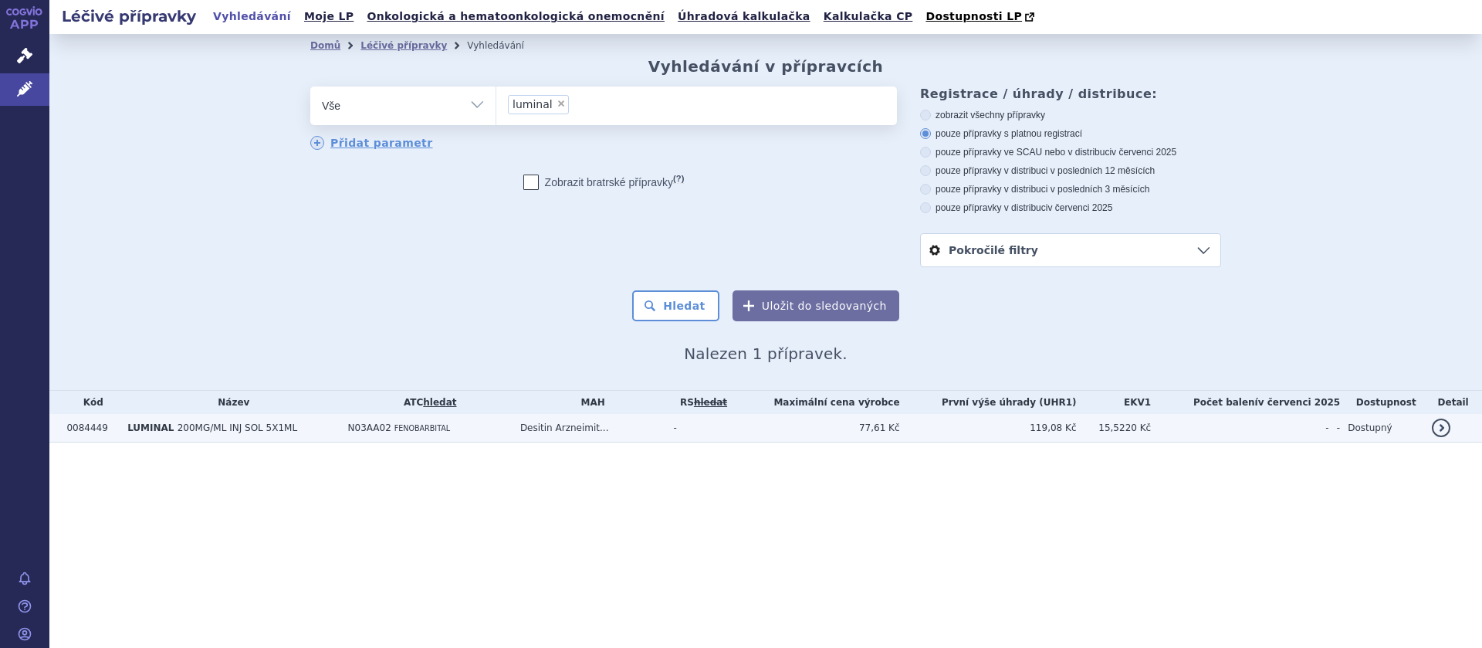
click at [577, 426] on td "Desitin Arzneimit..." at bounding box center [590, 428] width 154 height 29
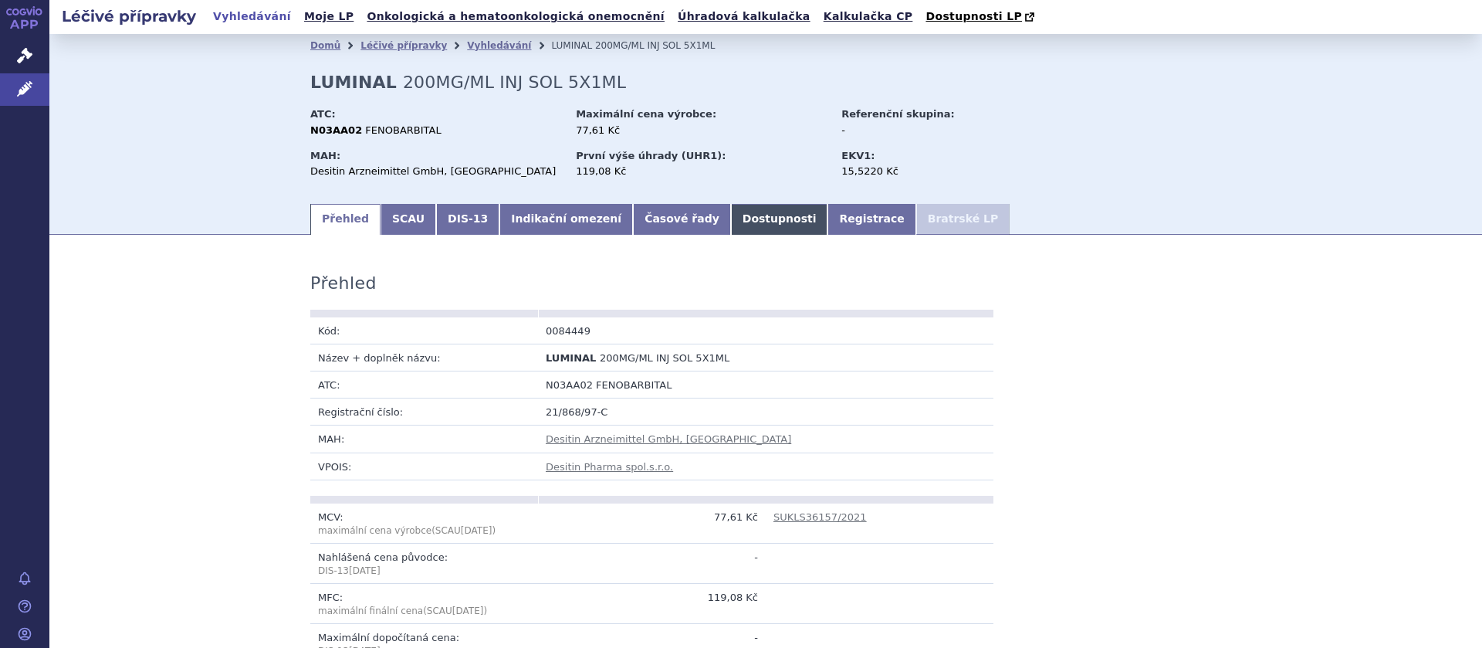
click at [731, 216] on link "Dostupnosti" at bounding box center [779, 219] width 97 height 31
